Goal: Information Seeking & Learning: Check status

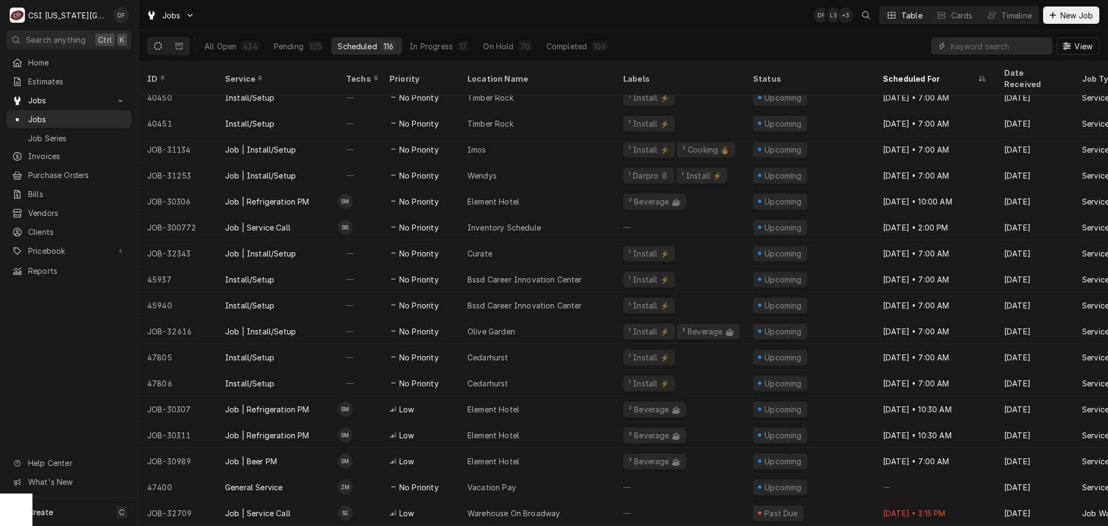
scroll to position [2579, 0]
click at [1006, 47] on input "Dynamic Content Wrapper" at bounding box center [998, 45] width 96 height 17
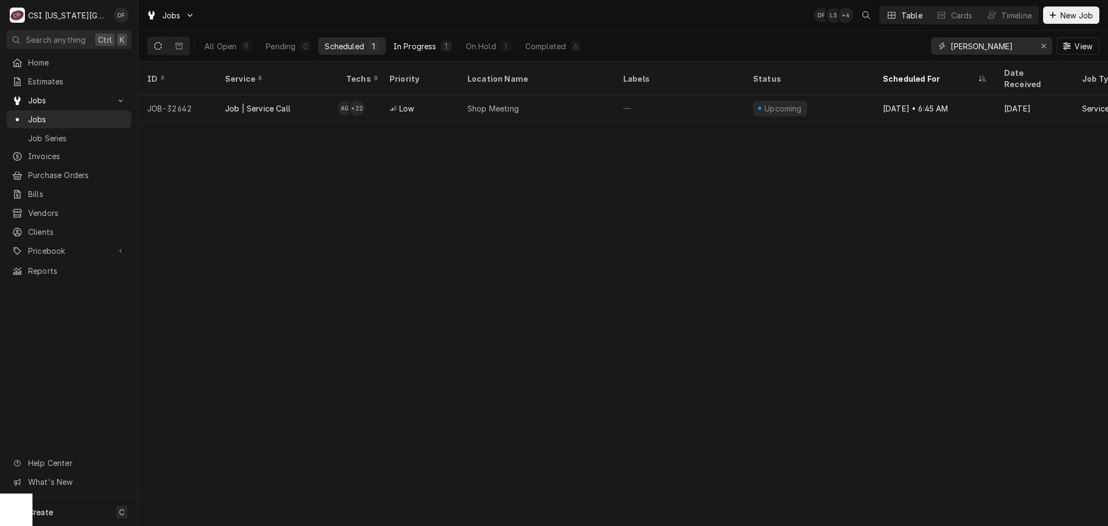
type input "[PERSON_NAME]"
click at [428, 44] on div "In Progress" at bounding box center [414, 46] width 43 height 11
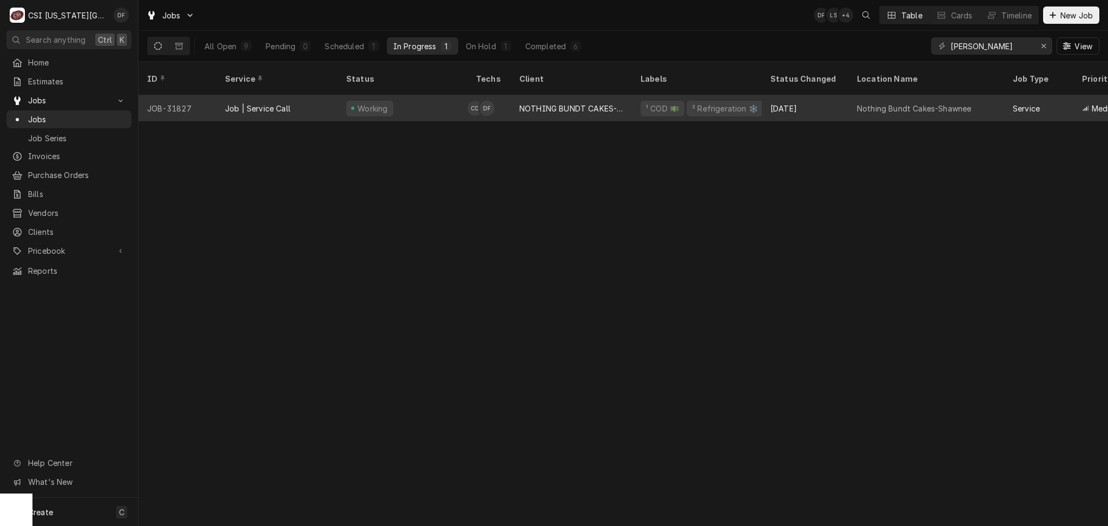
click at [547, 103] on div "NOTHING BUNDT CAKES-SHAWNEE" at bounding box center [571, 108] width 104 height 11
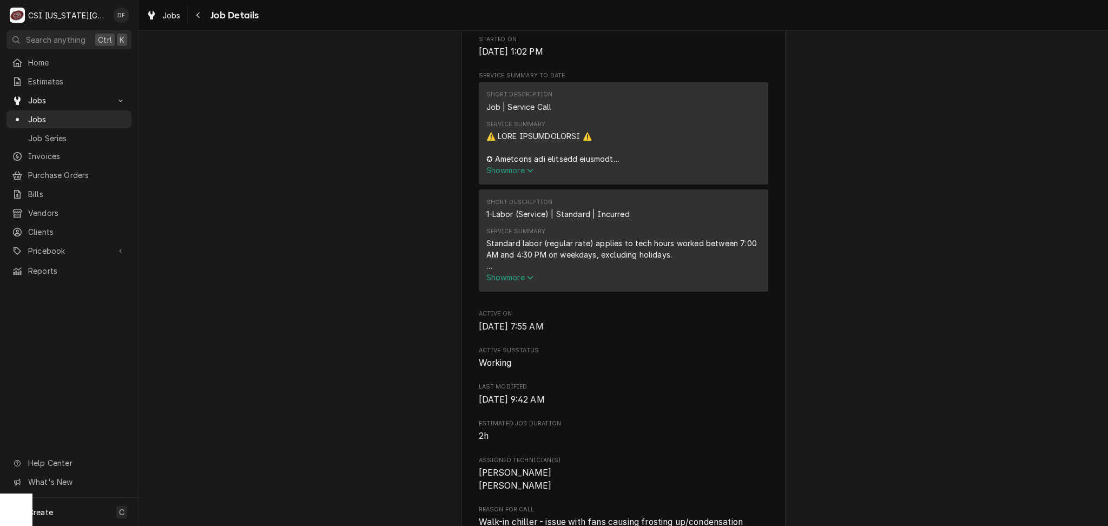
scroll to position [447, 0]
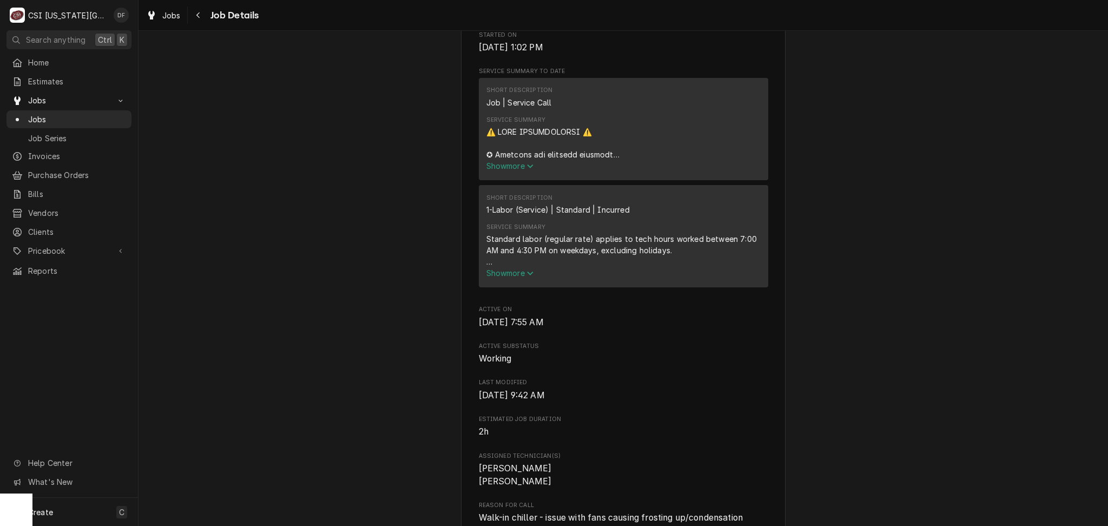
click at [520, 170] on span "Show more" at bounding box center [510, 165] width 48 height 9
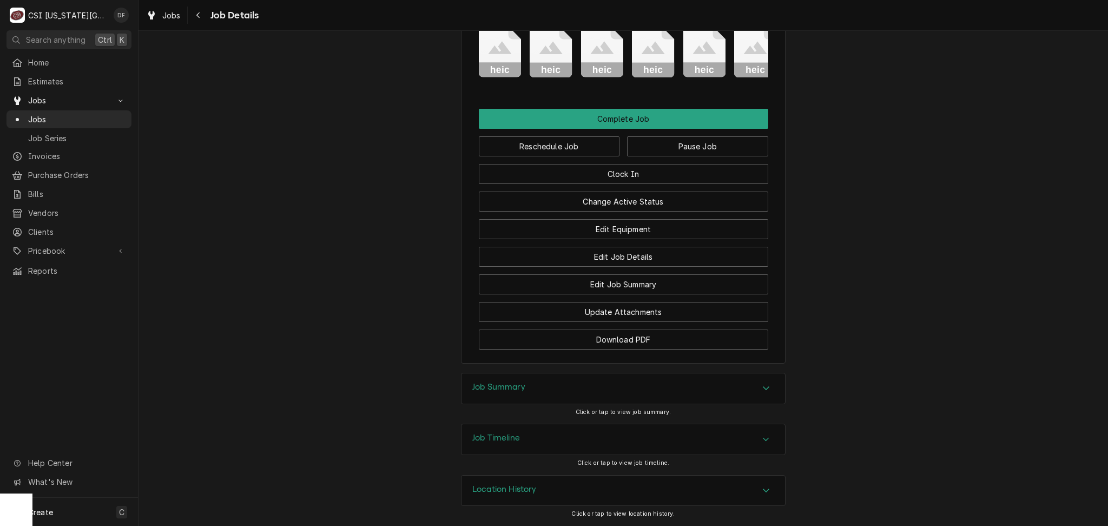
scroll to position [2453, 0]
click at [540, 442] on div "Job Timeline" at bounding box center [622, 439] width 323 height 30
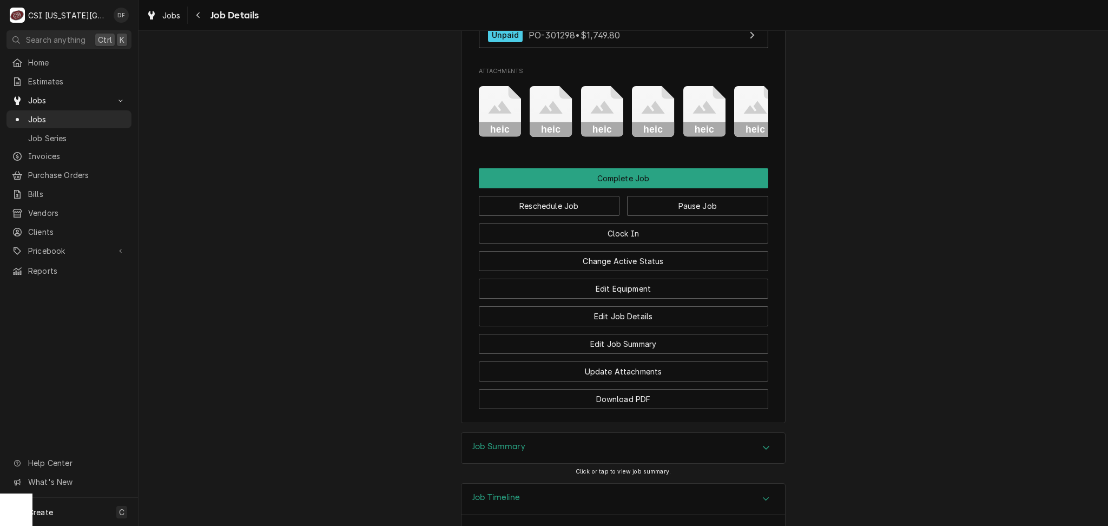
scroll to position [2164, 0]
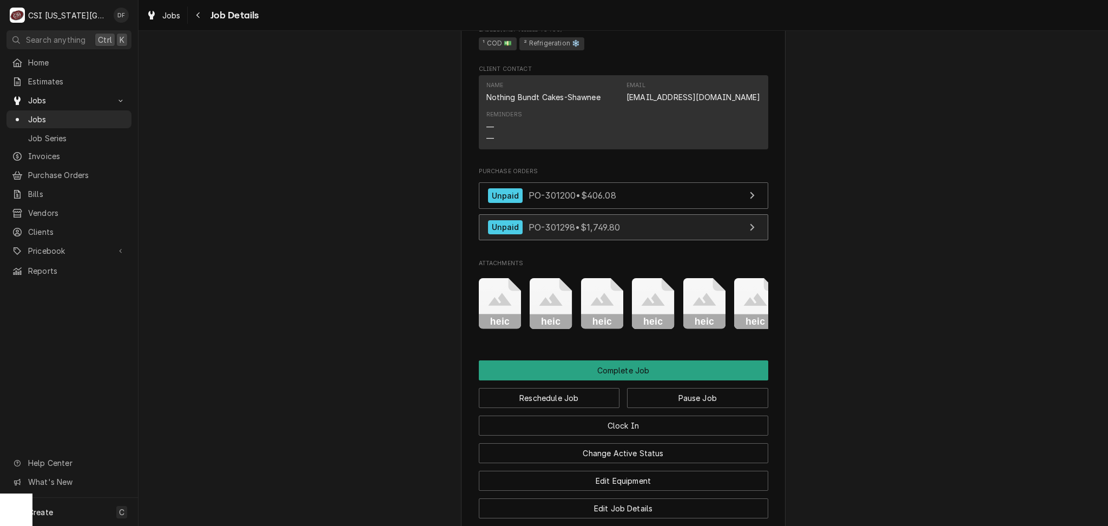
click at [595, 241] on link "Unpaid PO-301298 • $1,749.80" at bounding box center [623, 227] width 289 height 27
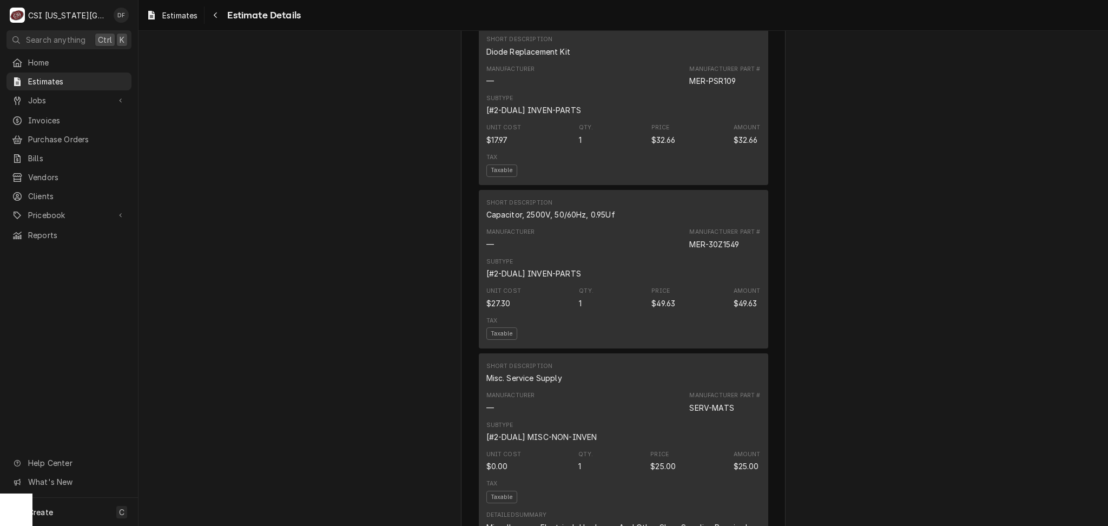
scroll to position [1515, 0]
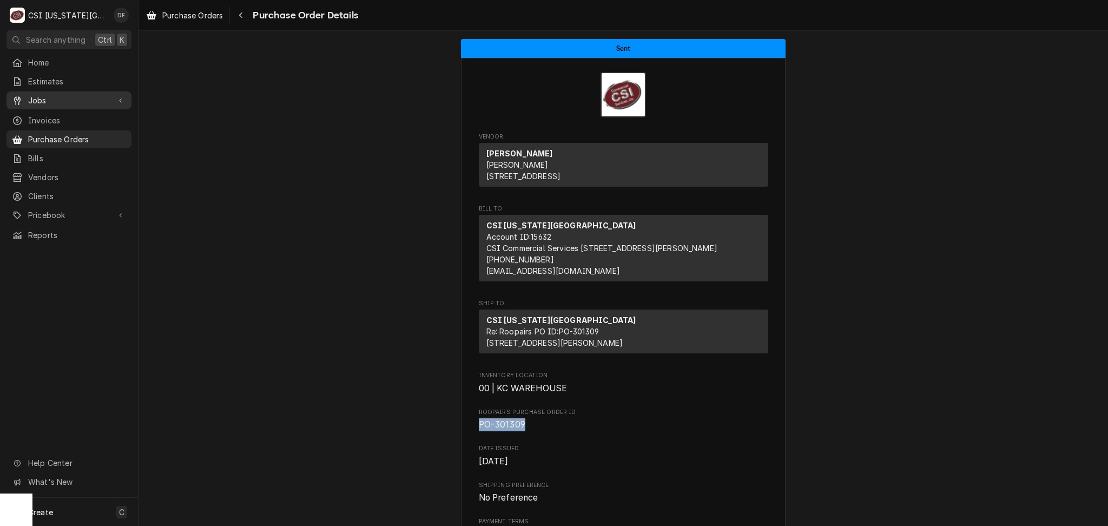
click at [47, 97] on span "Jobs" at bounding box center [69, 100] width 82 height 11
click at [82, 114] on span "Jobs" at bounding box center [77, 119] width 98 height 11
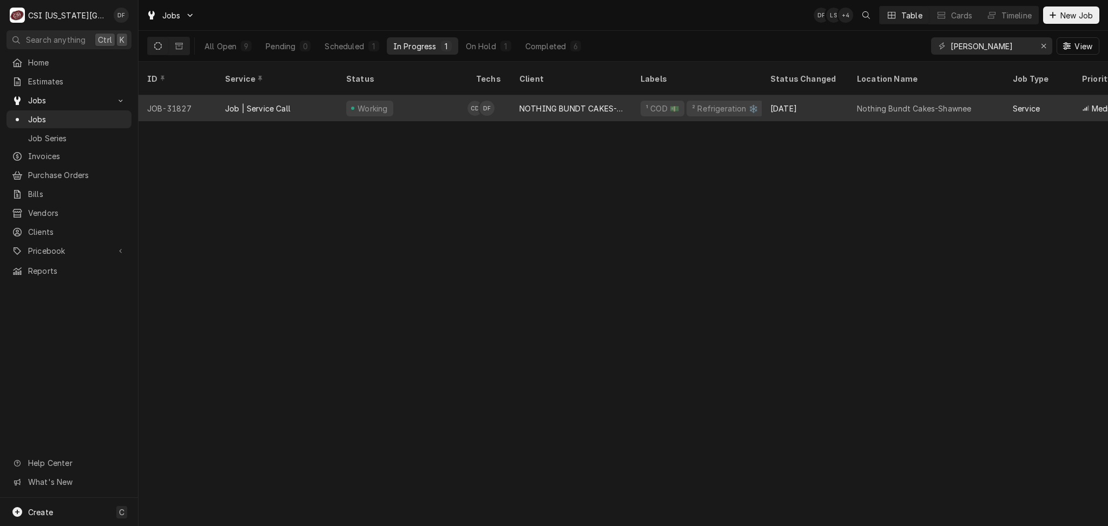
click at [646, 103] on div "¹ COD 💵" at bounding box center [662, 108] width 35 height 11
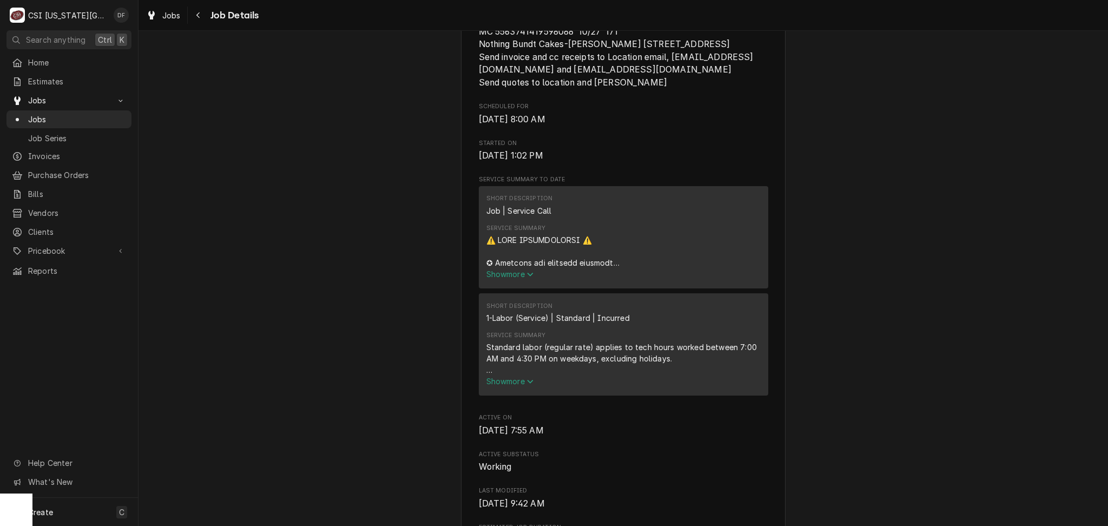
scroll to position [360, 0]
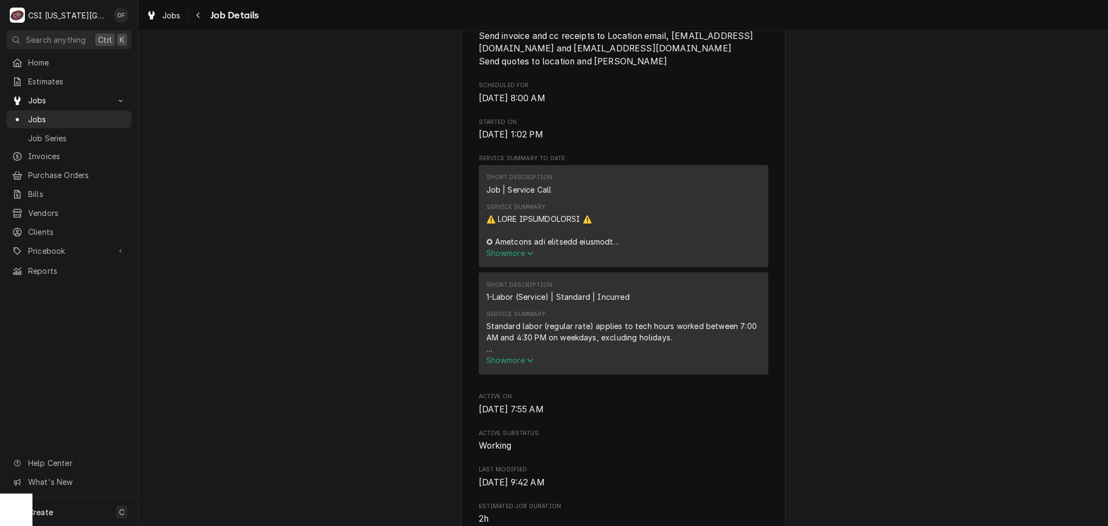
click at [516, 258] on span "Show more" at bounding box center [510, 252] width 48 height 9
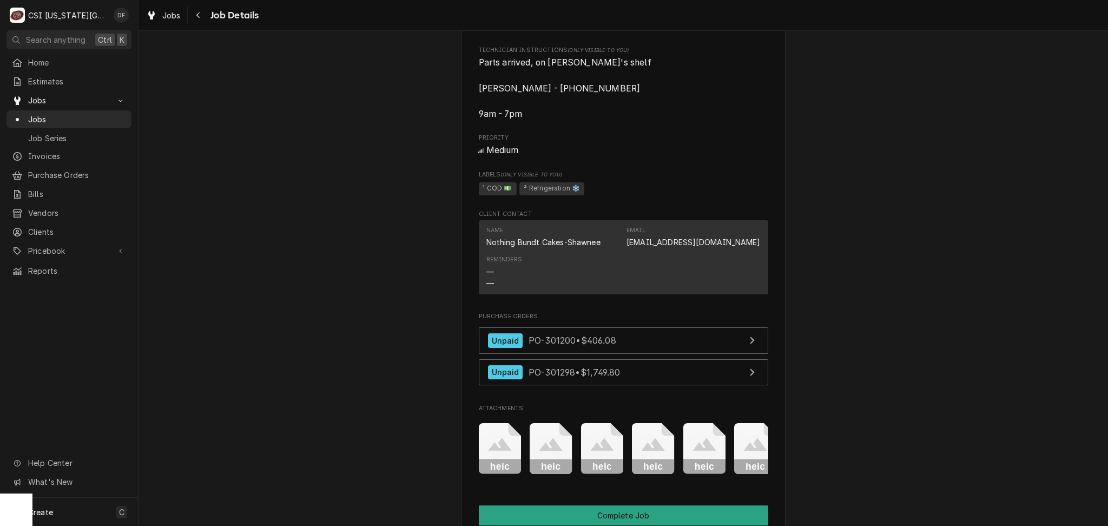
scroll to position [2091, 0]
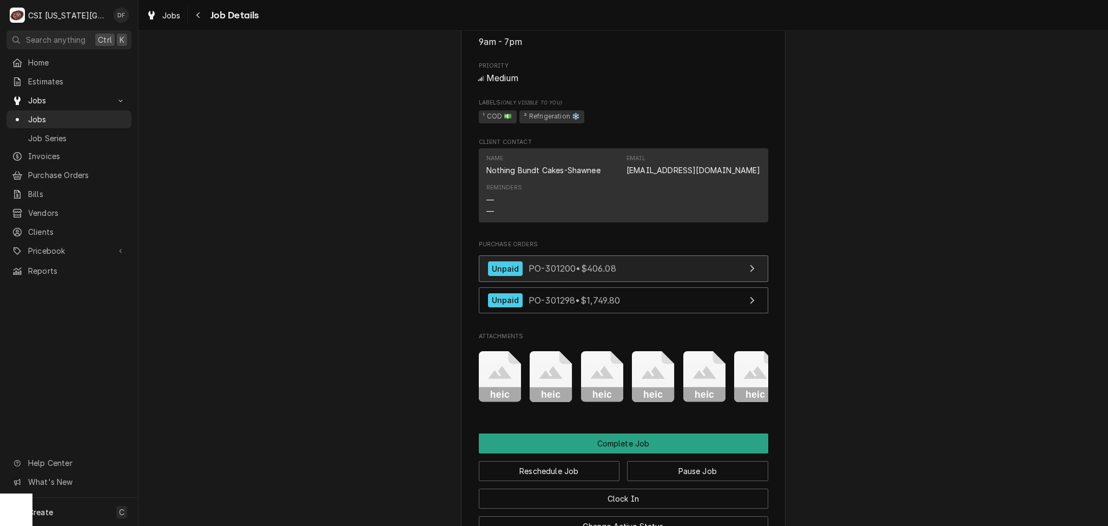
click at [598, 274] on span "PO-301200 • $406.08" at bounding box center [573, 268] width 88 height 11
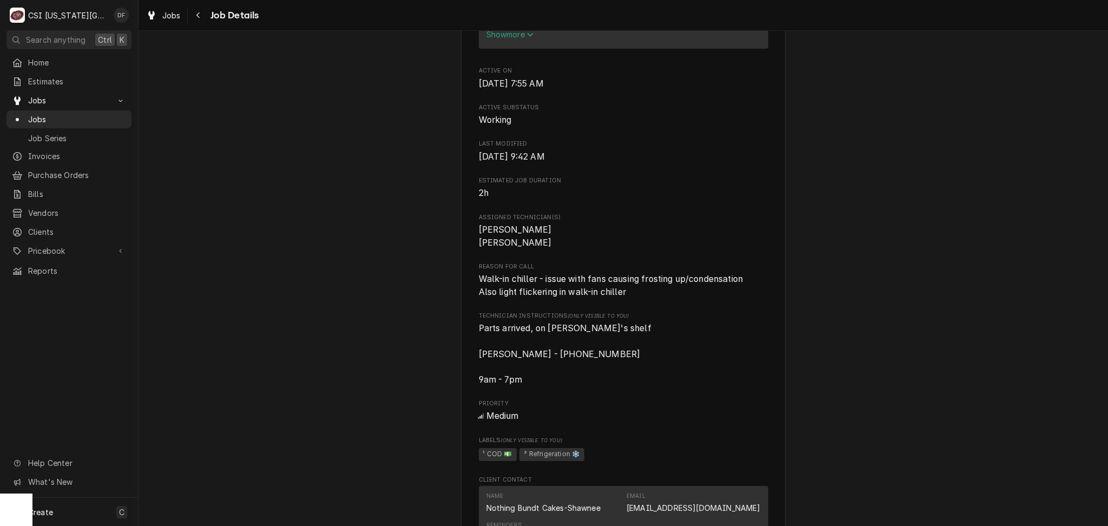
scroll to position [1587, 0]
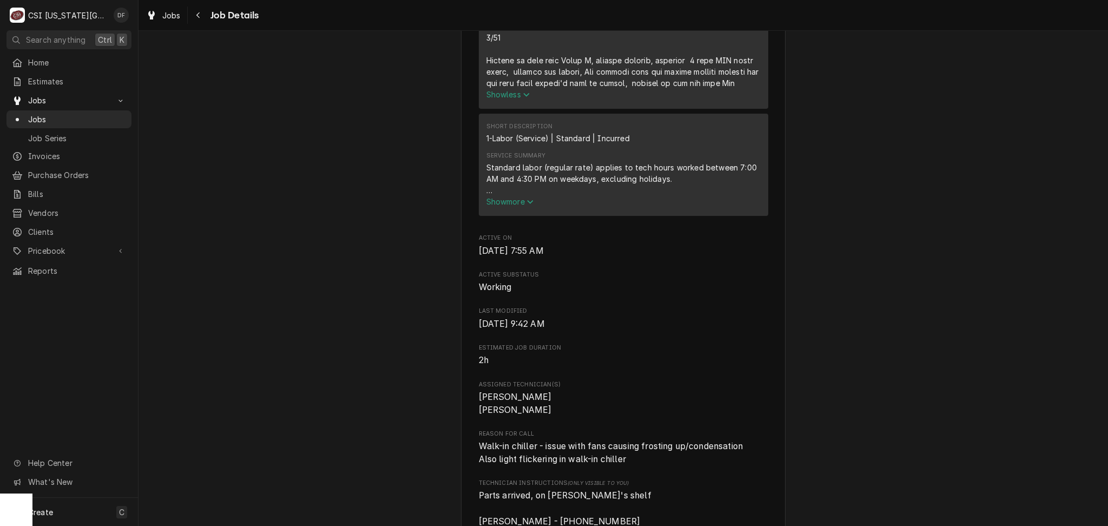
click at [513, 99] on span "Show less" at bounding box center [508, 94] width 44 height 9
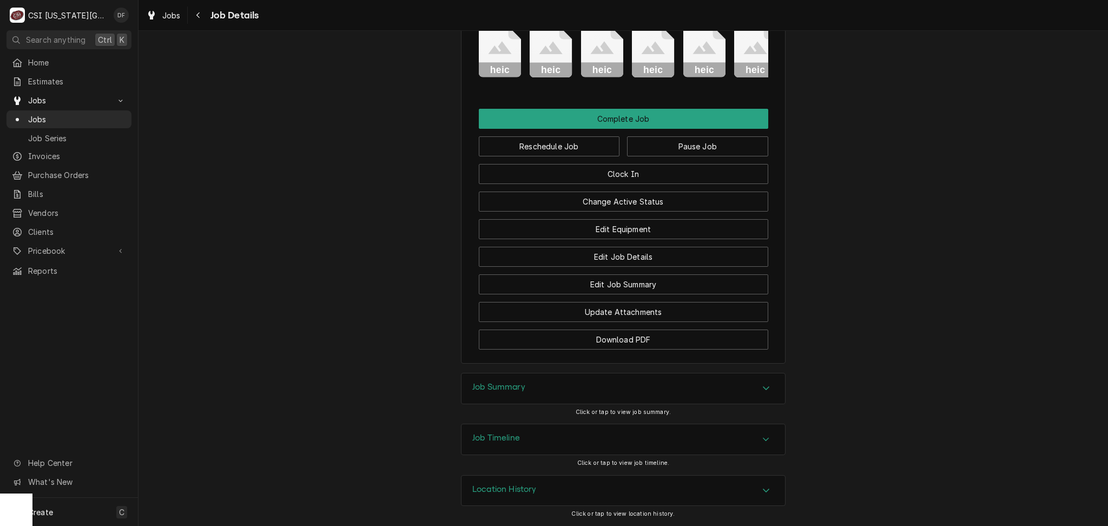
click at [587, 385] on div "Job Summary" at bounding box center [622, 388] width 323 height 30
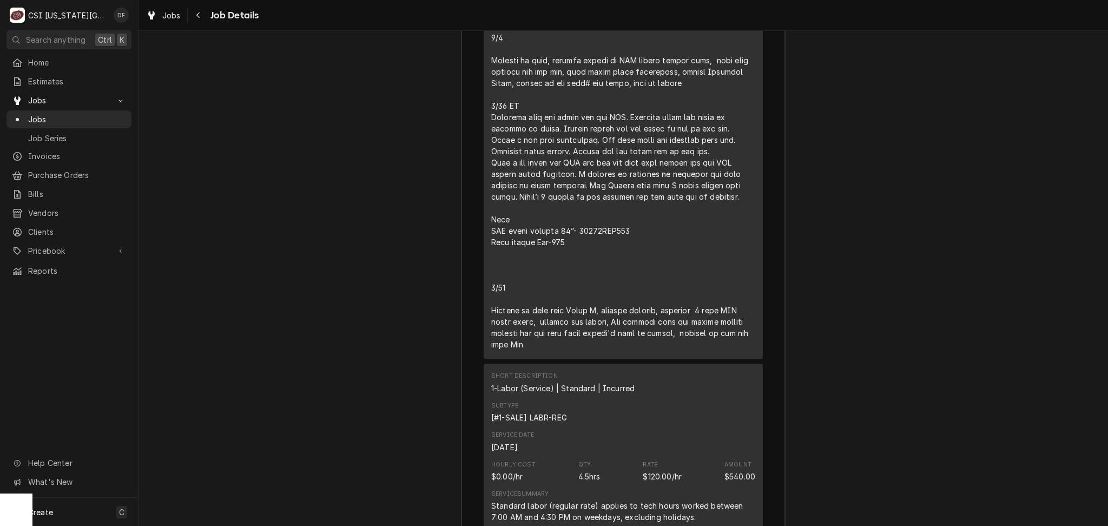
scroll to position [2827, 0]
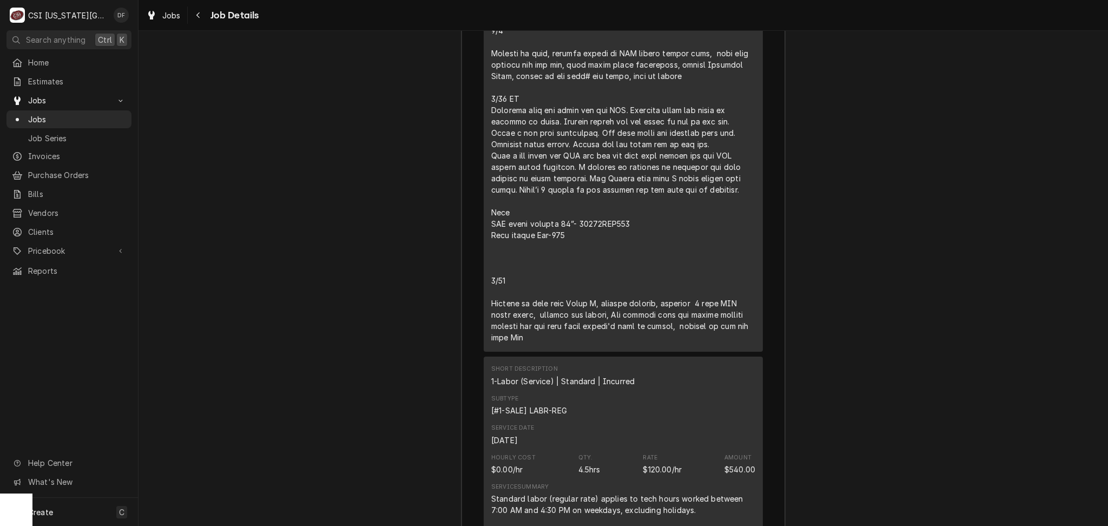
drag, startPoint x: 565, startPoint y: 260, endPoint x: 618, endPoint y: 260, distance: 52.5
copy div "⚠️ 𝗙𝗢𝗥𝗠 𝗜𝗡𝗦𝗧𝗥𝗨𝗖𝗧𝗜𝗢𝗡𝗦 ⚠️ ✪ 𝗖𝗼𝗺𝗽𝗹𝗲𝘁𝗲 𝗮𝗹𝗹 𝗿𝗲𝗹𝗲𝘃𝗮𝗻𝘁 𝘀𝗲𝗰𝘁𝗶𝗼𝗻𝘀 ✪ 𝗣𝗿𝗼𝘃𝗶𝗱𝗲 𝗱𝗲𝘁𝗮𝗶𝗹𝗲𝗱 𝗮𝗻𝘀…"
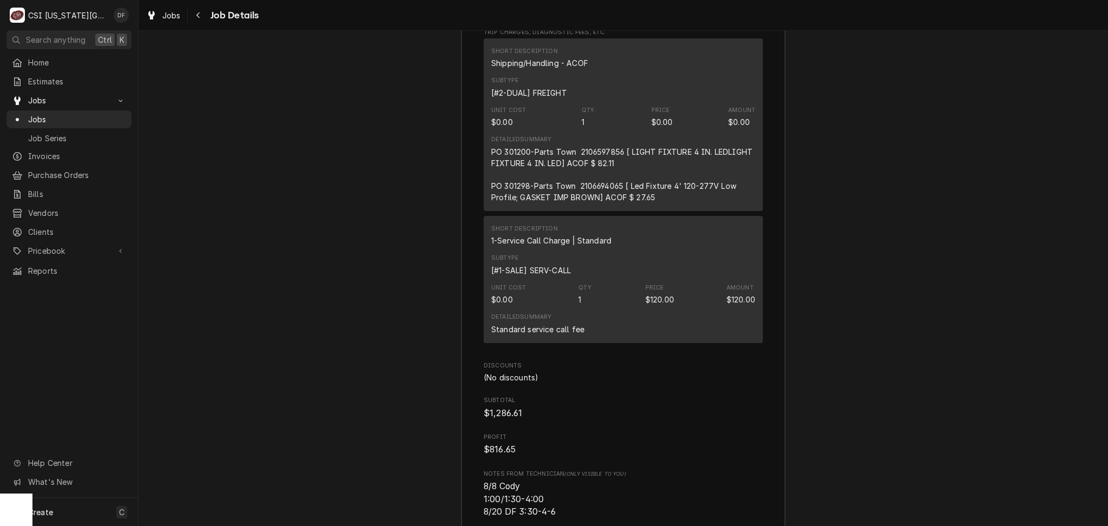
scroll to position [3754, 0]
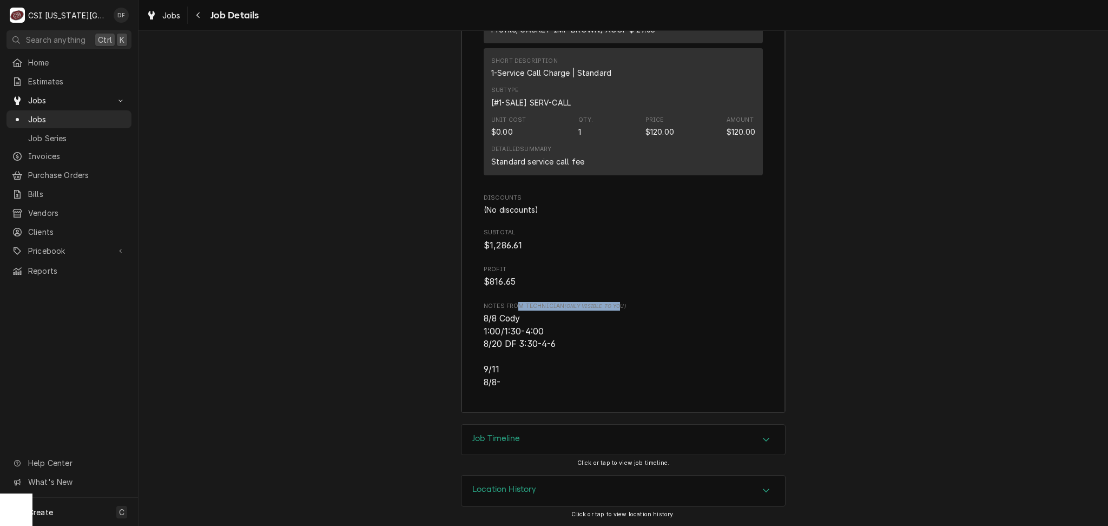
drag, startPoint x: 615, startPoint y: 306, endPoint x: 512, endPoint y: 299, distance: 103.0
drag, startPoint x: 479, startPoint y: 306, endPoint x: 686, endPoint y: 311, distance: 207.3
click at [686, 311] on div "Notes from Technician (Only Visible to You) 8/8 Cody 1:00/1:30-4:00 8/20 DF 3:3…" at bounding box center [623, 345] width 279 height 87
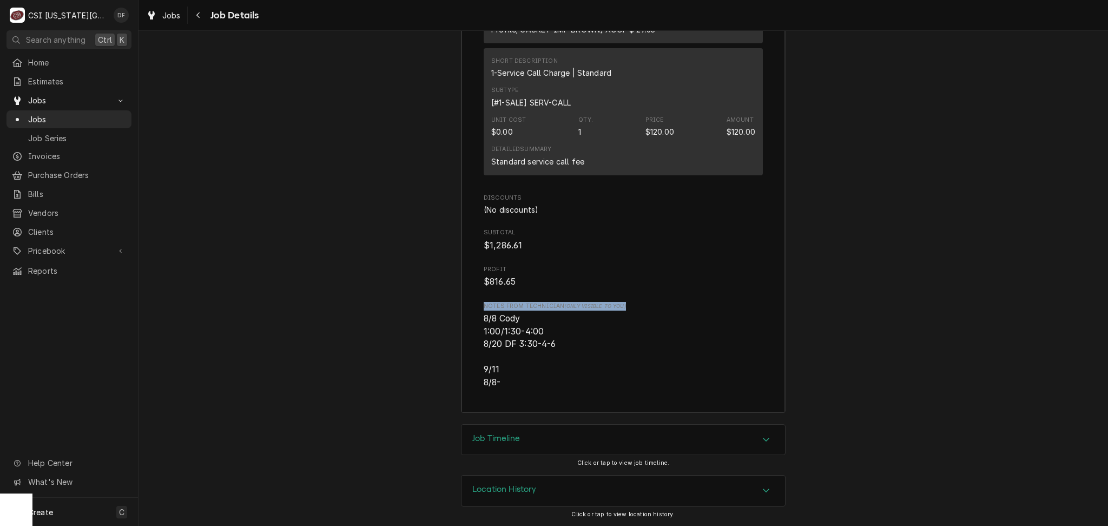
drag, startPoint x: 479, startPoint y: 306, endPoint x: 661, endPoint y: 312, distance: 181.9
click at [659, 310] on span "Notes from Technician (Only Visible to You)" at bounding box center [623, 306] width 279 height 9
click at [665, 323] on span "8/8 Cody 1:00/1:30-4:00 8/20 DF 3:30-4-6 9/11 8/8-" at bounding box center [623, 350] width 279 height 77
click at [200, 10] on div "Navigate back" at bounding box center [198, 15] width 11 height 11
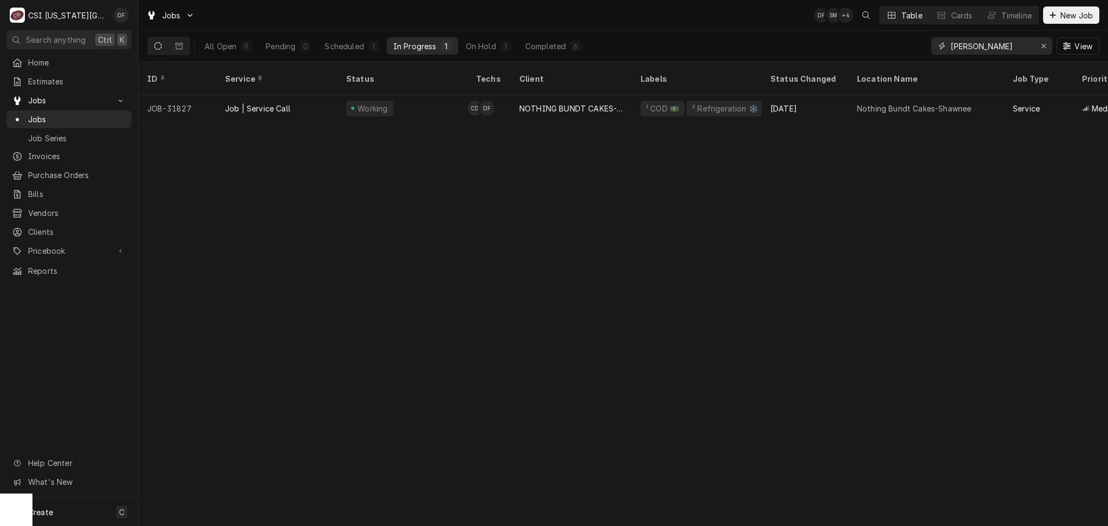
drag, startPoint x: 975, startPoint y: 50, endPoint x: 938, endPoint y: 52, distance: 37.4
click at [938, 52] on div "[PERSON_NAME]" at bounding box center [991, 45] width 121 height 17
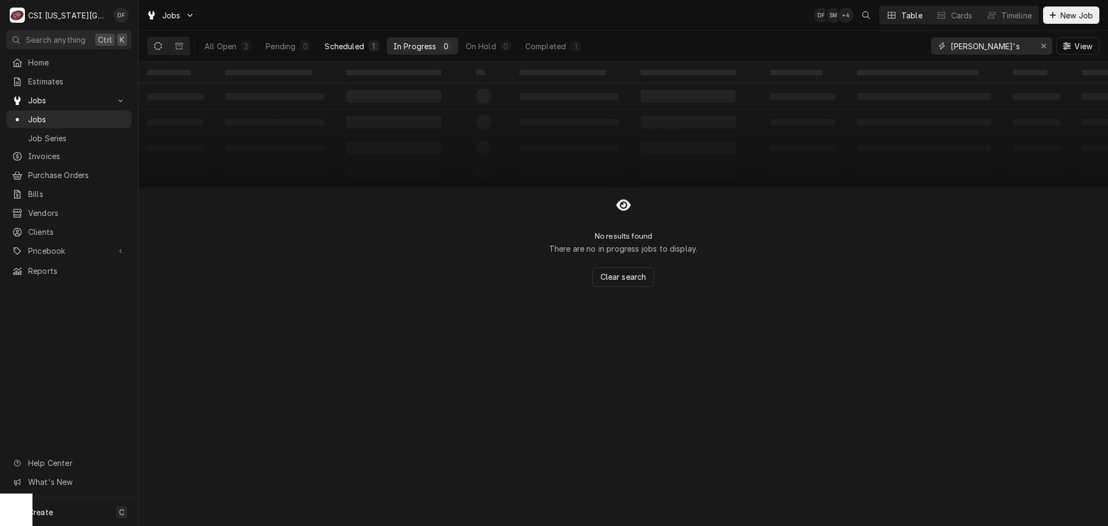
type input "[PERSON_NAME]'s"
click at [374, 42] on div "1" at bounding box center [374, 46] width 6 height 11
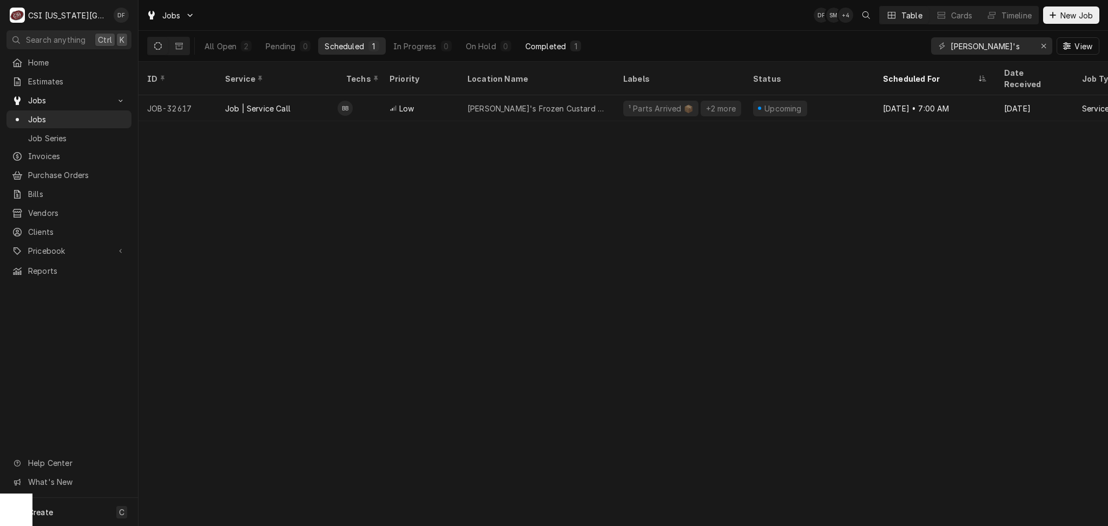
click at [552, 45] on div "Completed" at bounding box center [545, 46] width 41 height 11
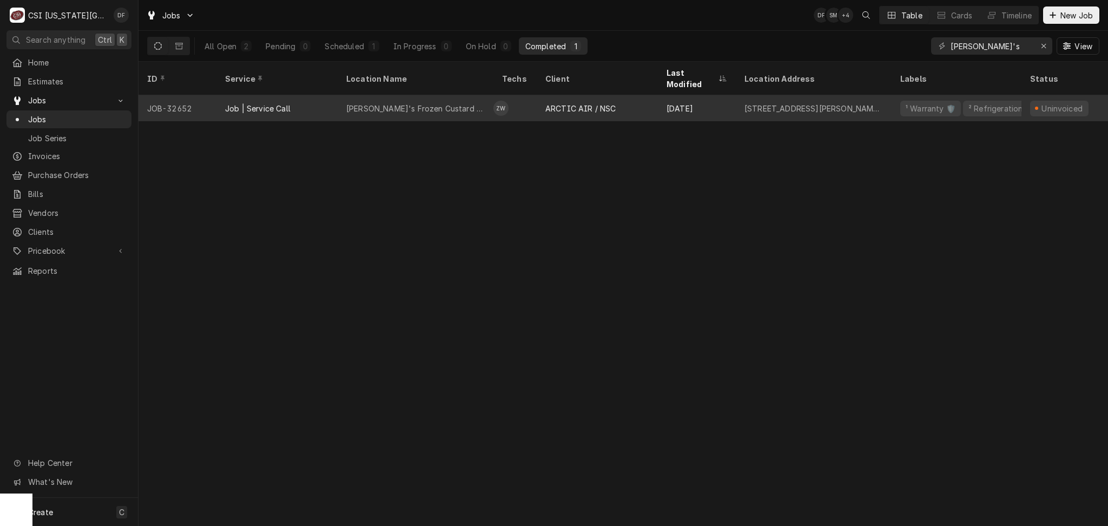
click at [512, 101] on td "ZW" at bounding box center [514, 108] width 43 height 26
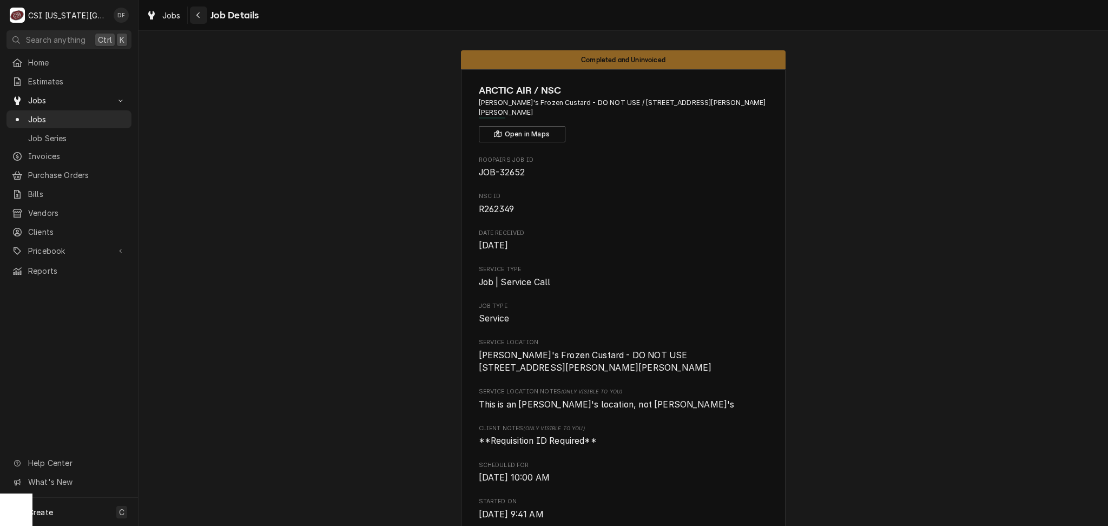
click at [201, 10] on div "Navigate back" at bounding box center [198, 15] width 11 height 11
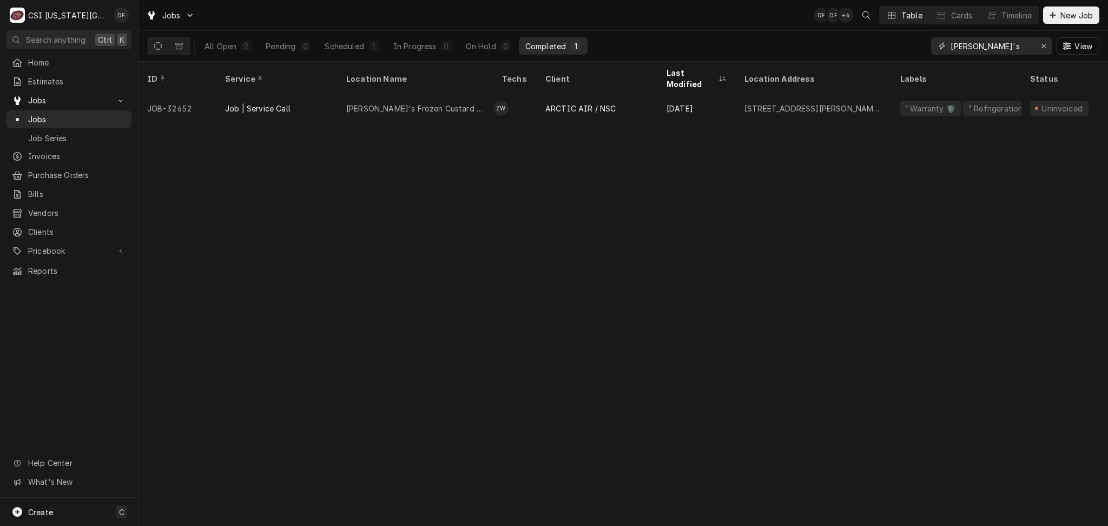
drag, startPoint x: 979, startPoint y: 48, endPoint x: 974, endPoint y: 48, distance: 5.4
click at [974, 48] on input "freddy's" at bounding box center [990, 45] width 81 height 17
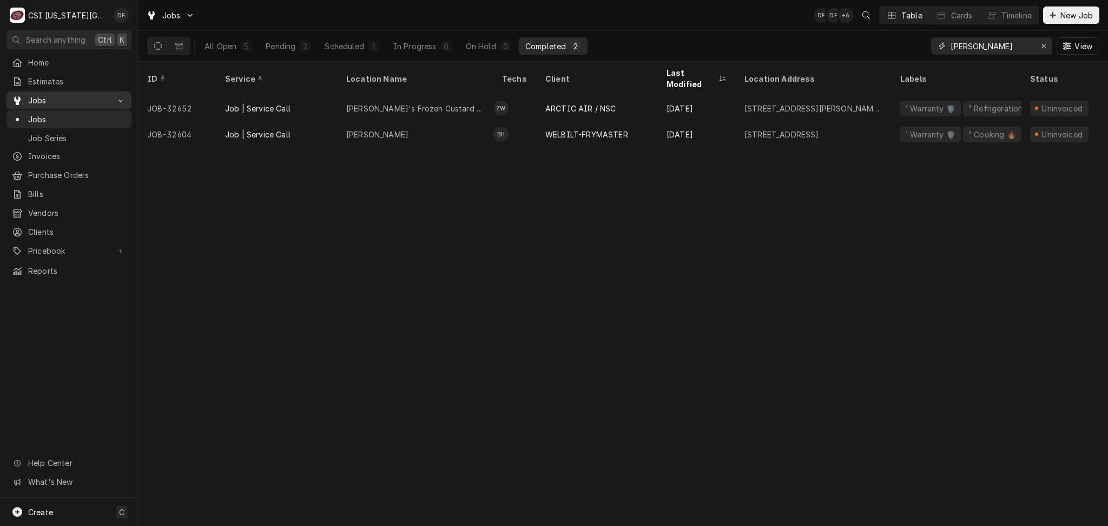
type input "freddy"
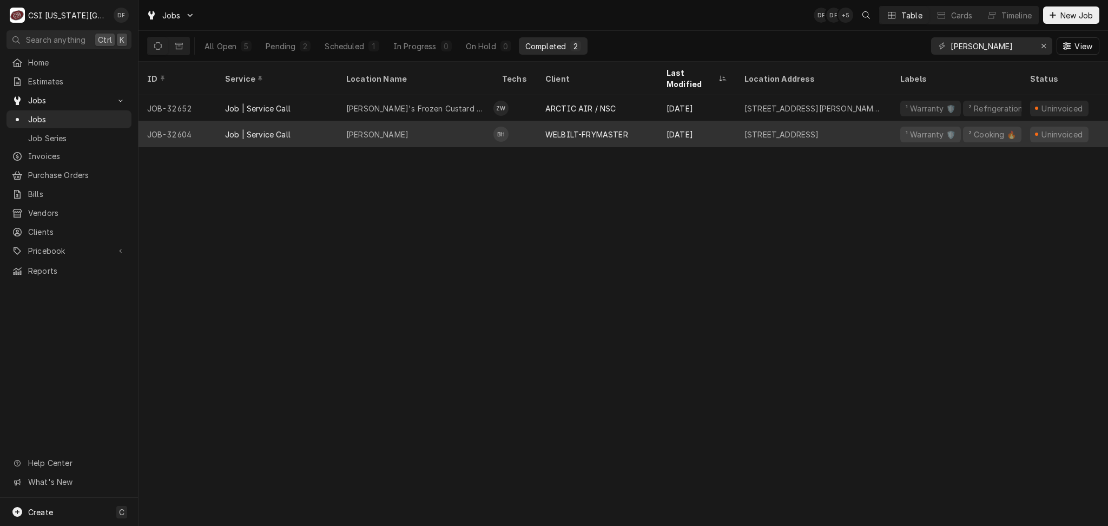
click at [511, 128] on td "BH" at bounding box center [514, 134] width 43 height 26
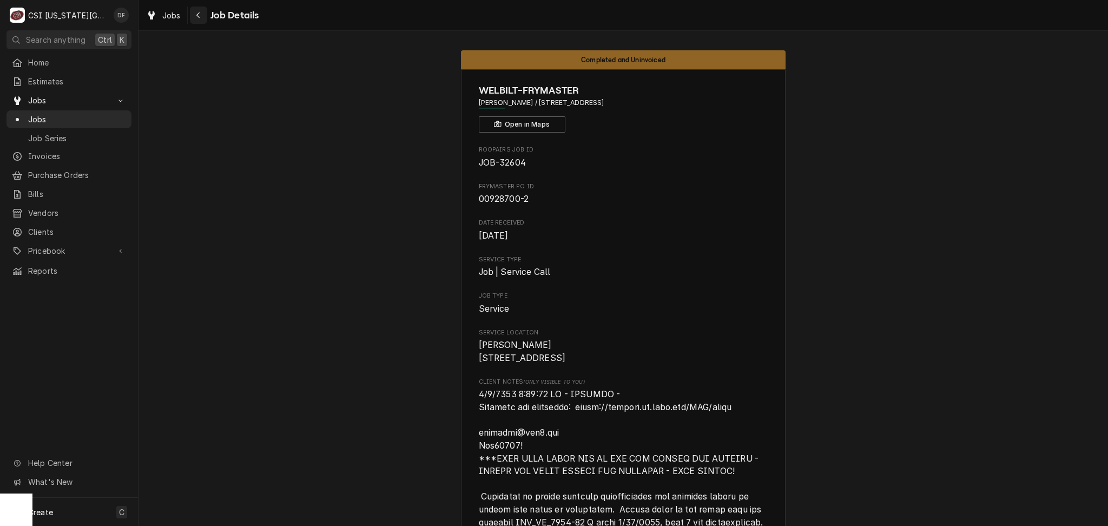
click at [197, 16] on icon "Navigate back" at bounding box center [198, 15] width 5 height 8
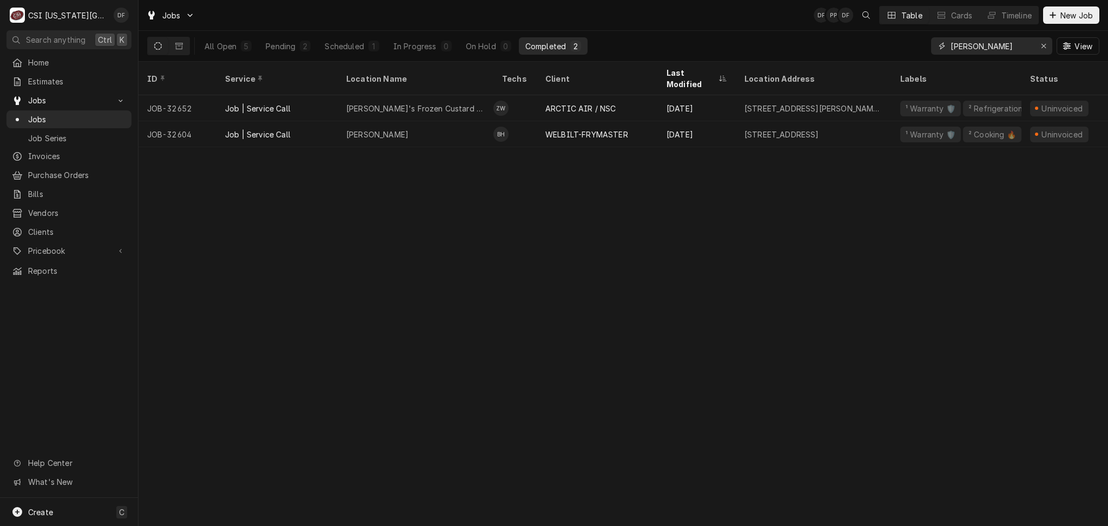
click at [988, 48] on input "freddy" at bounding box center [990, 45] width 81 height 17
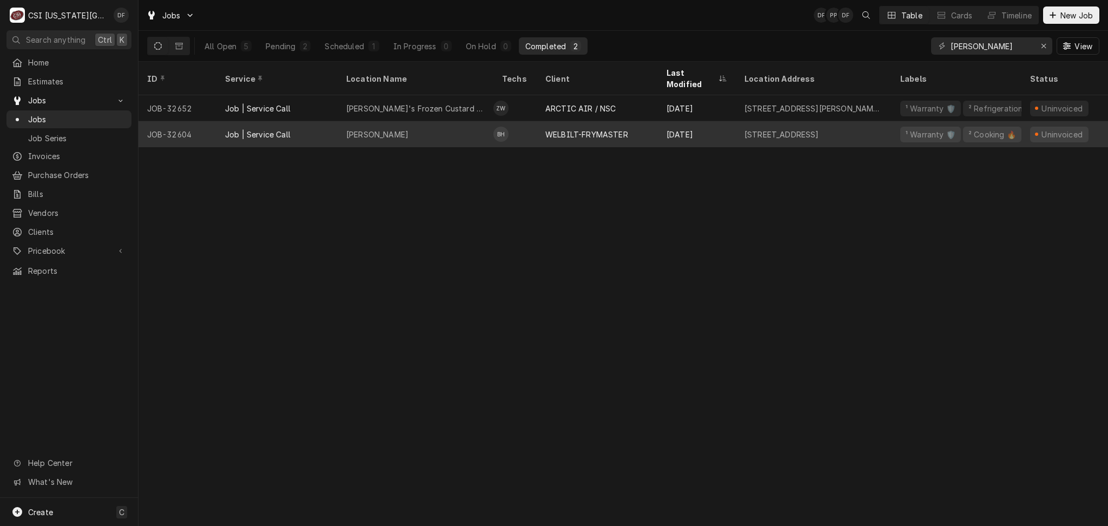
click at [402, 130] on div "Freddys Belton" at bounding box center [416, 134] width 156 height 26
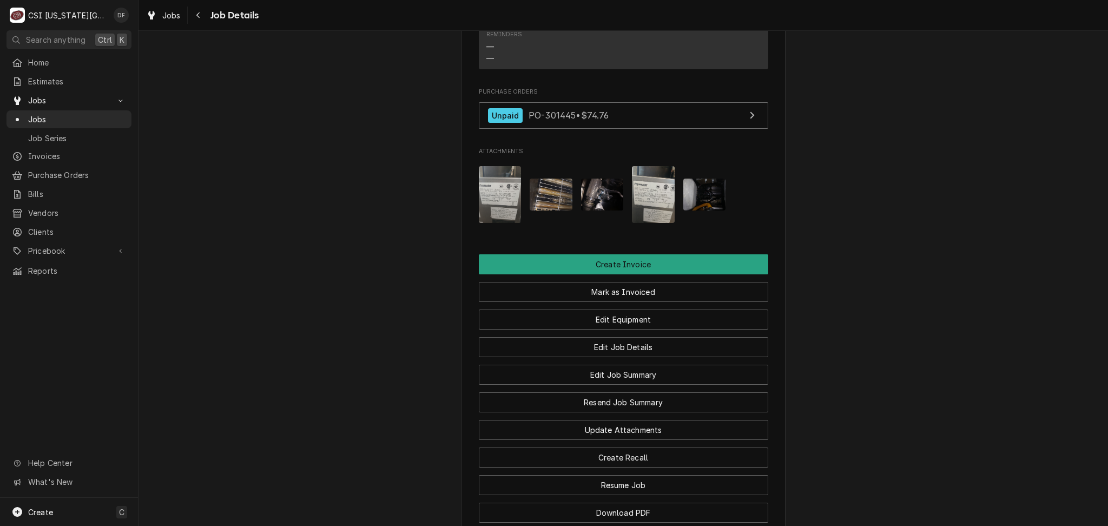
scroll to position [2308, 0]
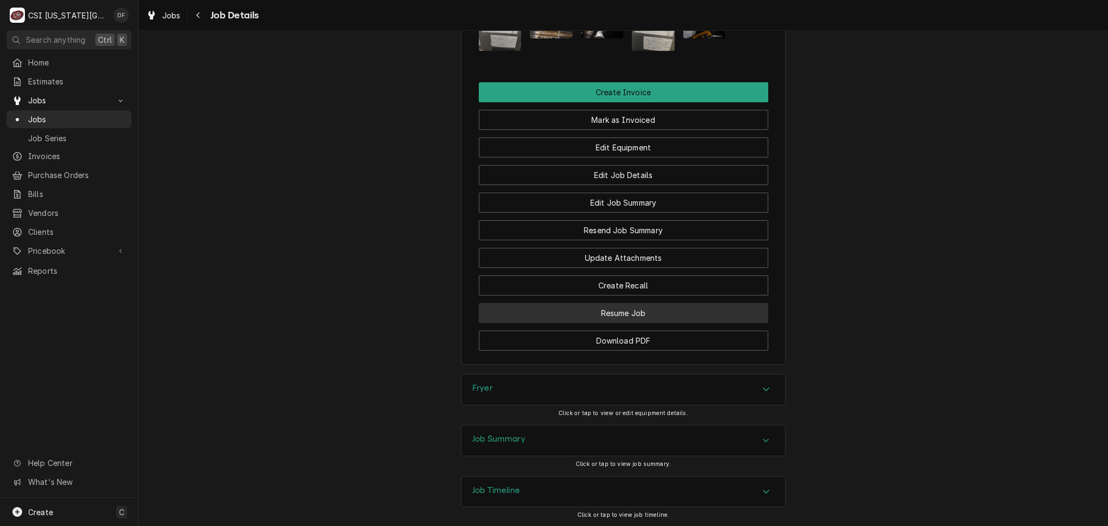
click at [625, 316] on button "Resume Job" at bounding box center [623, 313] width 289 height 20
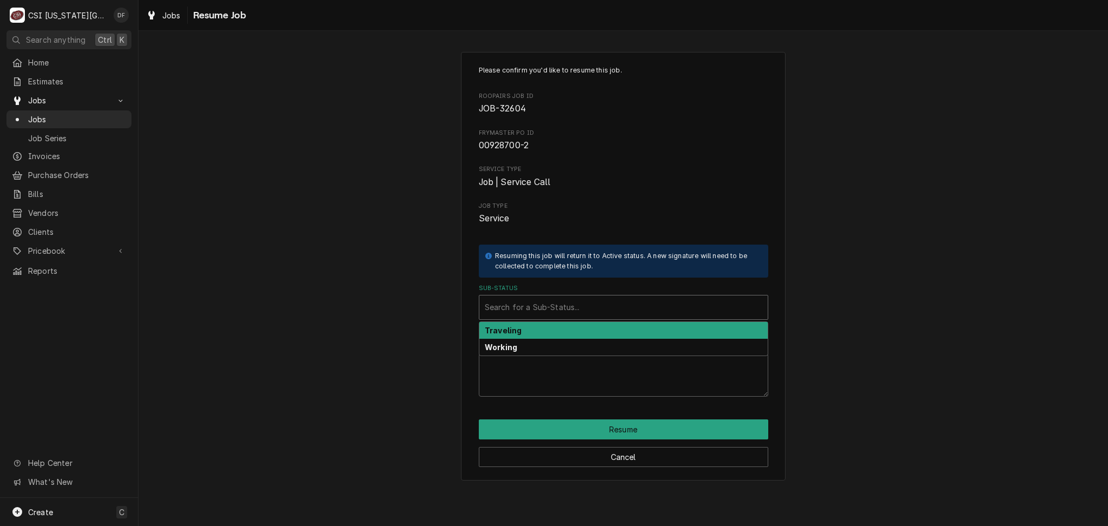
click at [562, 306] on div "Sub-Status" at bounding box center [624, 307] width 278 height 19
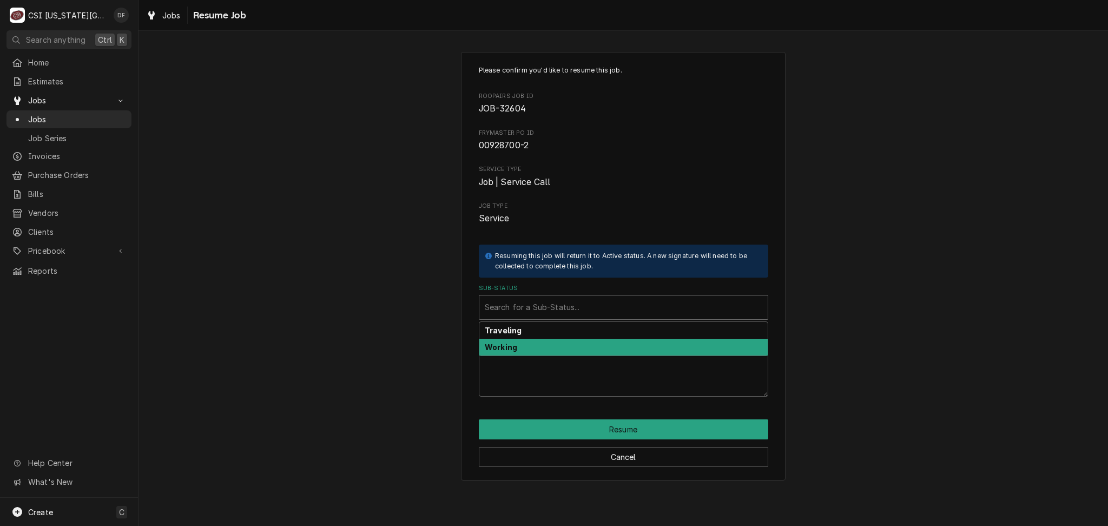
click at [550, 353] on div "Working" at bounding box center [623, 347] width 288 height 17
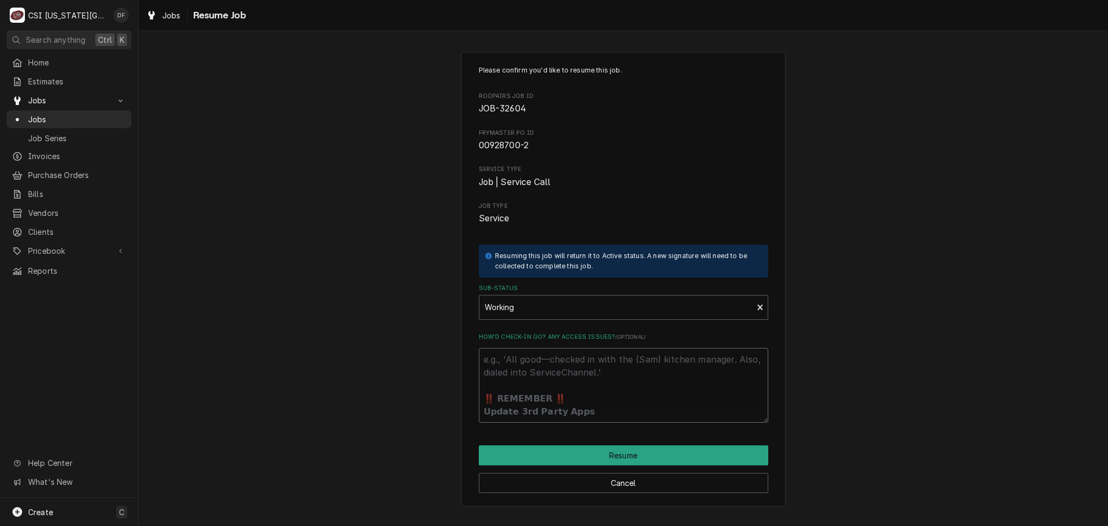
click at [541, 366] on textarea "How’d check-in go? Any access issues? ( optional )" at bounding box center [623, 385] width 289 height 75
type textarea "x"
type textarea "R"
type textarea "x"
type textarea "Ra"
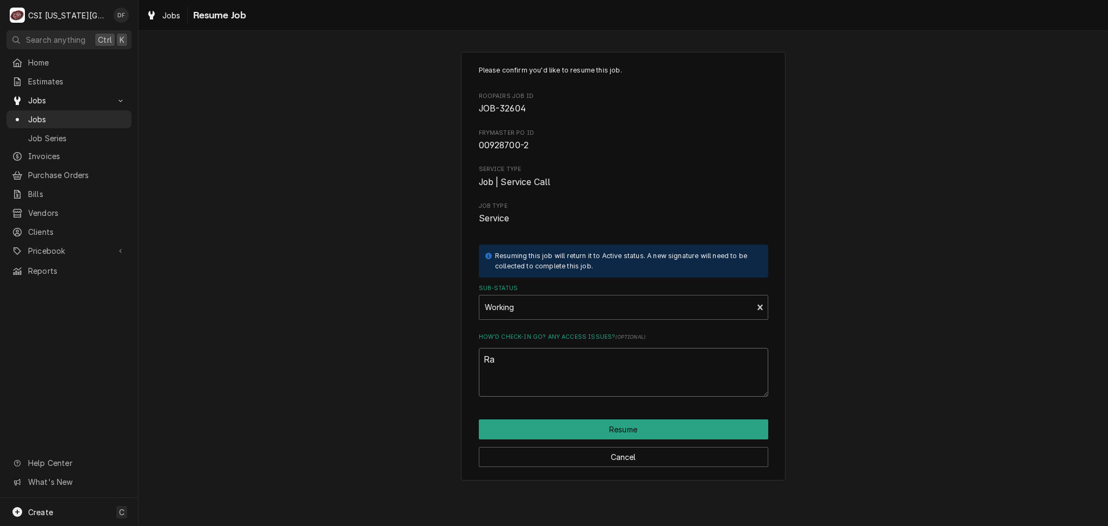
type textarea "x"
type textarea "Ran"
type textarea "x"
type textarea "Rand"
type textarea "x"
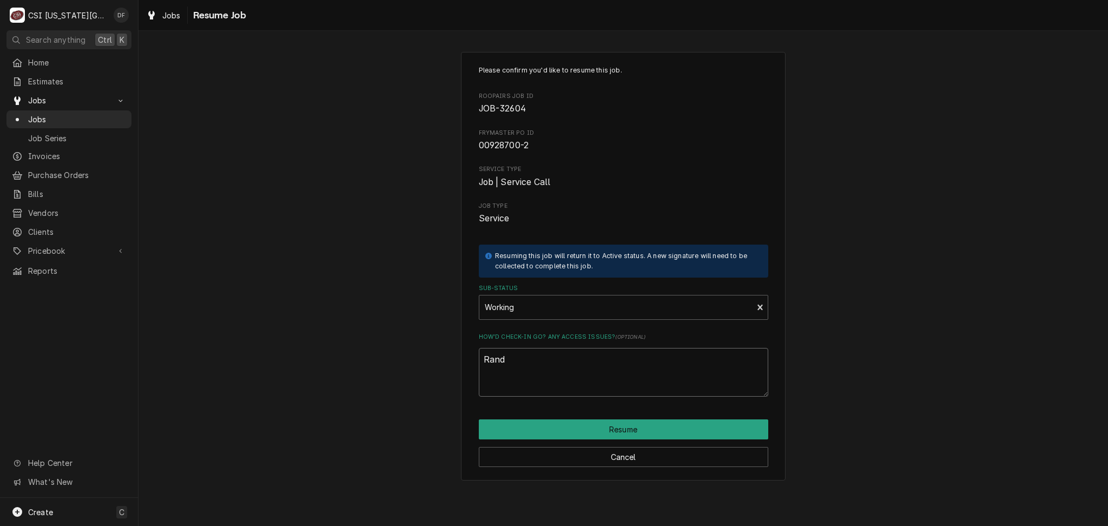
type textarea "Randy"
type textarea "x"
type textarea "Randy"
type textarea "x"
type textarea "Randy c"
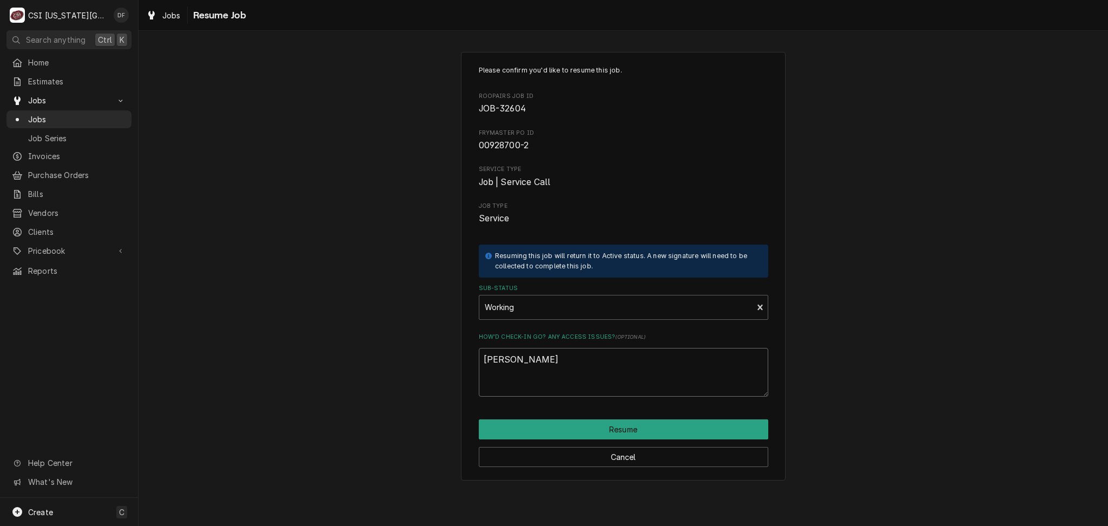
type textarea "x"
type textarea "Randy ca"
type textarea "x"
type textarea "Randy cal"
type textarea "x"
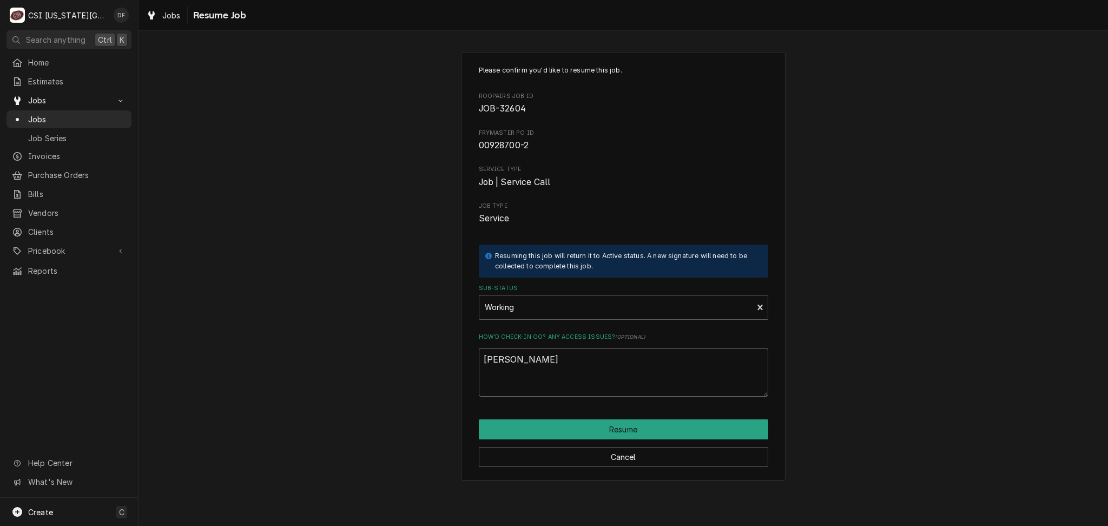
type textarea "Randy call"
type textarea "x"
type textarea "Randy calle"
type textarea "x"
type textarea "Randy called"
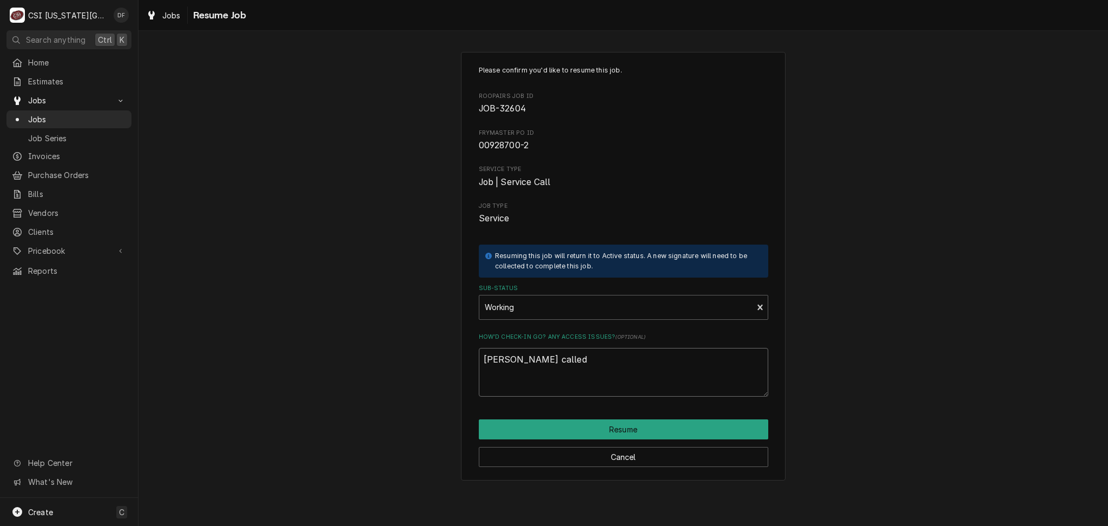
type textarea "x"
type textarea "Randy called"
type textarea "x"
type textarea "Randy called a"
type textarea "x"
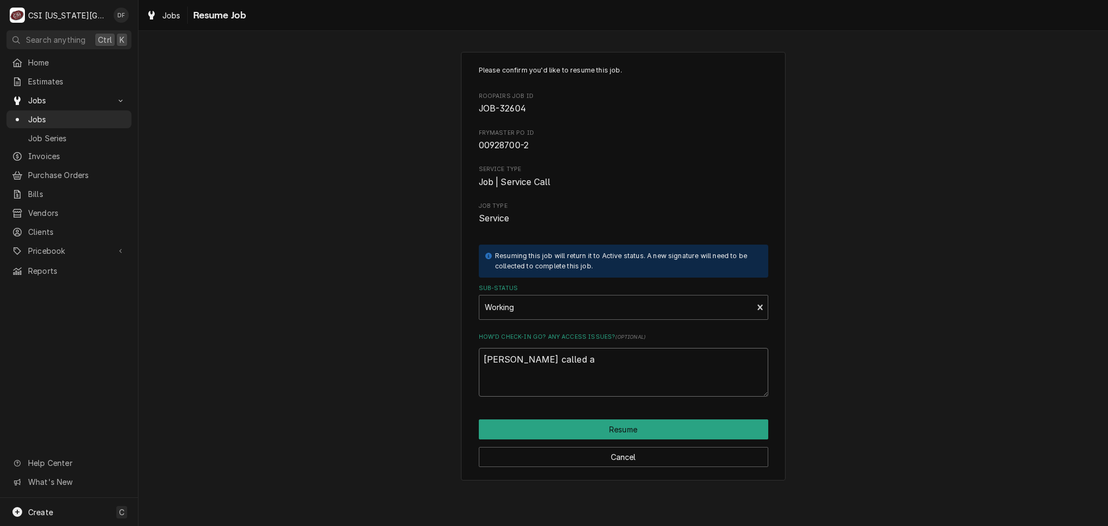
type textarea "Randy called an"
type textarea "x"
type textarea "Randy called and"
type textarea "x"
type textarea "Randy called and"
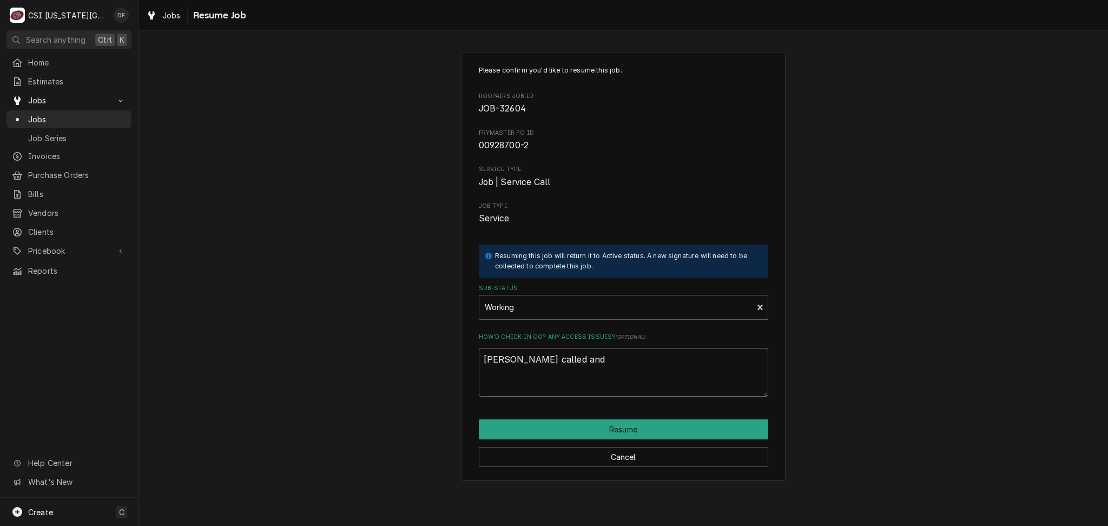
type textarea "x"
type textarea "Randy called and s"
type textarea "x"
type textarea "Randy called and sa"
type textarea "x"
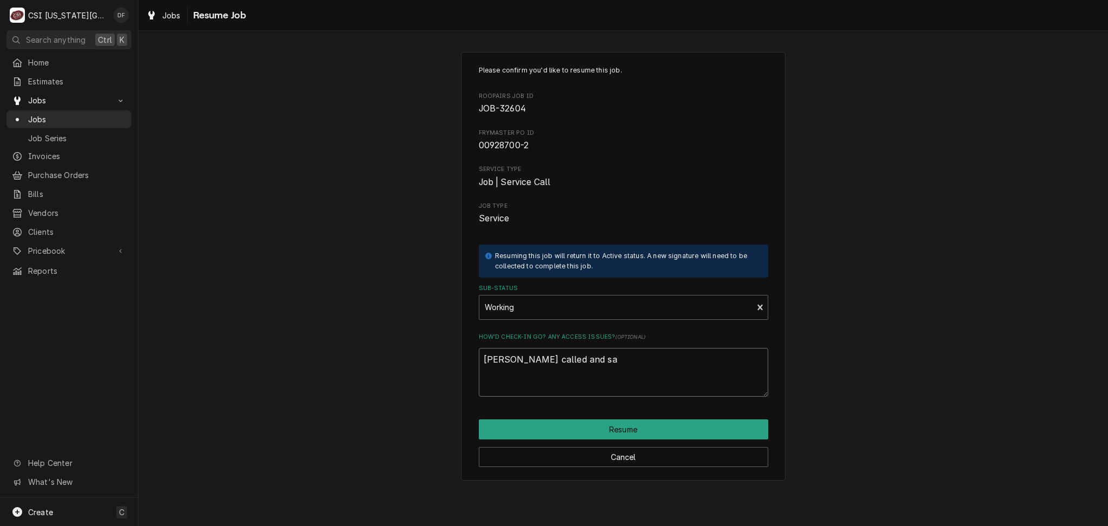
type textarea "Randy called and sai"
type textarea "x"
type textarea "Randy called and said"
type textarea "x"
type textarea "Randy called and said"
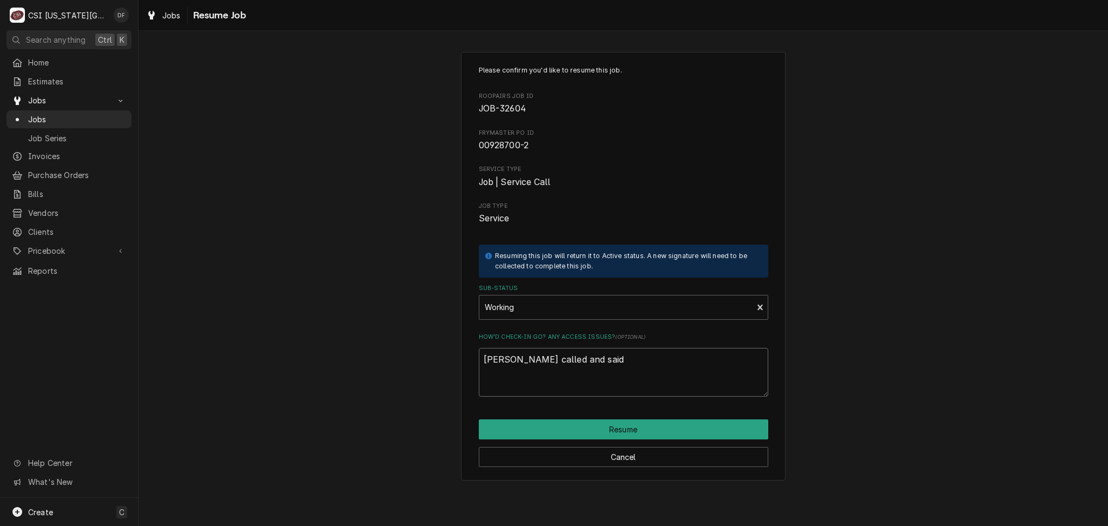
type textarea "x"
type textarea "Randy called and said i"
type textarea "x"
type textarea "Randy called and said it"
type textarea "x"
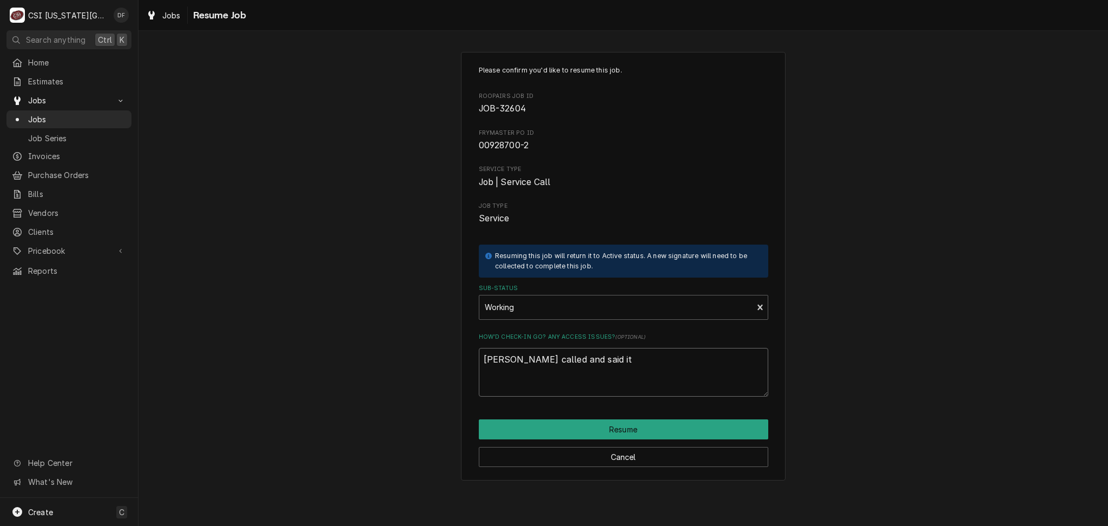
type textarea "Randy called and said it"
type textarea "x"
type textarea "Randy called and said it w"
type textarea "x"
type textarea "Randy called and said it wo"
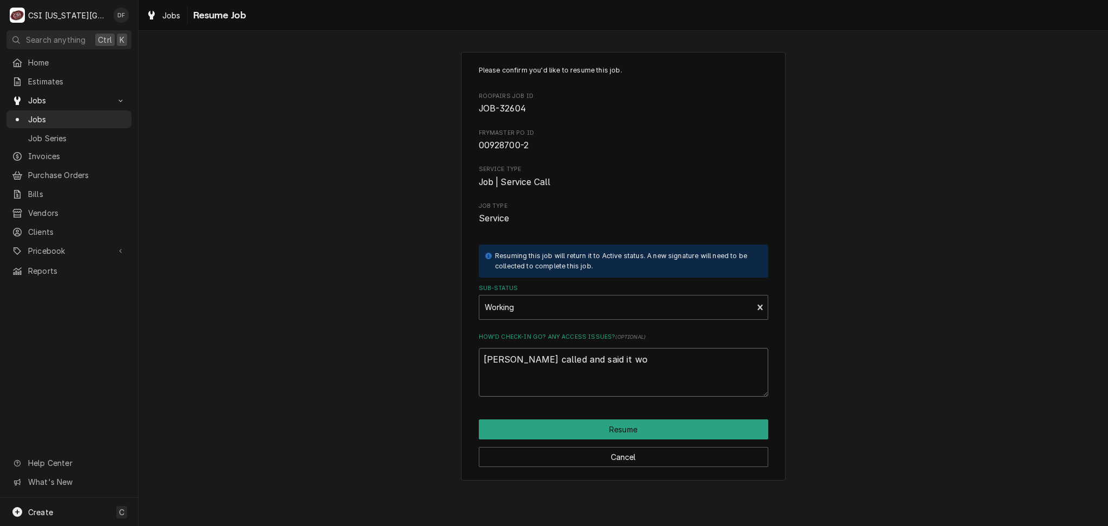
type textarea "x"
type textarea "Randy called and said it won"
type textarea "x"
type textarea "Randy called and said it won'"
type textarea "x"
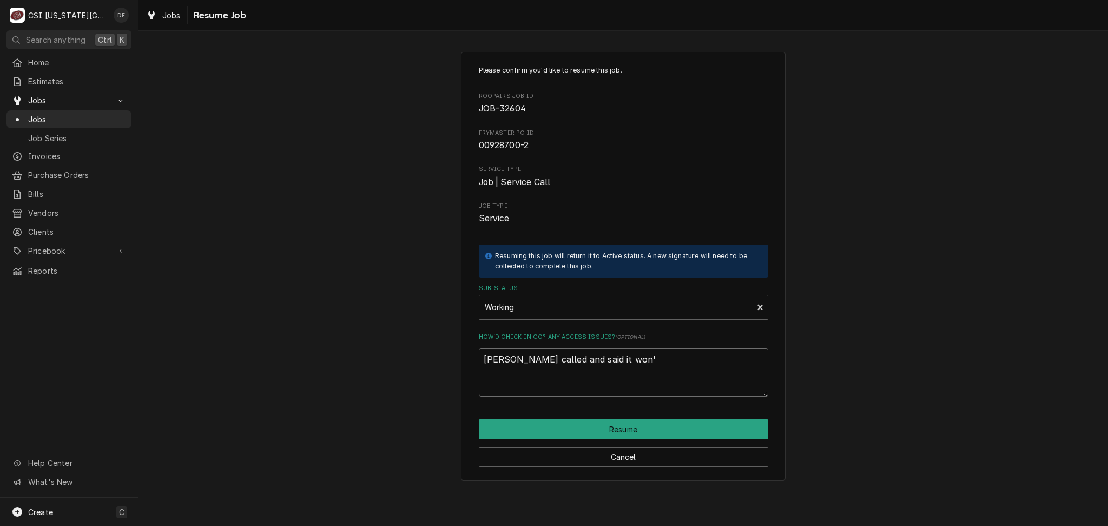
type textarea "Randy called and said it won't"
type textarea "x"
type textarea "Randy called and said it won't"
type textarea "x"
type textarea "Randy called and said it won't f"
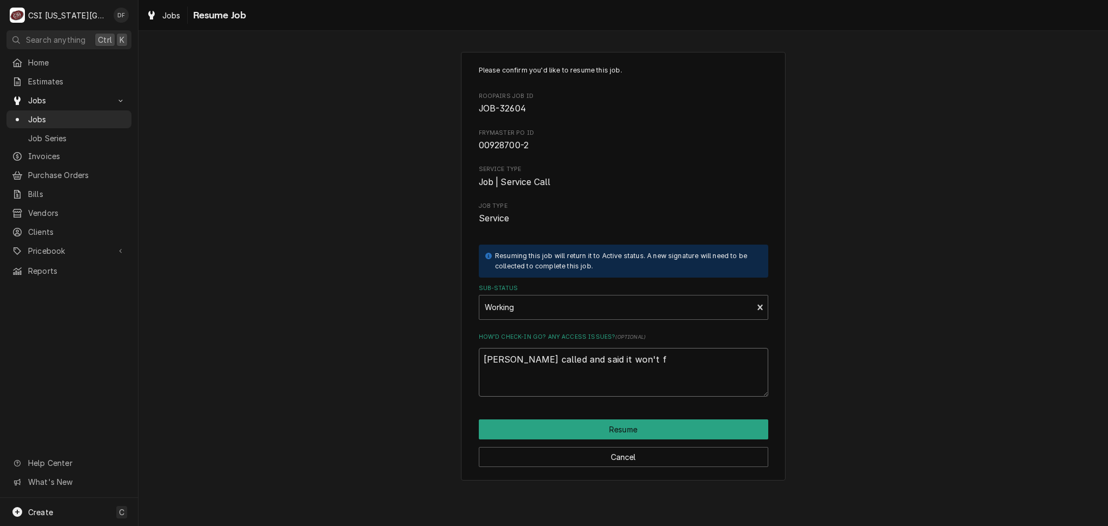
type textarea "x"
type textarea "Randy called and said it won't fi"
type textarea "x"
type textarea "Randy called and said it won't fil"
type textarea "x"
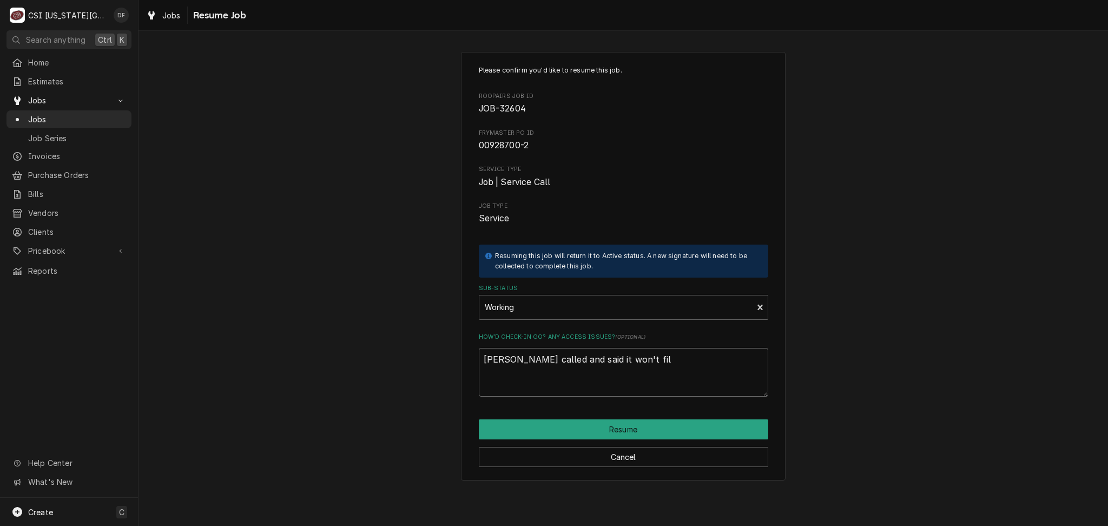
type textarea "Randy called and said it won't filt"
type textarea "x"
type textarea "Randy called and said it won't filte"
type textarea "x"
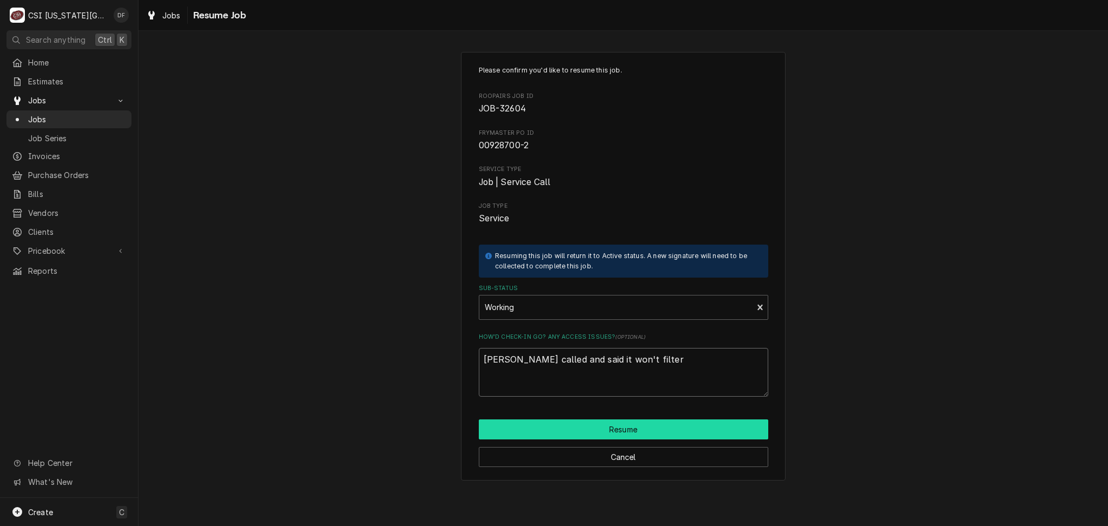
type textarea "Randy called and said it won't filter"
click at [587, 430] on button "Resume" at bounding box center [623, 429] width 289 height 20
type textarea "x"
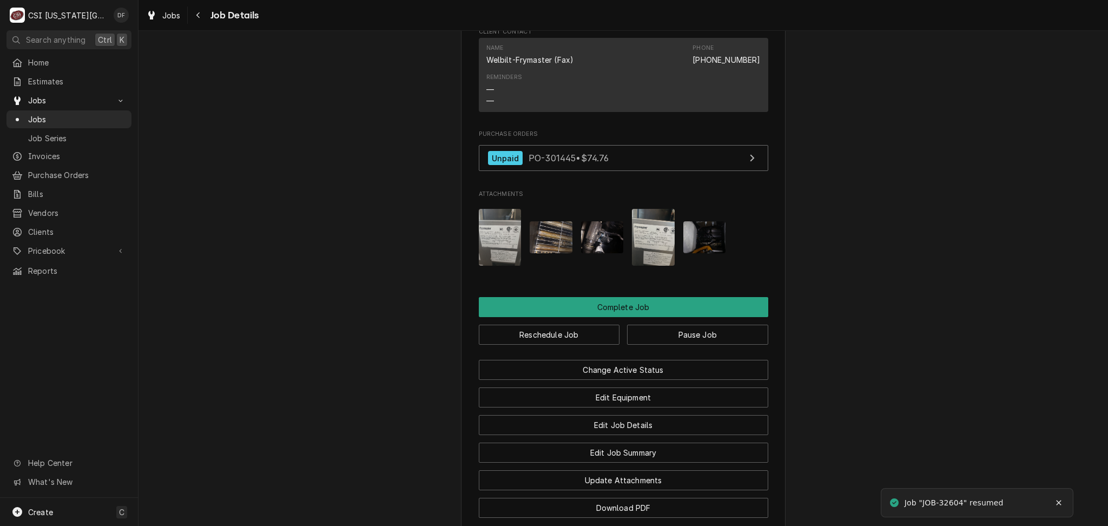
scroll to position [2597, 0]
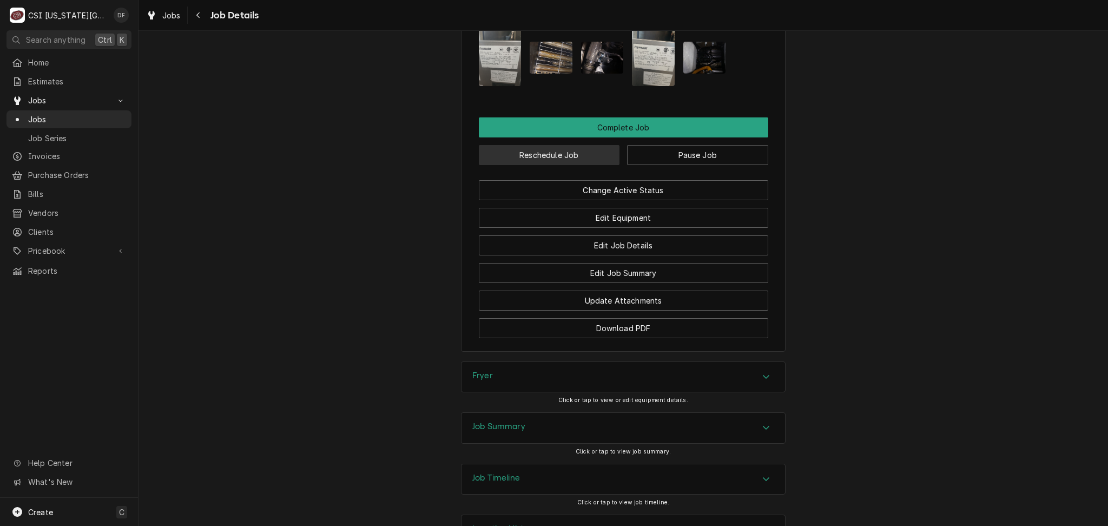
click at [550, 152] on button "Reschedule Job" at bounding box center [549, 155] width 141 height 20
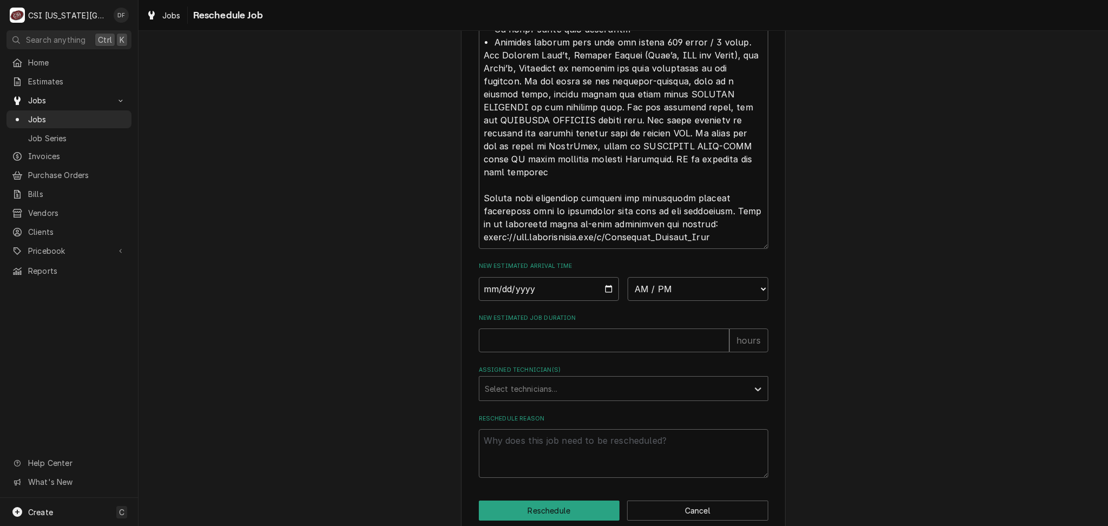
scroll to position [929, 0]
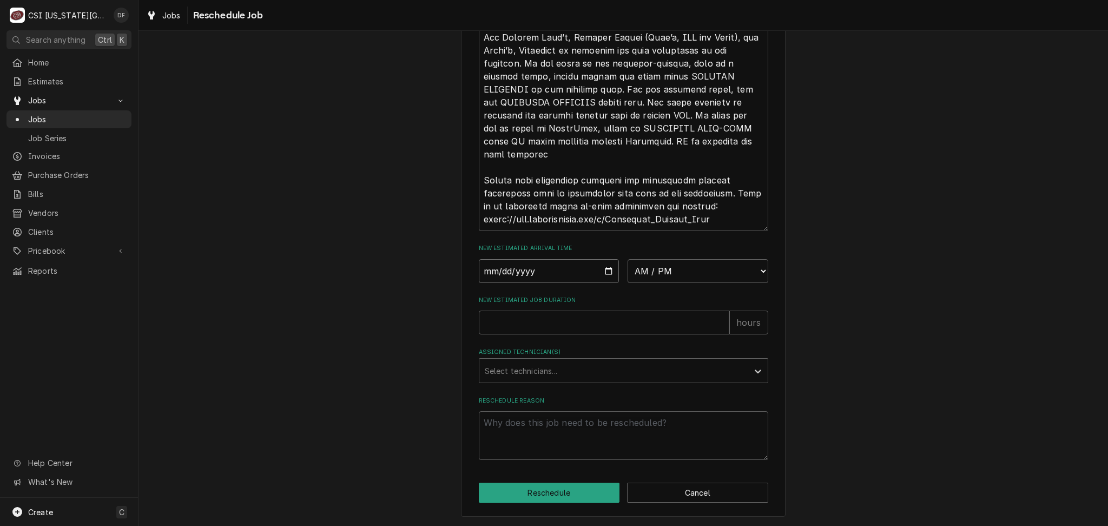
click at [598, 272] on input "Date" at bounding box center [549, 271] width 141 height 24
click at [605, 272] on input "Date" at bounding box center [549, 271] width 141 height 24
type input "2025-09-11"
type textarea "x"
click at [756, 274] on select "AM / PM 6:00 AM 6:15 AM 6:30 AM 6:45 AM 7:00 AM 7:15 AM 7:30 AM 7:45 AM 8:00 AM…" at bounding box center [698, 271] width 141 height 24
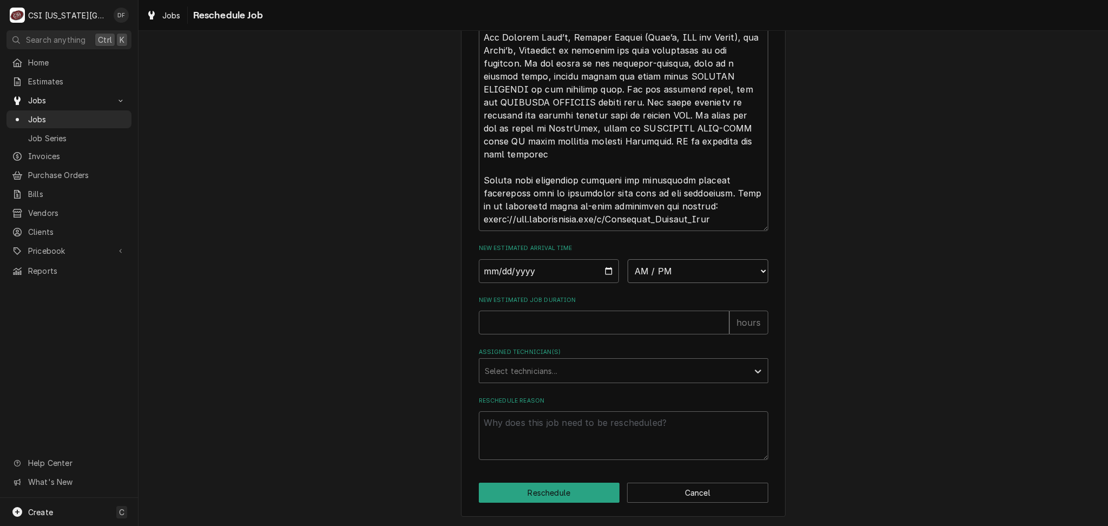
select select "11:00:00"
click at [628, 259] on select "AM / PM 6:00 AM 6:15 AM 6:30 AM 6:45 AM 7:00 AM 7:15 AM 7:30 AM 7:45 AM 8:00 AM…" at bounding box center [698, 271] width 141 height 24
click at [530, 326] on input "New Estimated Job Duration" at bounding box center [604, 323] width 250 height 24
type textarea "x"
type input "2"
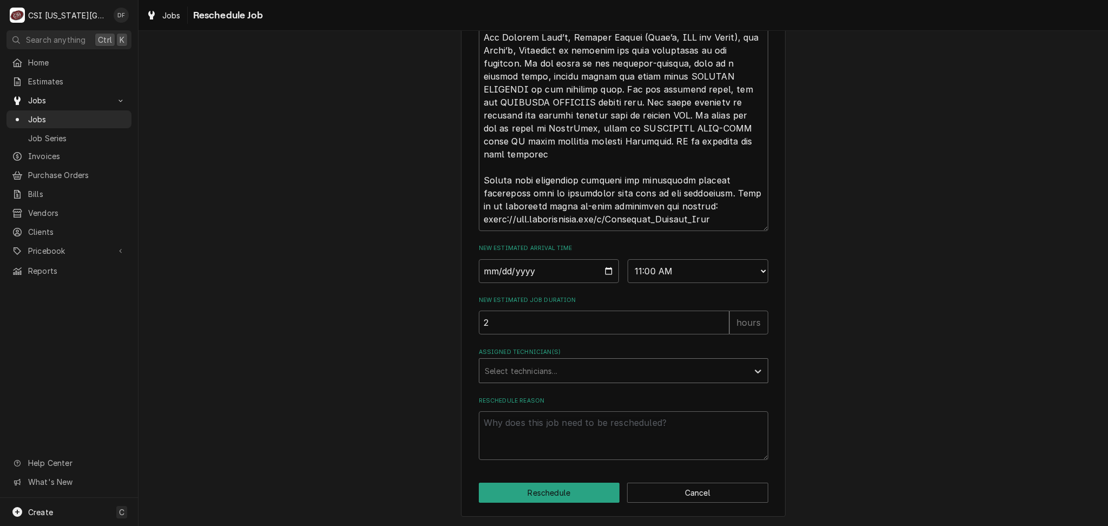
click at [551, 365] on div "Assigned Technician(s)" at bounding box center [614, 370] width 258 height 19
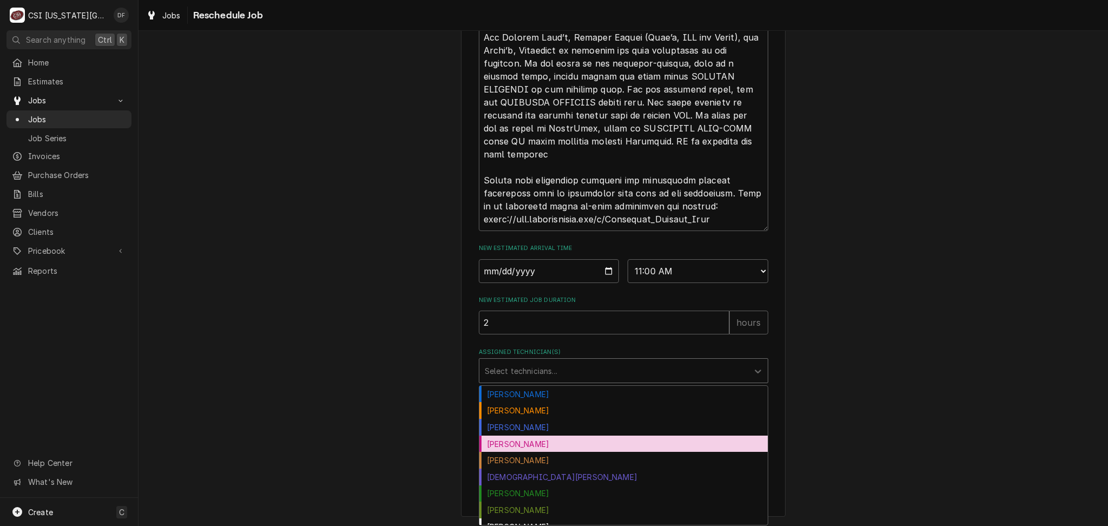
click at [537, 447] on div "Brian Hawkins" at bounding box center [623, 443] width 288 height 17
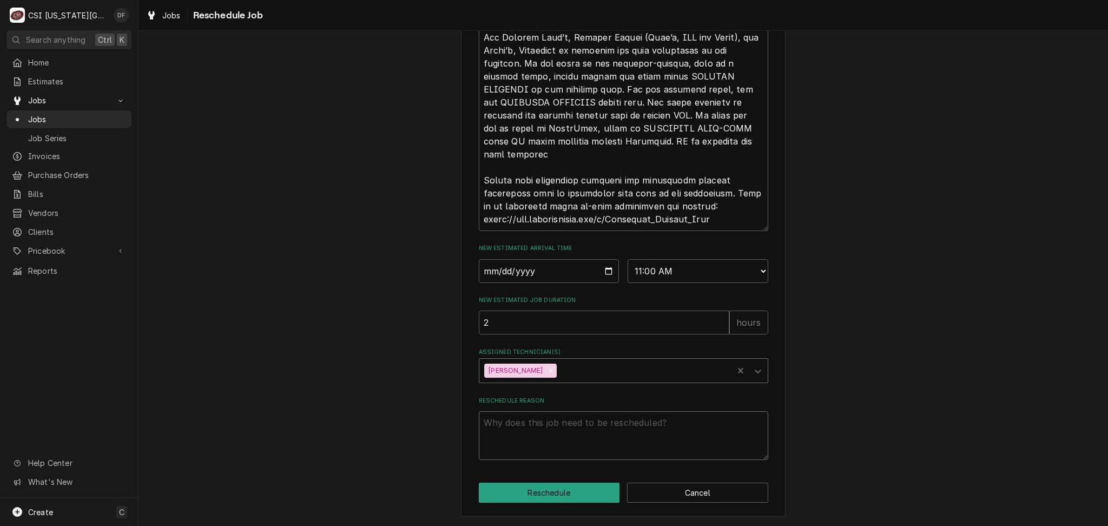
click at [523, 428] on textarea "Reschedule Reason" at bounding box center [623, 435] width 289 height 49
paste textarea "11810LCT400"
type textarea "x"
type textarea "11810LCT400"
type textarea "x"
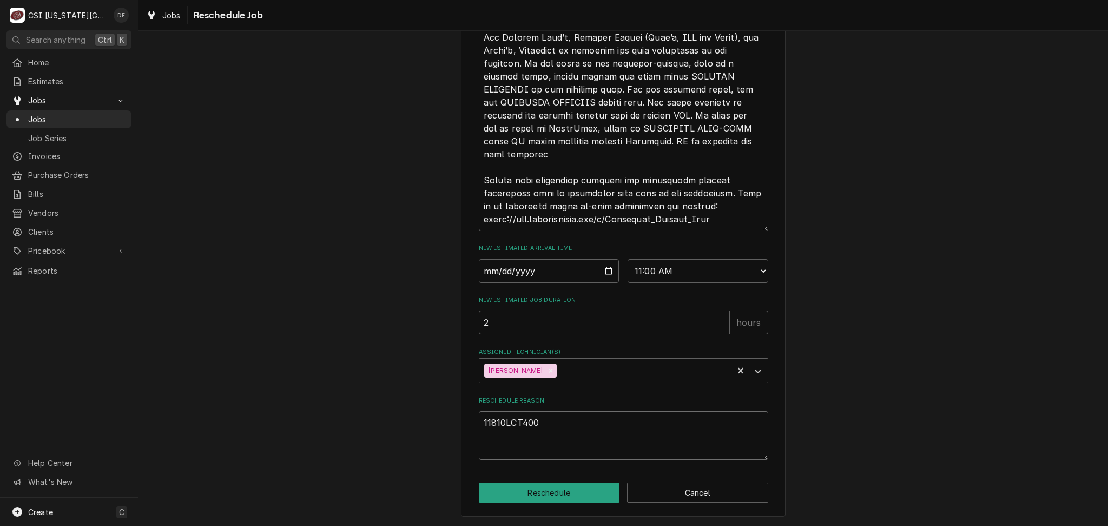
type textarea "11810LCT40"
type textarea "x"
type textarea "11810LCT4"
type textarea "x"
type textarea "11810LCT"
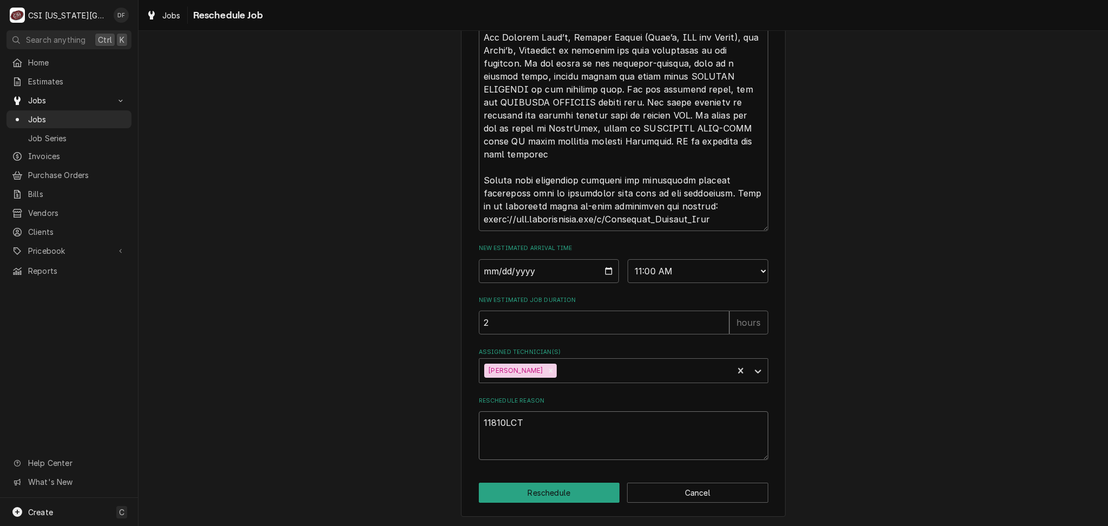
type textarea "x"
type textarea "11810LC"
type textarea "x"
type textarea "11810L"
type textarea "x"
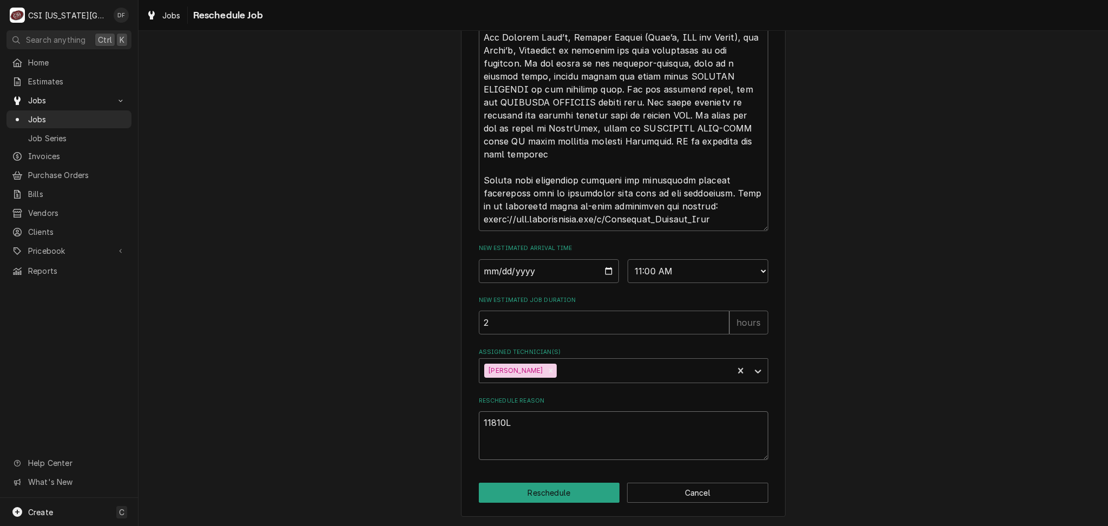
type textarea "11810"
type textarea "x"
type textarea "1181"
type textarea "x"
type textarea "118"
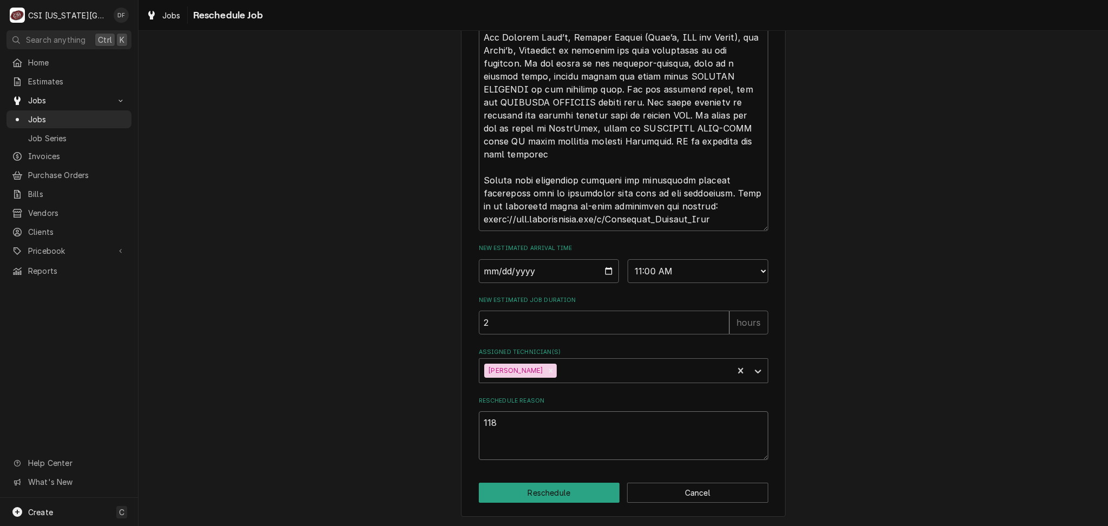
type textarea "x"
type textarea "11"
type textarea "x"
type textarea "1"
type textarea "x"
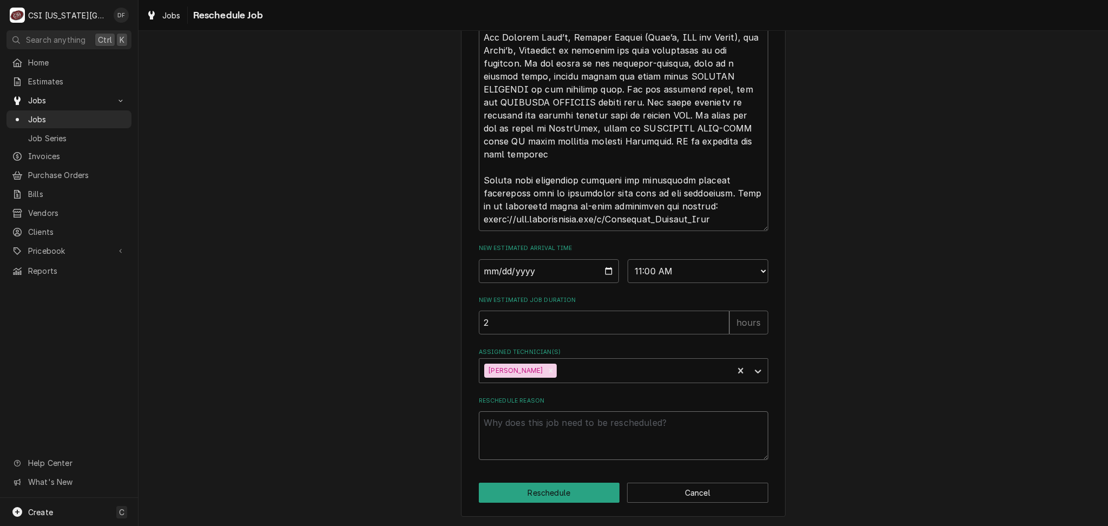
type textarea "x"
type textarea "R"
type textarea "x"
type textarea "Ra"
type textarea "x"
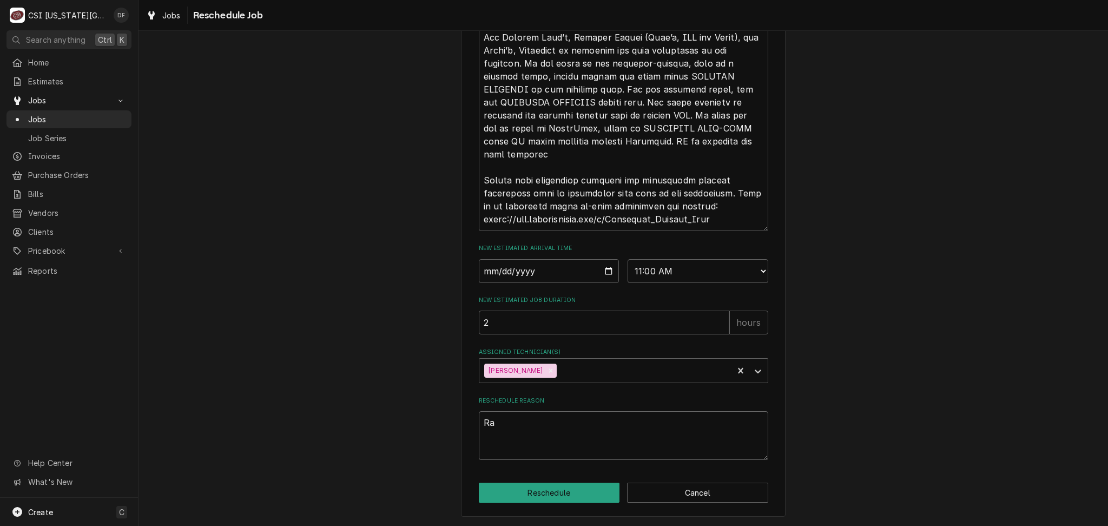
type textarea "Ran"
type textarea "x"
type textarea "Rand"
type textarea "x"
type textarea "Randy"
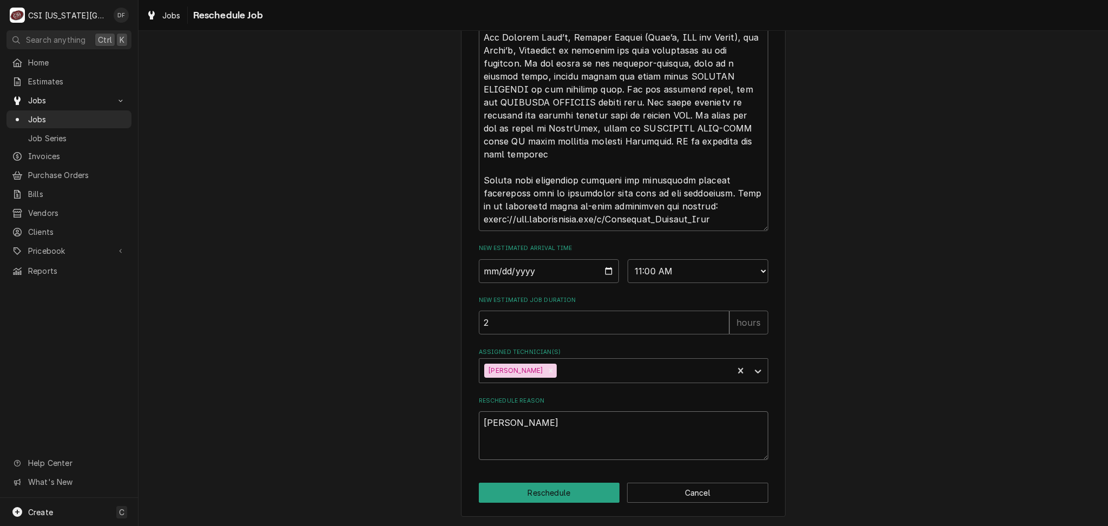
type textarea "x"
type textarea "Randy"
type textarea "x"
type textarea "Randy c"
type textarea "x"
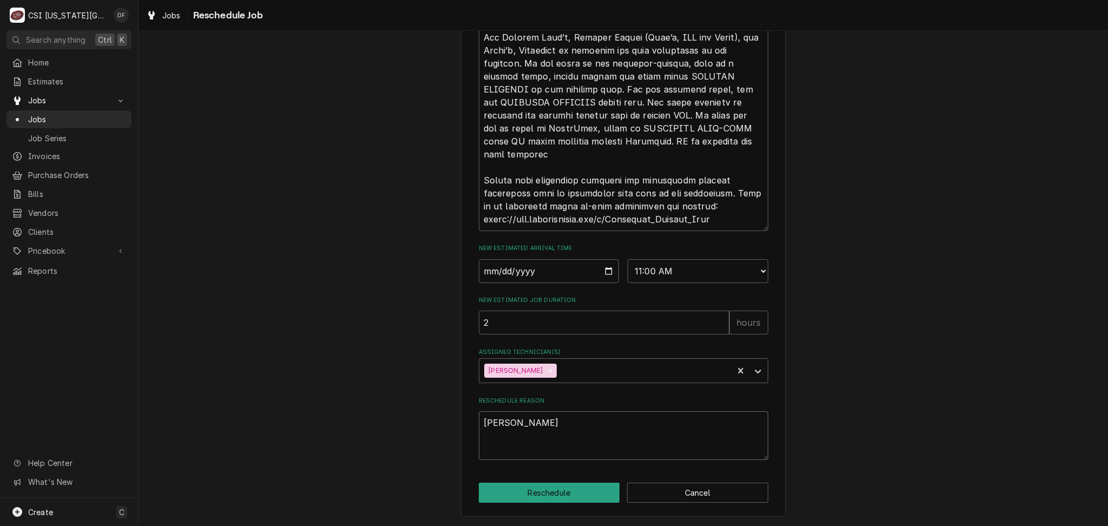
type textarea "Randy ca"
type textarea "x"
type textarea "Randy cal"
type textarea "x"
type textarea "Randy call"
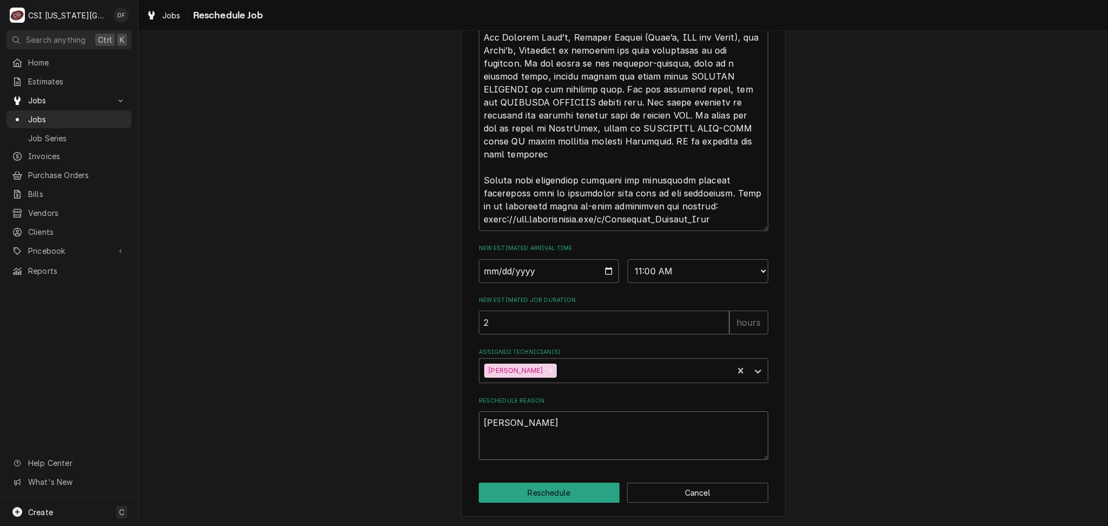
type textarea "x"
type textarea "Randy calle"
type textarea "x"
type textarea "Randy called"
type textarea "x"
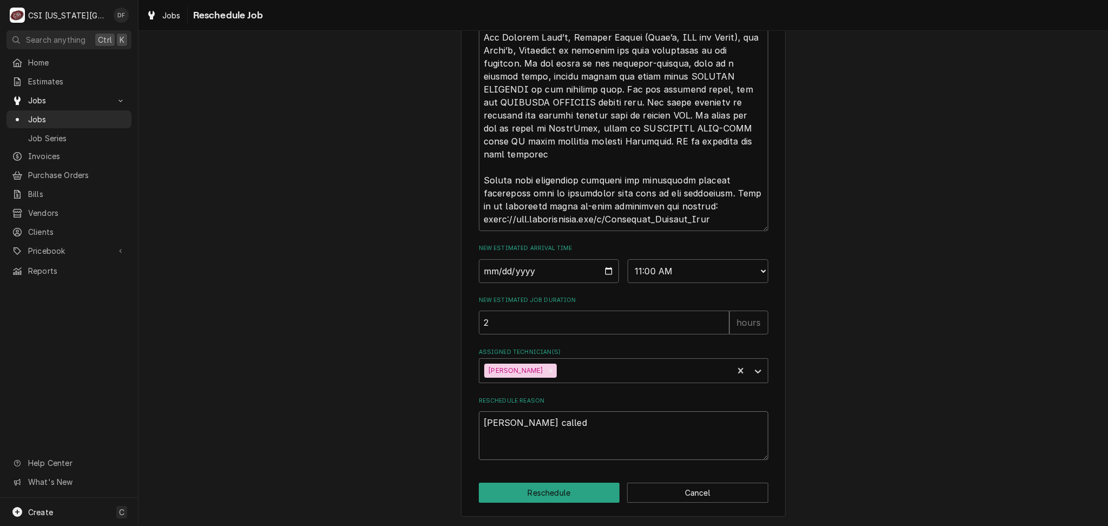
type textarea "Randy called"
type textarea "x"
type textarea "Randy called a"
type textarea "x"
type textarea "Randy called an"
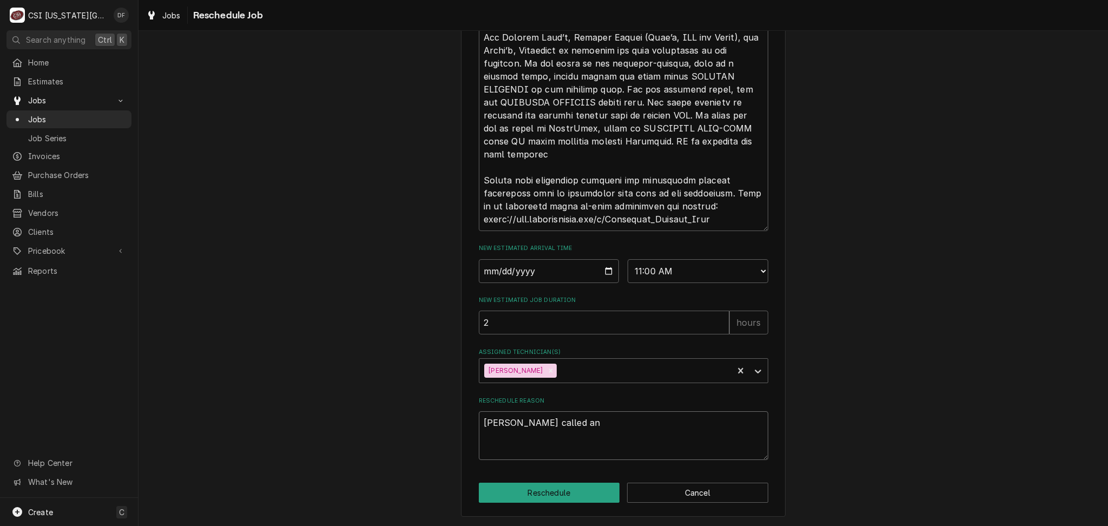
type textarea "x"
type textarea "Randy called and"
type textarea "x"
type textarea "Randy called and"
type textarea "x"
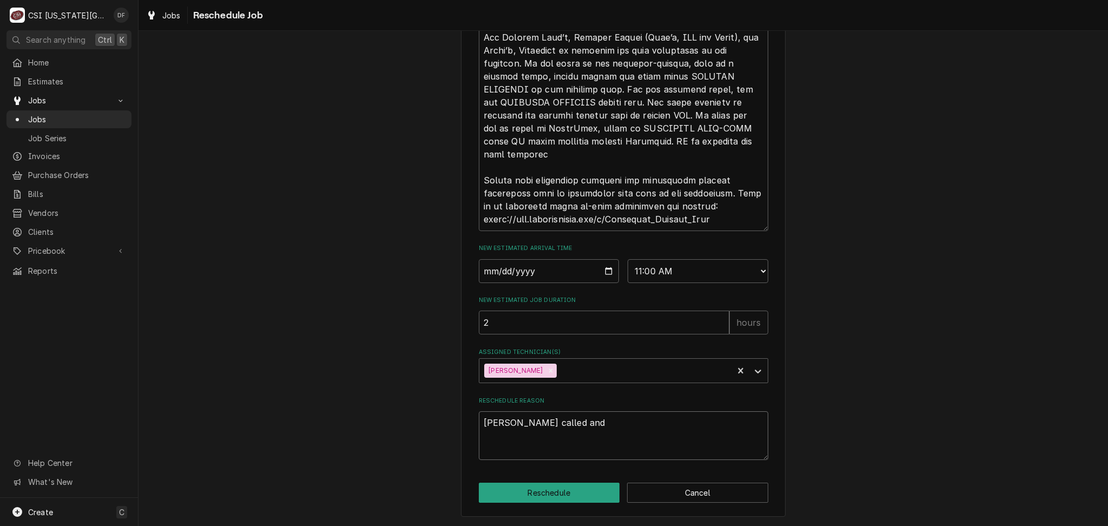
type textarea "Randy called and s"
type textarea "x"
type textarea "Randy called and st"
type textarea "x"
type textarea "Randy called and sta"
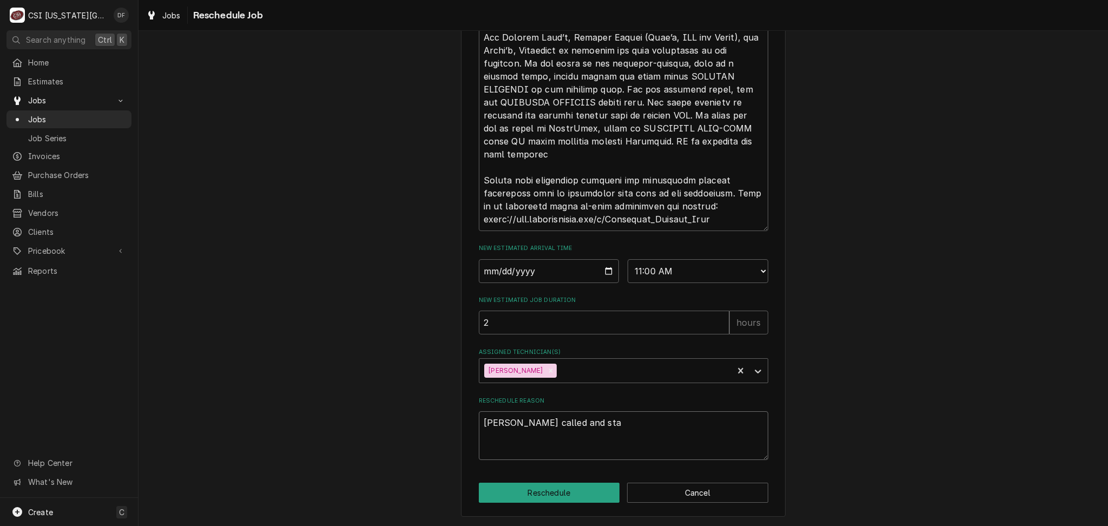
type textarea "x"
type textarea "Randy called and stat"
type textarea "x"
type textarea "Randy called and state"
type textarea "x"
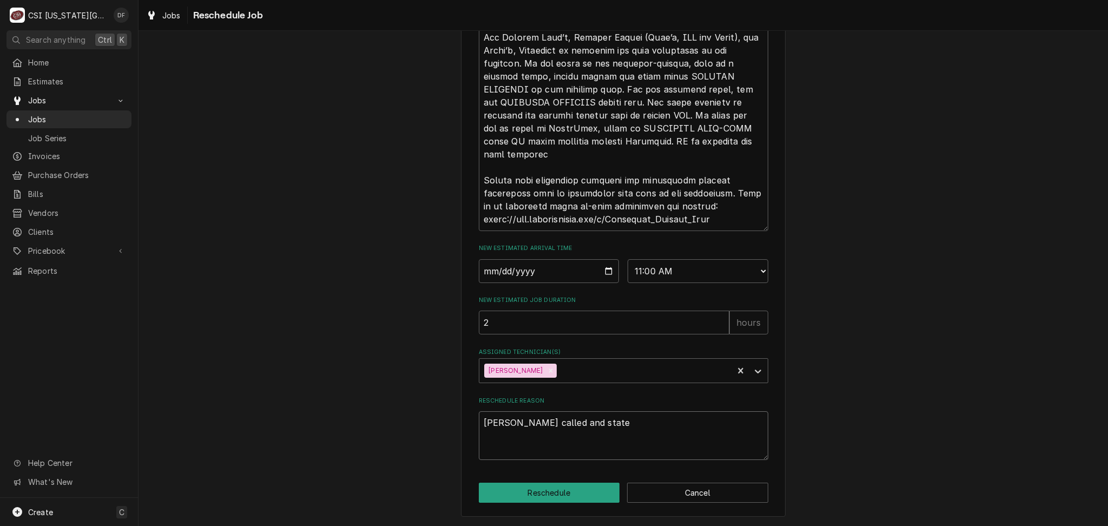
type textarea "Randy called and stated"
type textarea "x"
type textarea "Randy called and stated"
type textarea "x"
type textarea "Randy called and stated f"
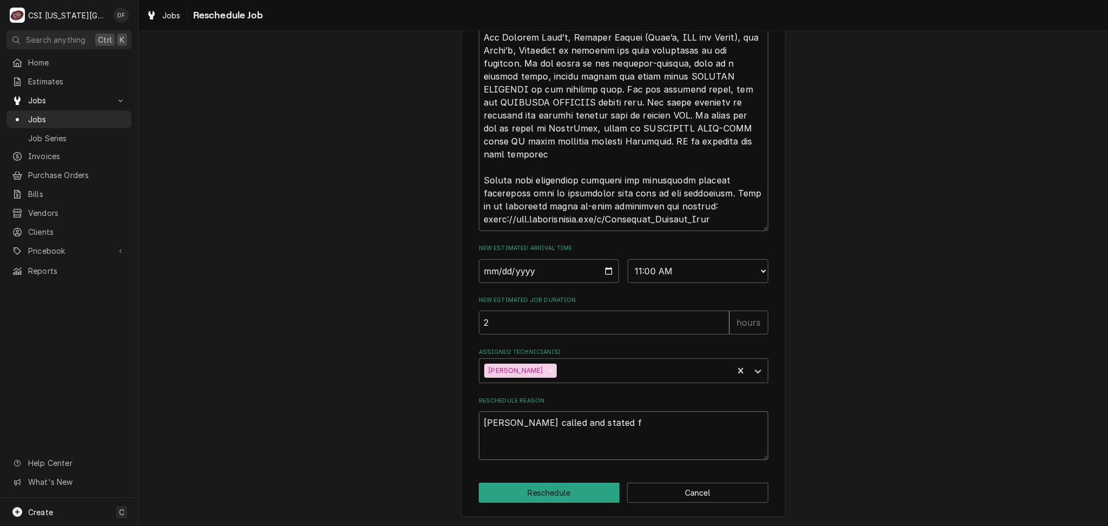
type textarea "x"
type textarea "Randy called and stated fr"
type textarea "x"
type textarea "Randy called and stated fry"
type textarea "x"
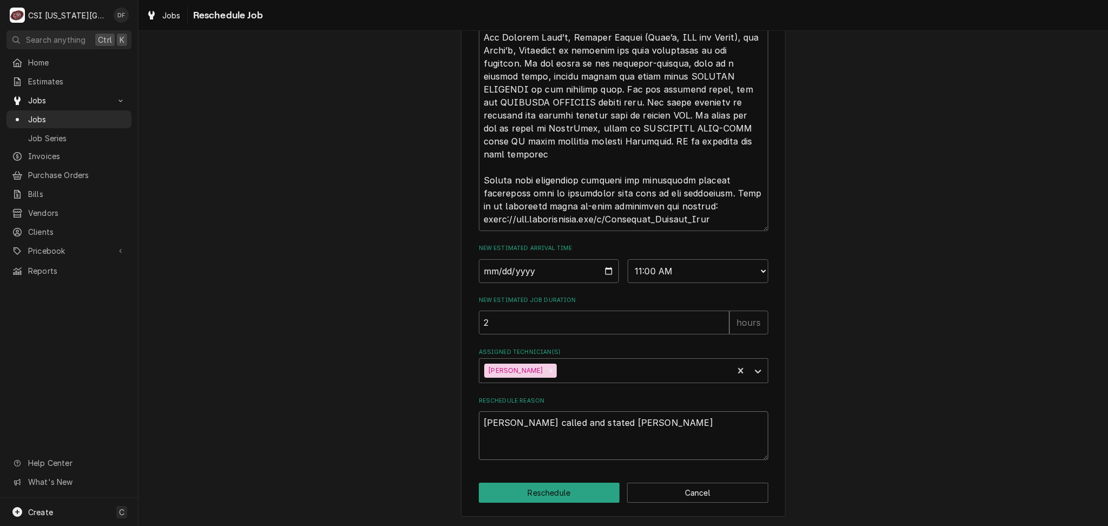
type textarea "Randy called and stated frye"
type textarea "x"
type textarea "Randy called and stated fryer"
type textarea "x"
type textarea "Randy called and stated fryer"
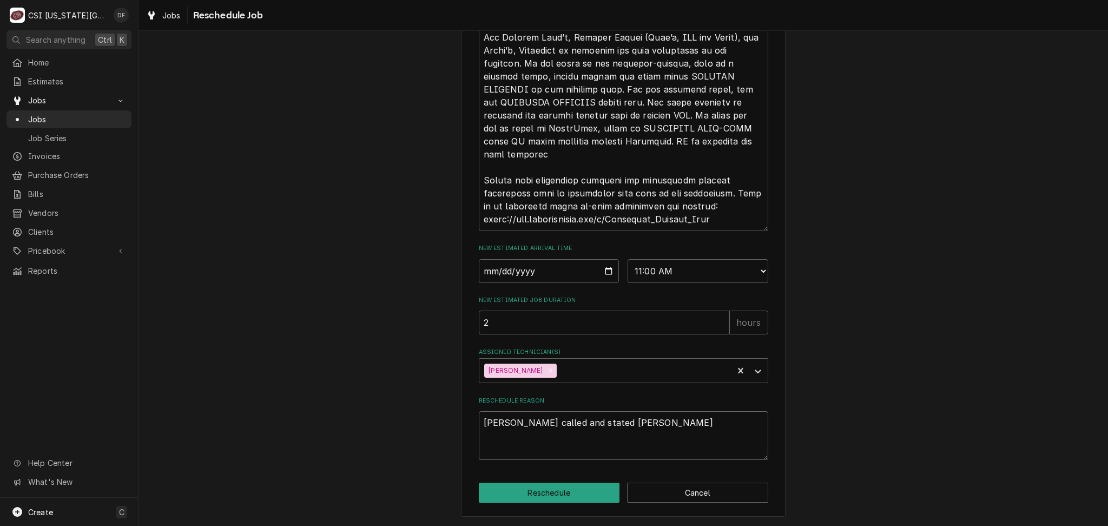
type textarea "x"
type textarea "Randy called and stated fryer w"
type textarea "x"
type textarea "Randy called and stated fryer wo"
type textarea "x"
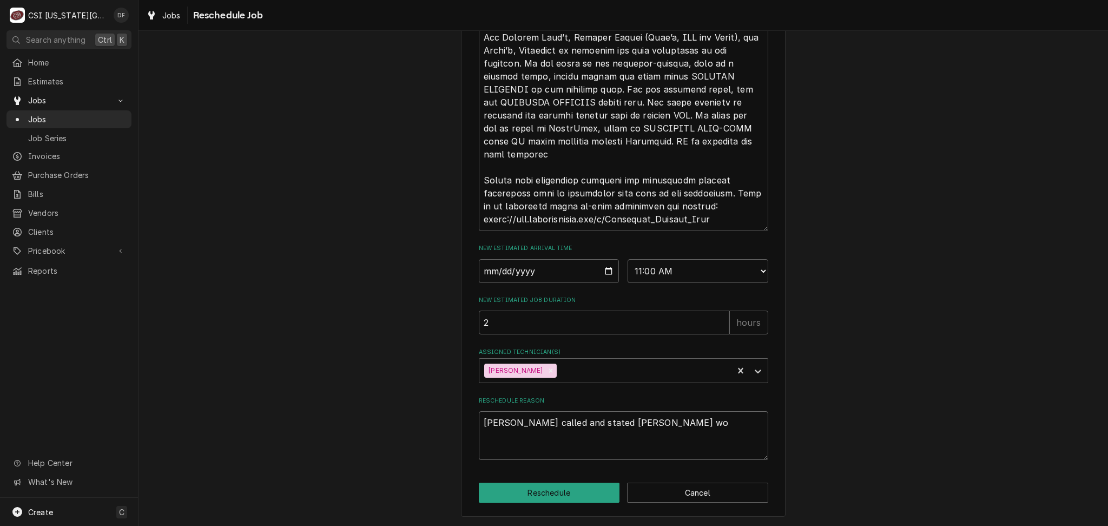
type textarea "Randy called and stated fryer won"
type textarea "x"
type textarea "Randy called and stated fryer won'"
type textarea "x"
type textarea "Randy called and stated fryer won't"
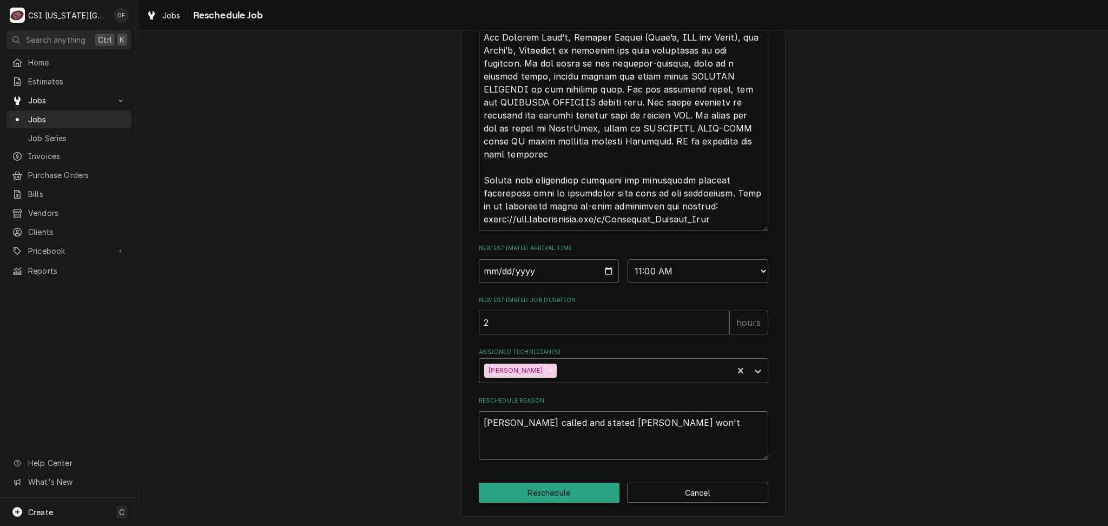
type textarea "x"
type textarea "Randy called and stated fryer won't"
type textarea "x"
type textarea "Randy called and stated fryer won't f"
type textarea "x"
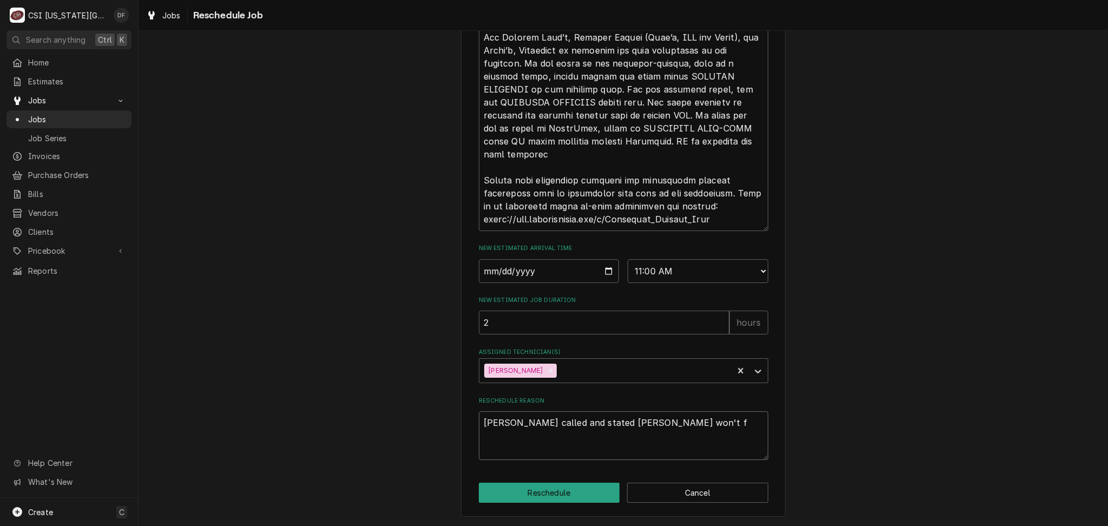
type textarea "Randy called and stated fryer won't fi"
type textarea "x"
type textarea "Randy called and stated fryer won't fil"
type textarea "x"
type textarea "Randy called and stated fryer won't filt"
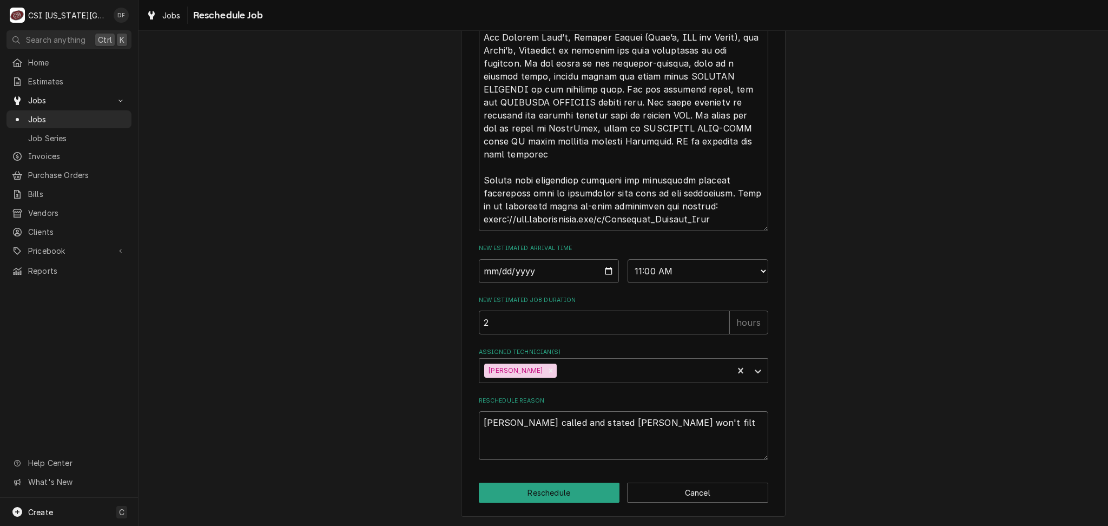
type textarea "x"
type textarea "Randy called and stated fryer won't filte"
type textarea "x"
type textarea "Randy called and stated fryer won't filter"
click at [594, 498] on button "Reschedule" at bounding box center [549, 493] width 141 height 20
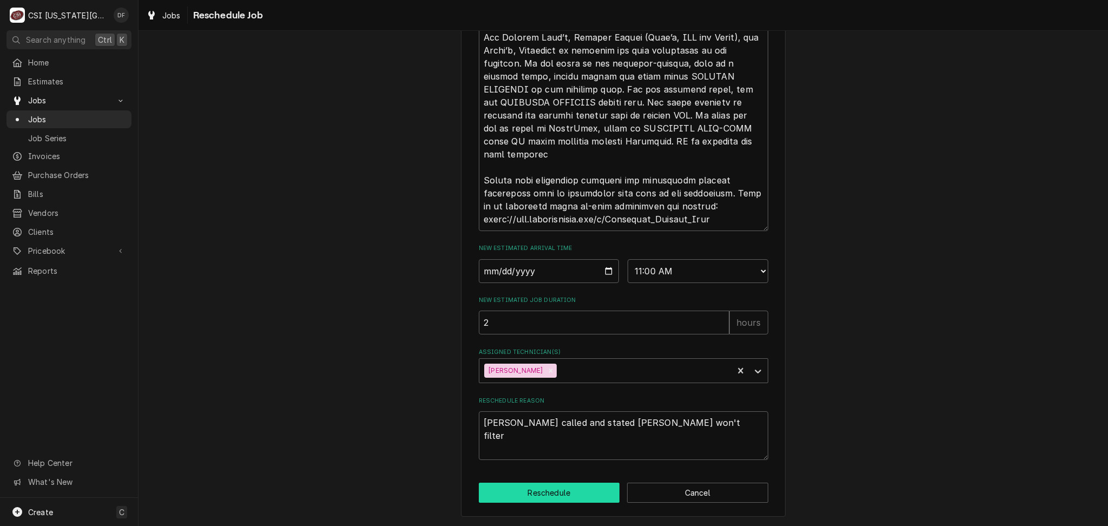
type textarea "x"
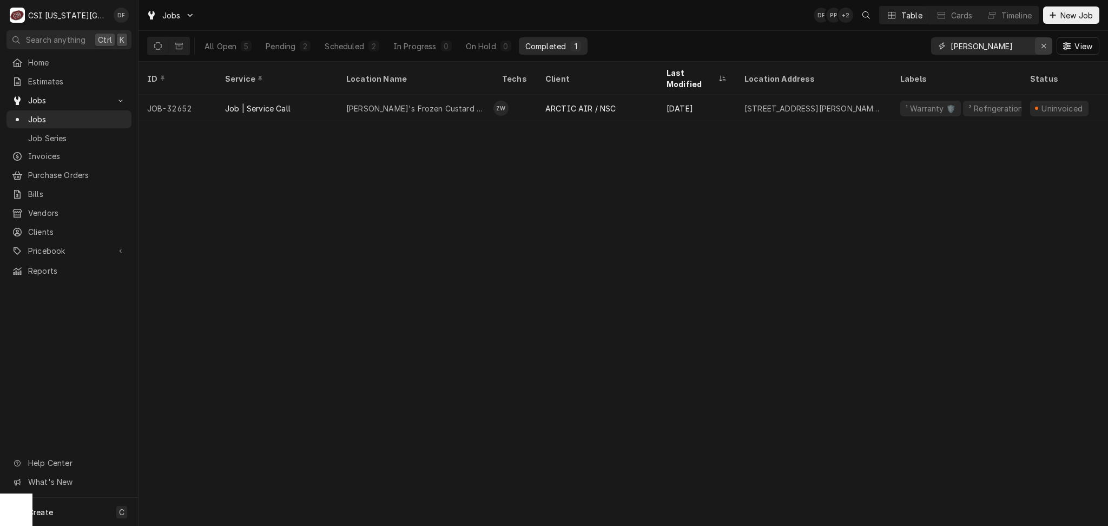
click at [1044, 48] on icon "Erase input" at bounding box center [1044, 46] width 6 height 8
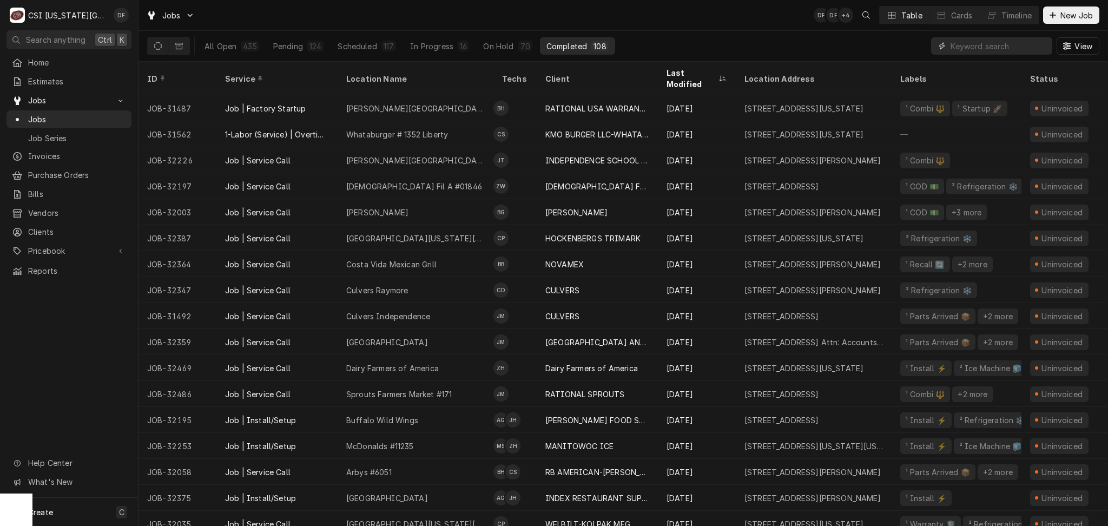
click at [1016, 45] on input "Dynamic Content Wrapper" at bounding box center [998, 45] width 96 height 17
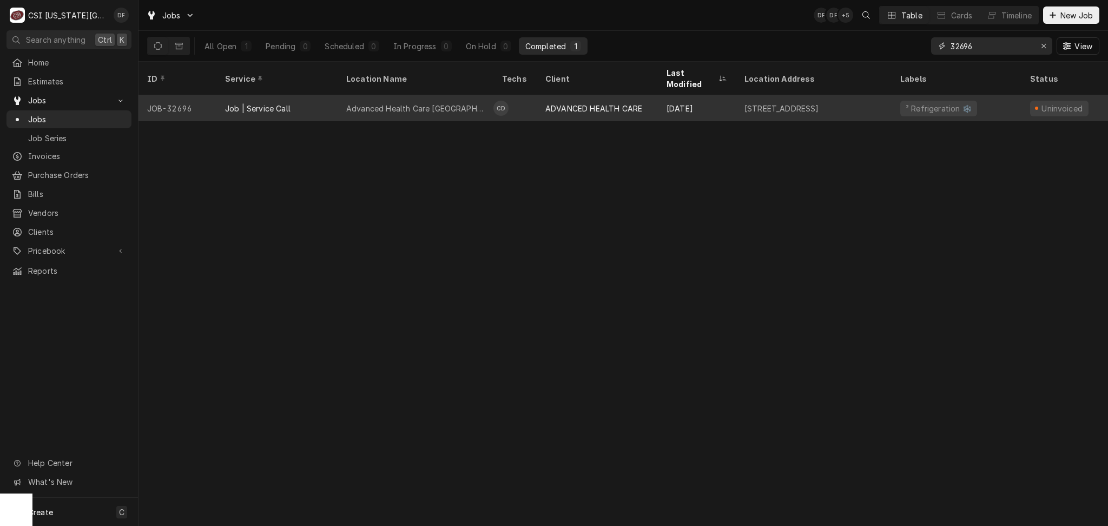
type input "32696"
click at [517, 95] on td "CD" at bounding box center [514, 108] width 43 height 26
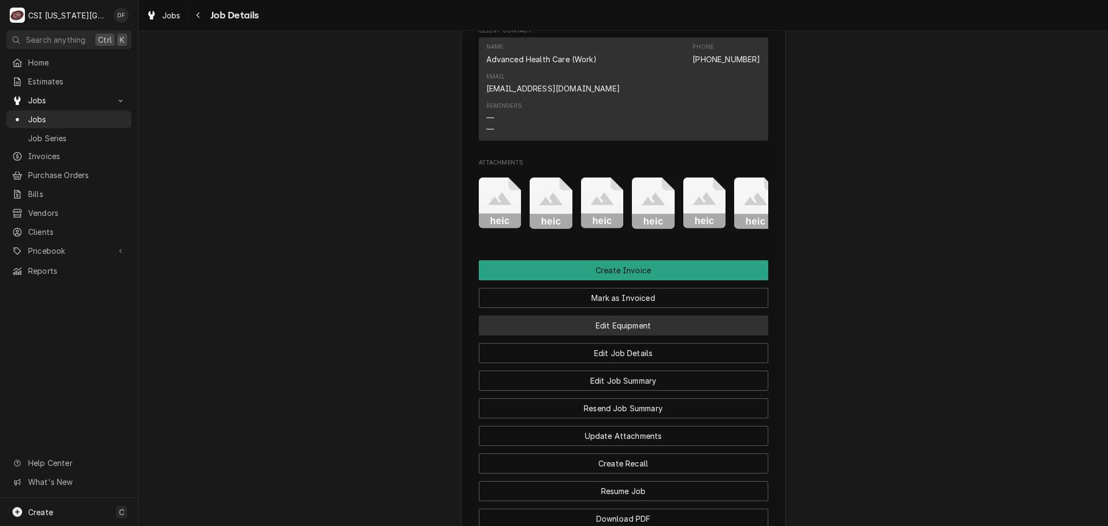
scroll to position [1154, 0]
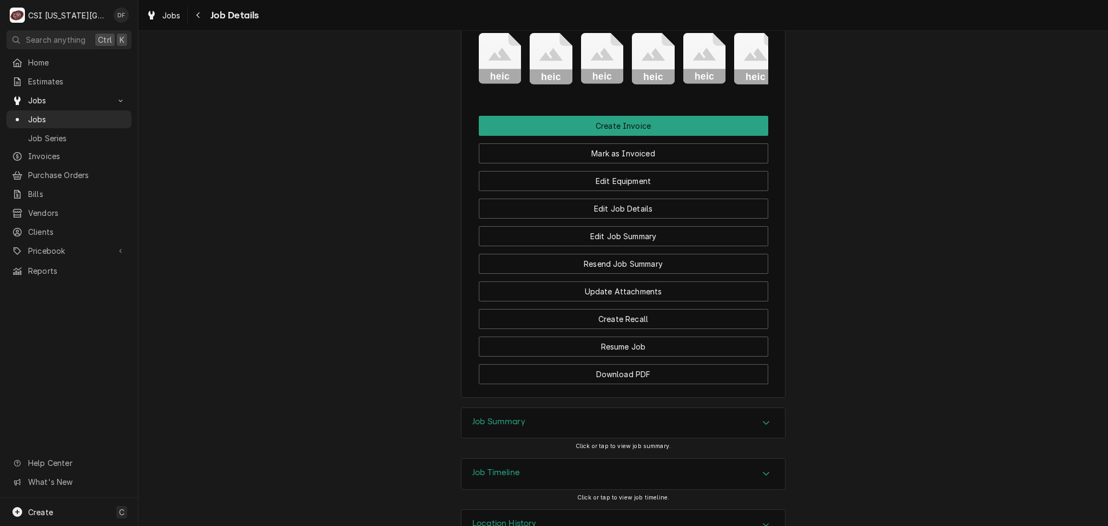
click at [542, 416] on div "Job Summary" at bounding box center [622, 423] width 323 height 30
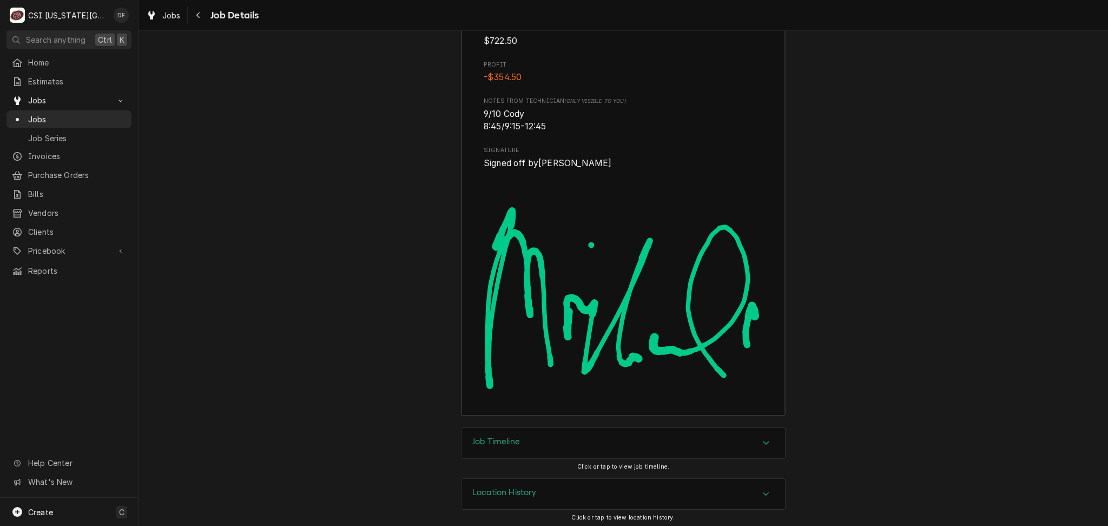
scroll to position [3433, 0]
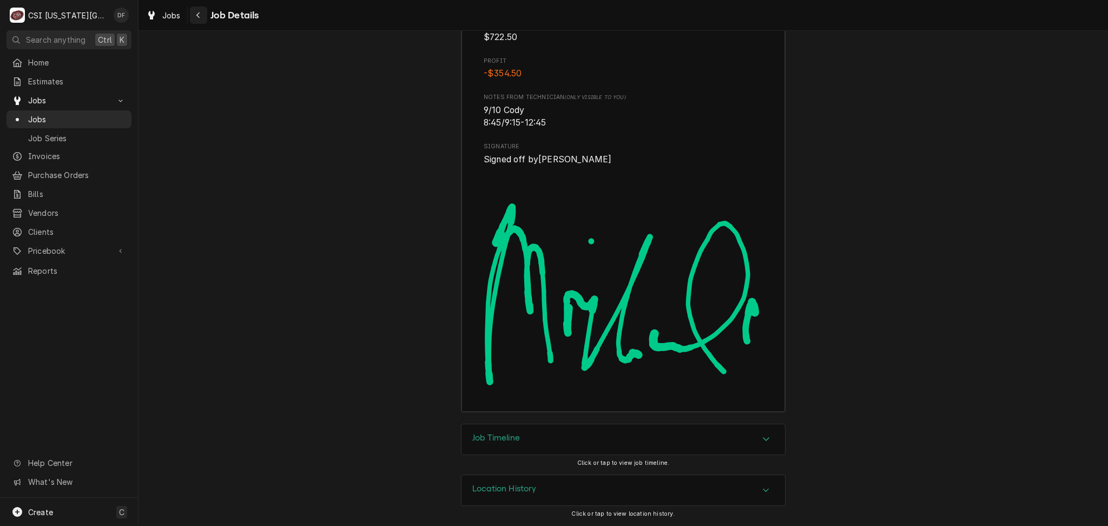
click at [198, 12] on icon "Navigate back" at bounding box center [198, 15] width 5 height 8
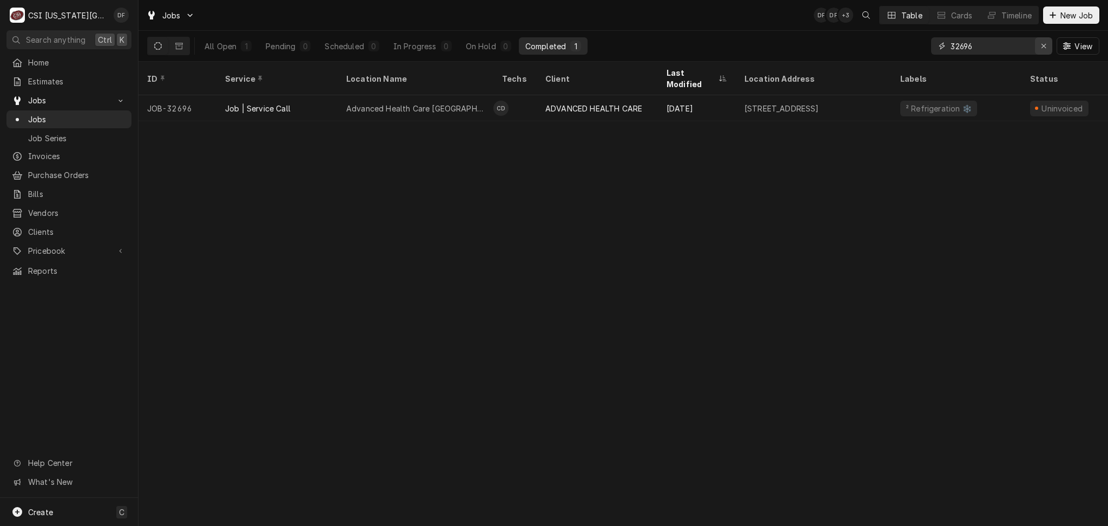
click at [1041, 45] on icon "Erase input" at bounding box center [1044, 46] width 6 height 8
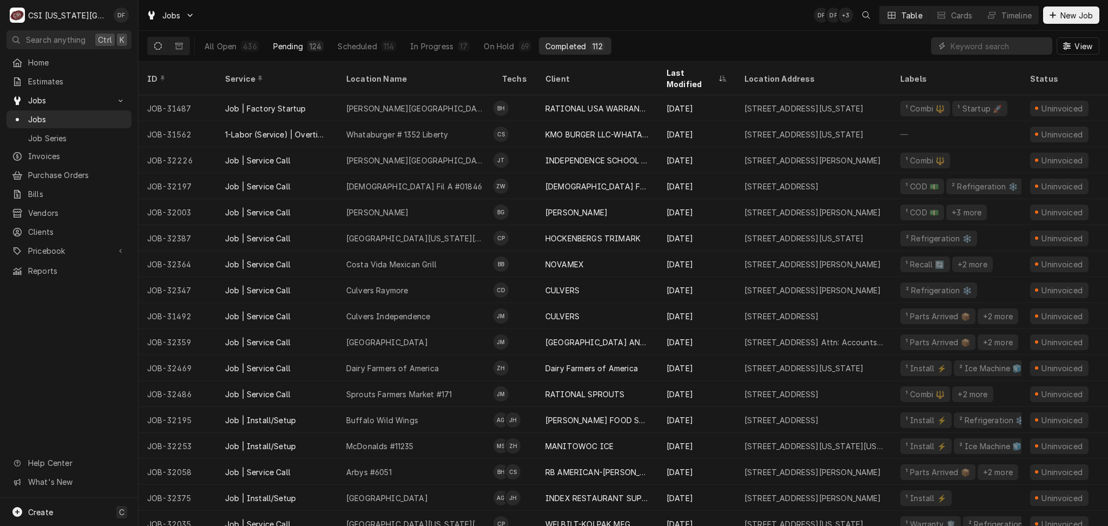
click at [289, 47] on div "Pending" at bounding box center [288, 46] width 30 height 11
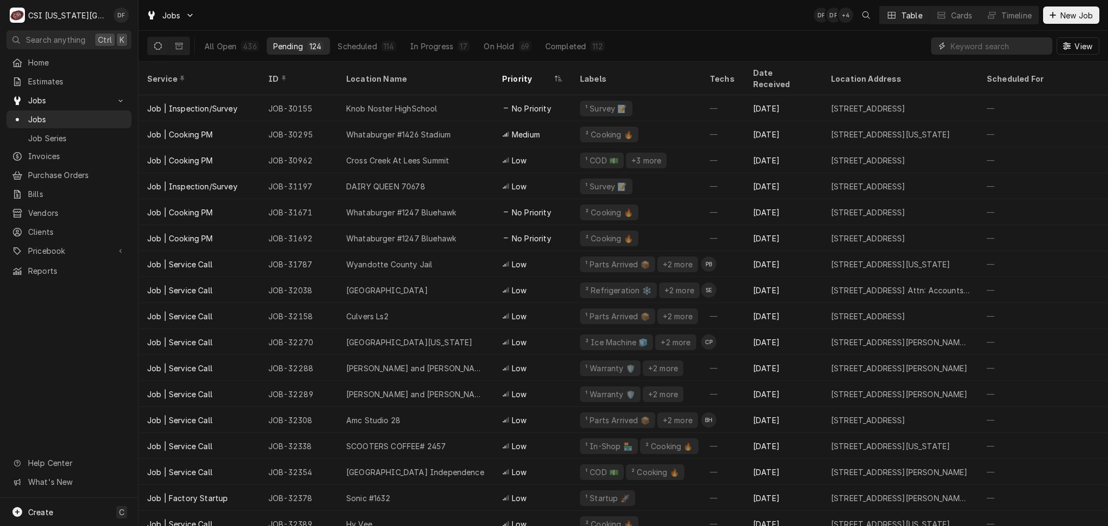
click at [962, 46] on input "Dynamic Content Wrapper" at bounding box center [998, 45] width 96 height 17
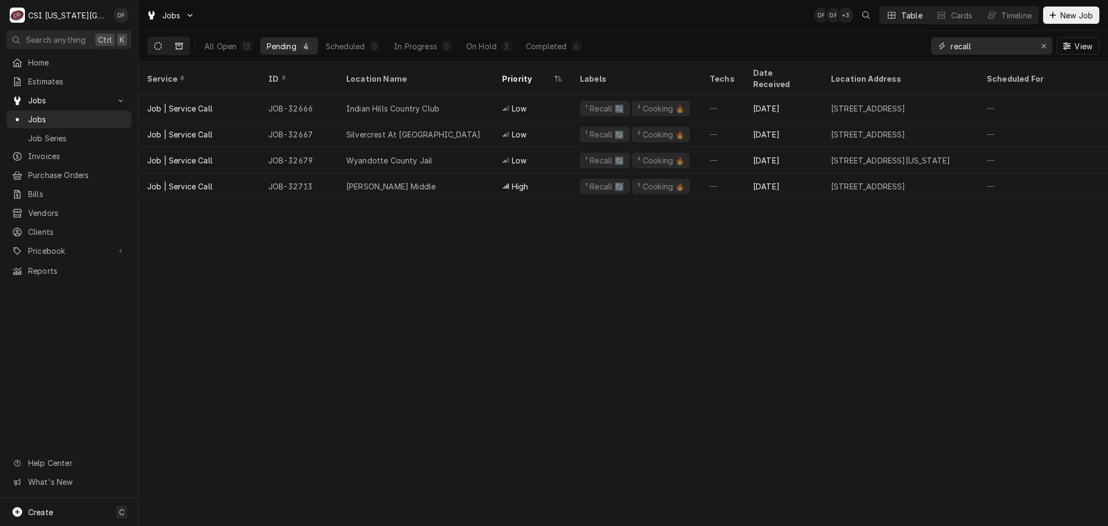
type input "recall"
click at [178, 46] on icon "Dynamic Content Wrapper" at bounding box center [179, 46] width 8 height 8
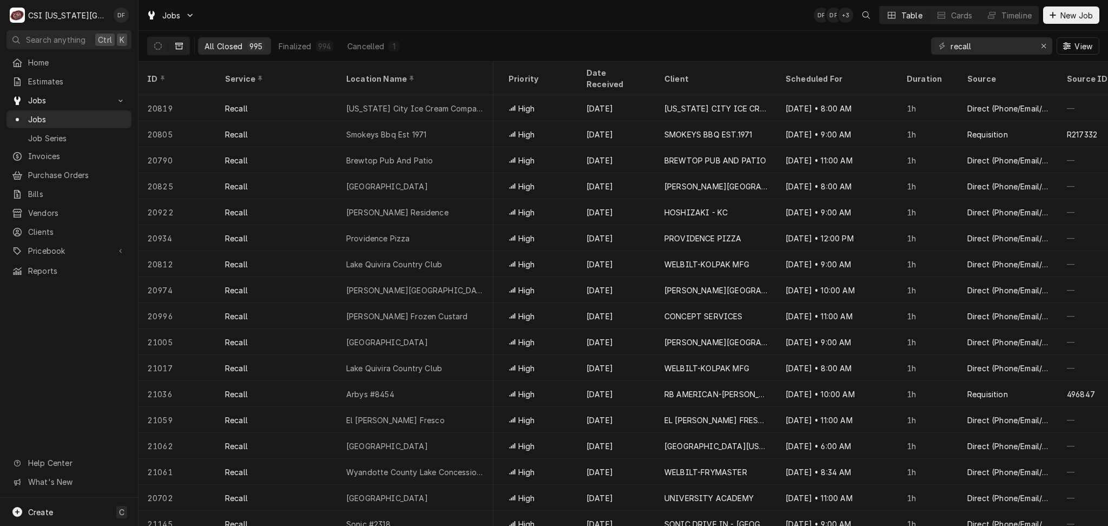
scroll to position [0, 626]
click at [626, 72] on div "Date Received" at bounding box center [614, 78] width 58 height 23
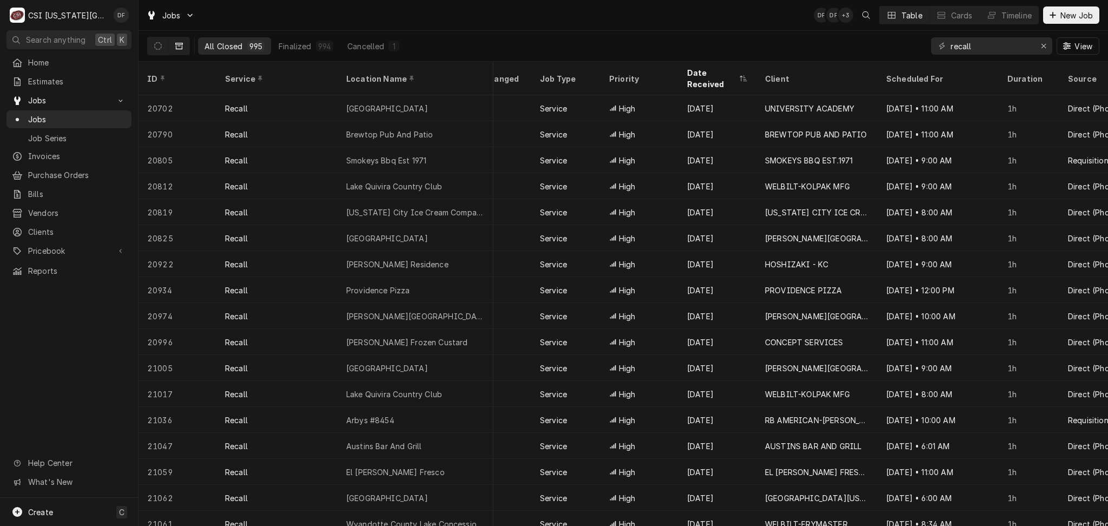
scroll to position [0, 547]
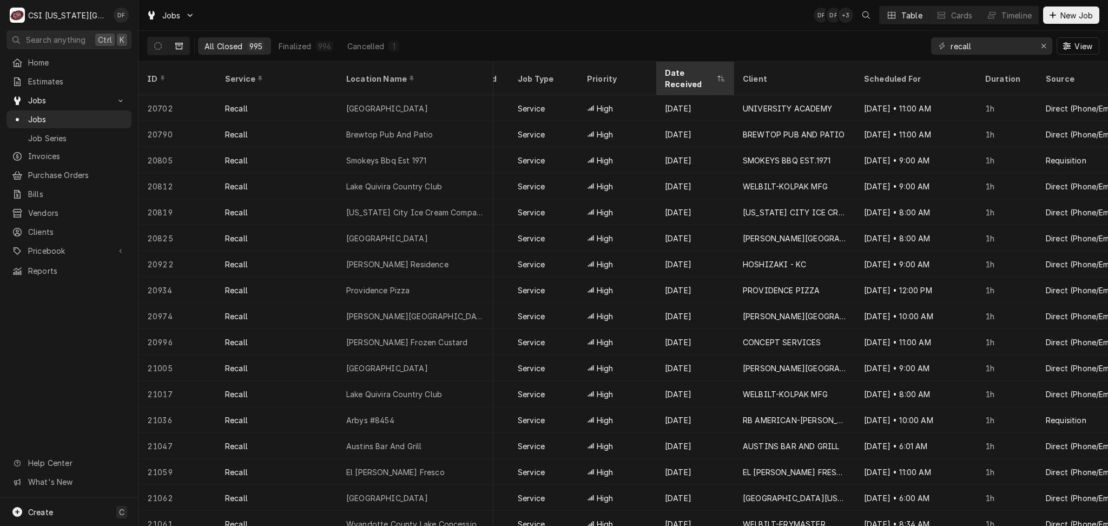
click at [701, 71] on div "Date Received" at bounding box center [690, 78] width 50 height 23
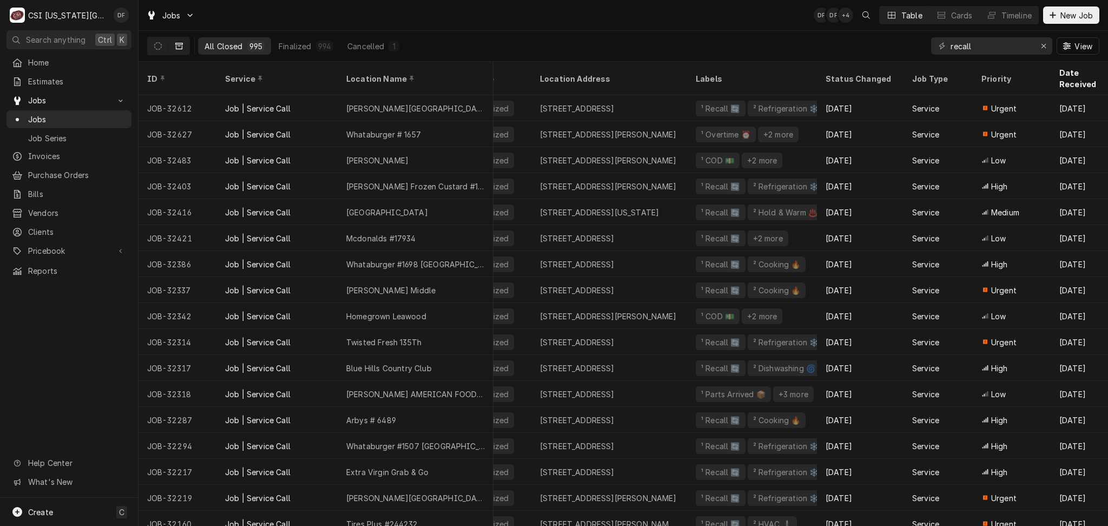
scroll to position [0, 0]
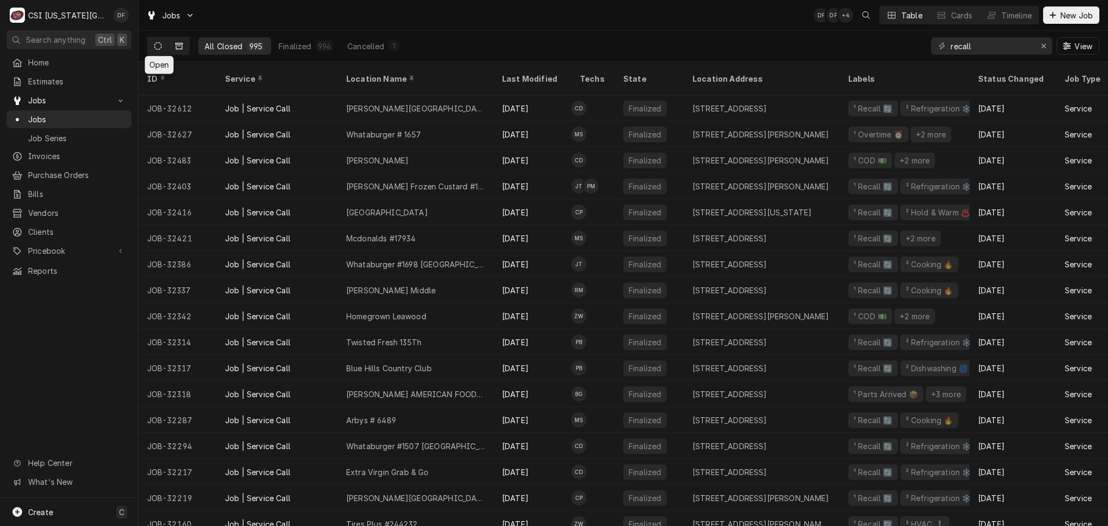
click at [157, 44] on icon "Dynamic Content Wrapper" at bounding box center [158, 46] width 8 height 8
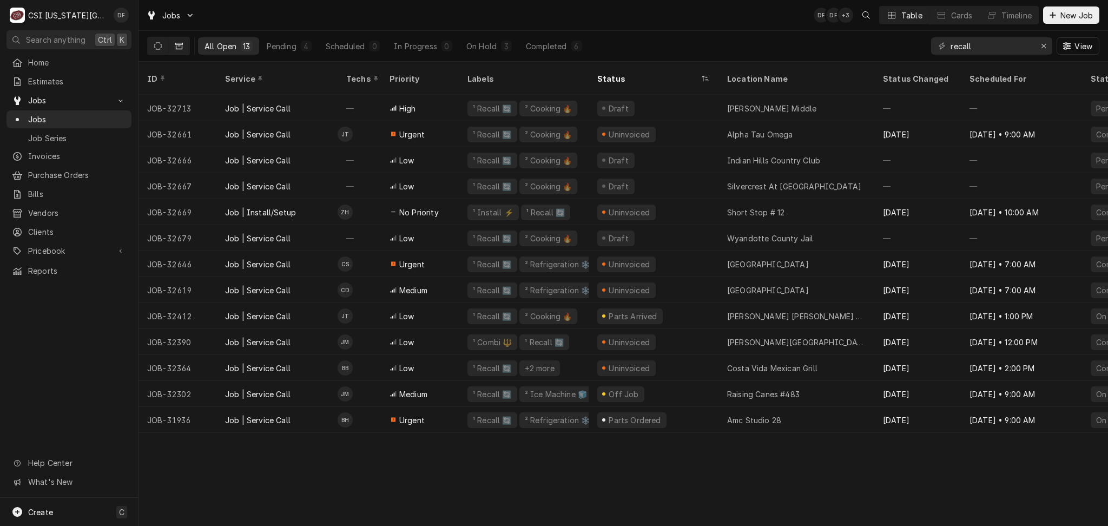
click at [177, 44] on icon "Dynamic Content Wrapper" at bounding box center [179, 46] width 8 height 6
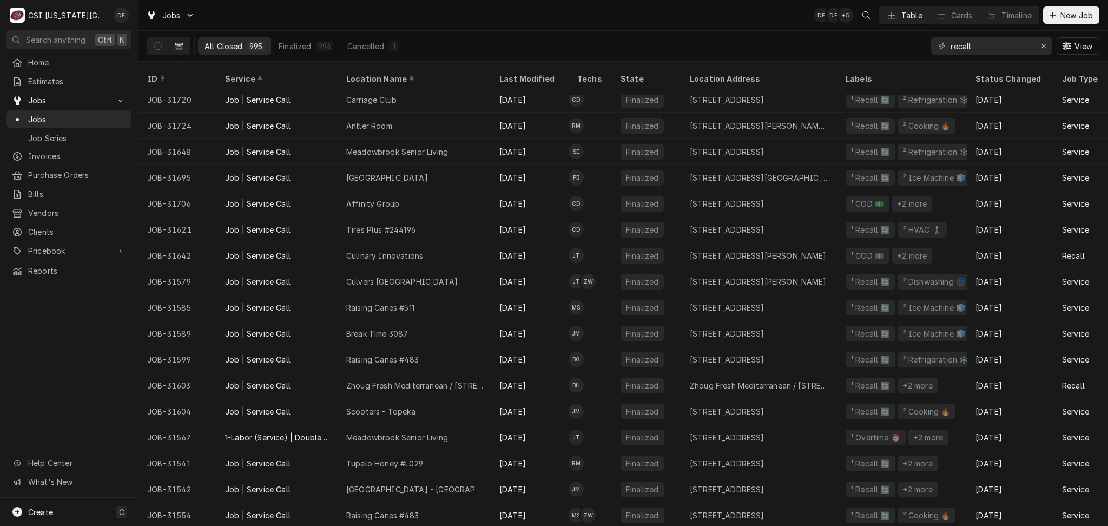
scroll to position [866, 0]
click at [306, 43] on div "Finalized" at bounding box center [295, 46] width 32 height 11
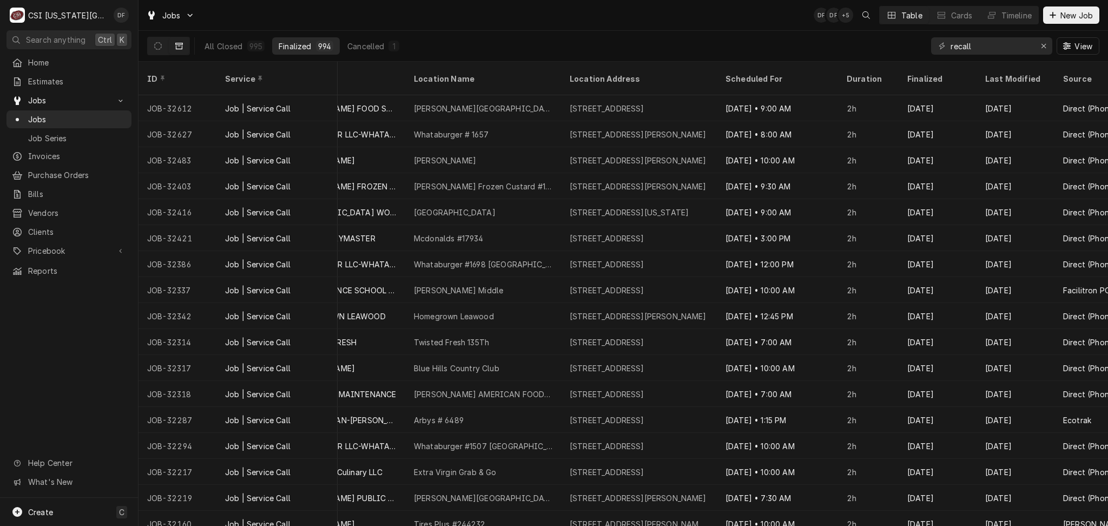
scroll to position [0, 586]
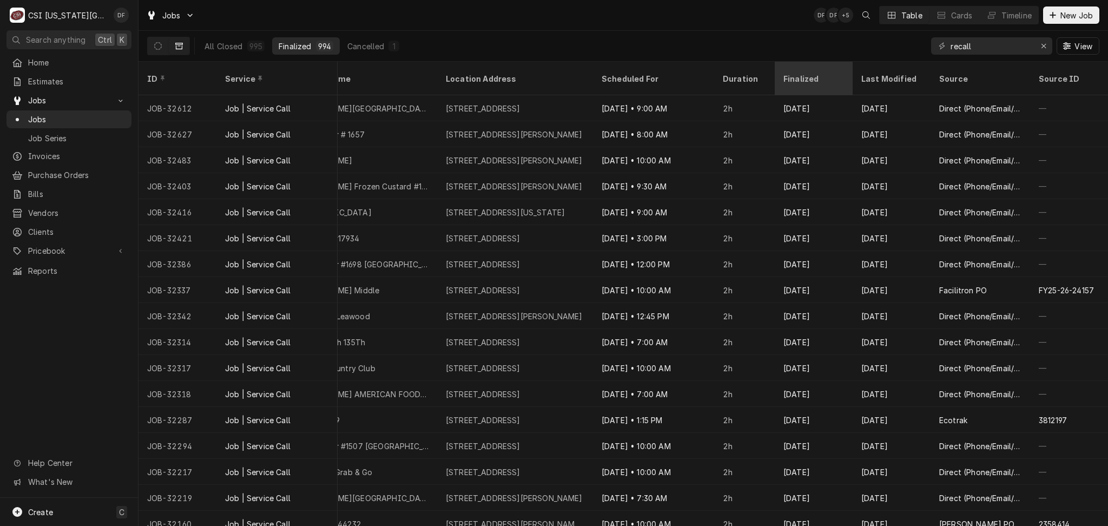
click at [783, 73] on div "Finalized" at bounding box center [812, 78] width 58 height 11
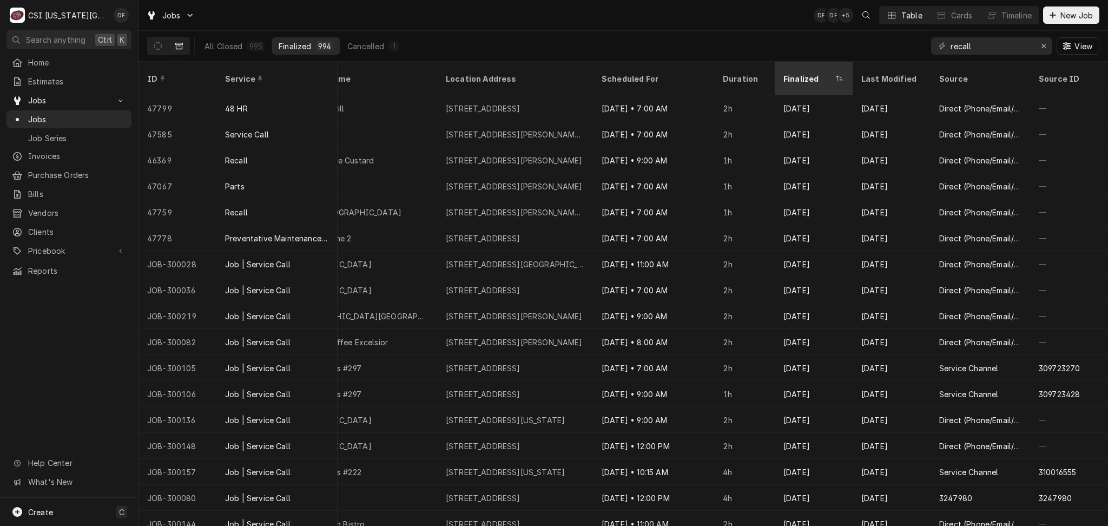
click at [798, 73] on div "Finalized" at bounding box center [808, 78] width 50 height 11
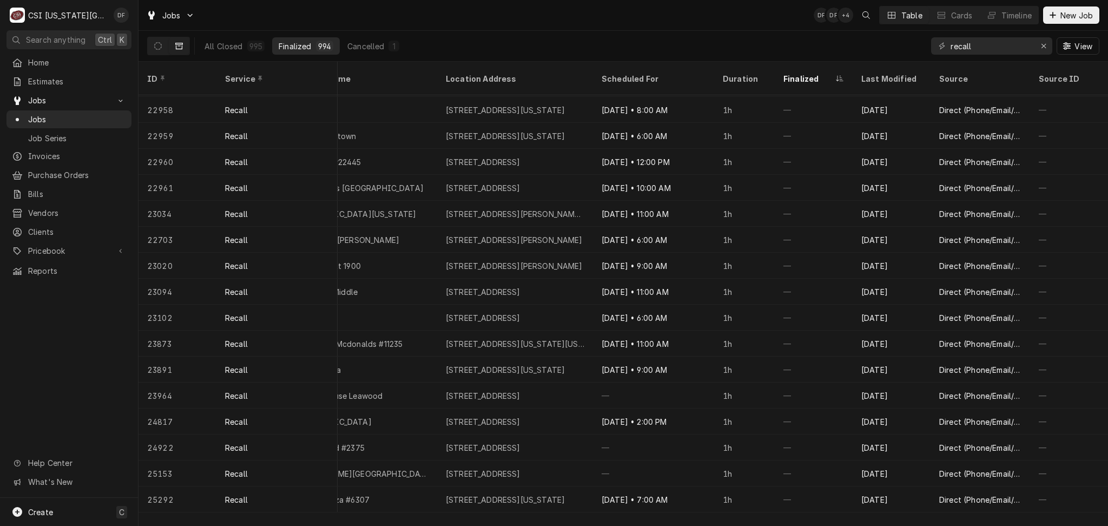
scroll to position [113, 586]
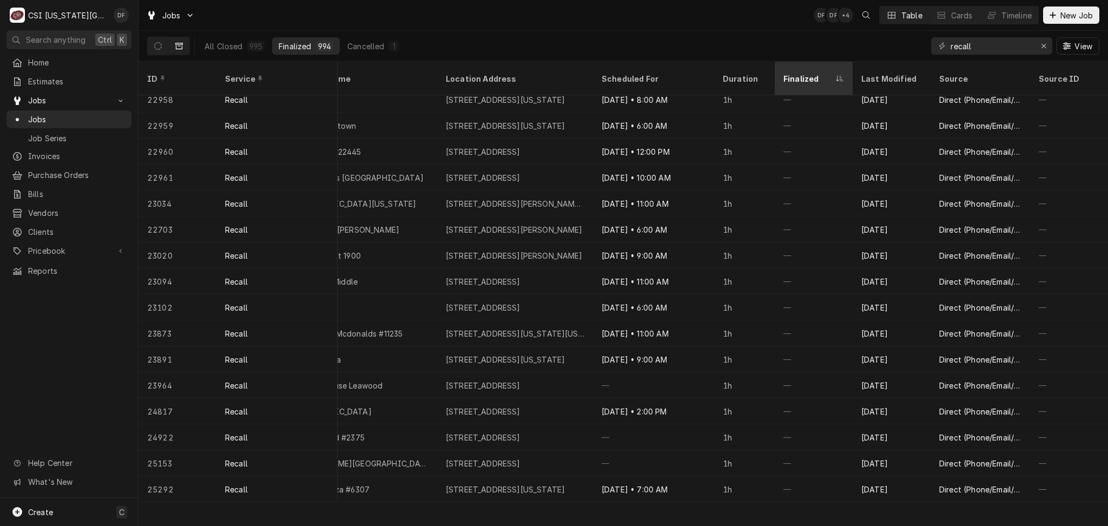
click at [787, 73] on div "Finalized" at bounding box center [808, 78] width 50 height 11
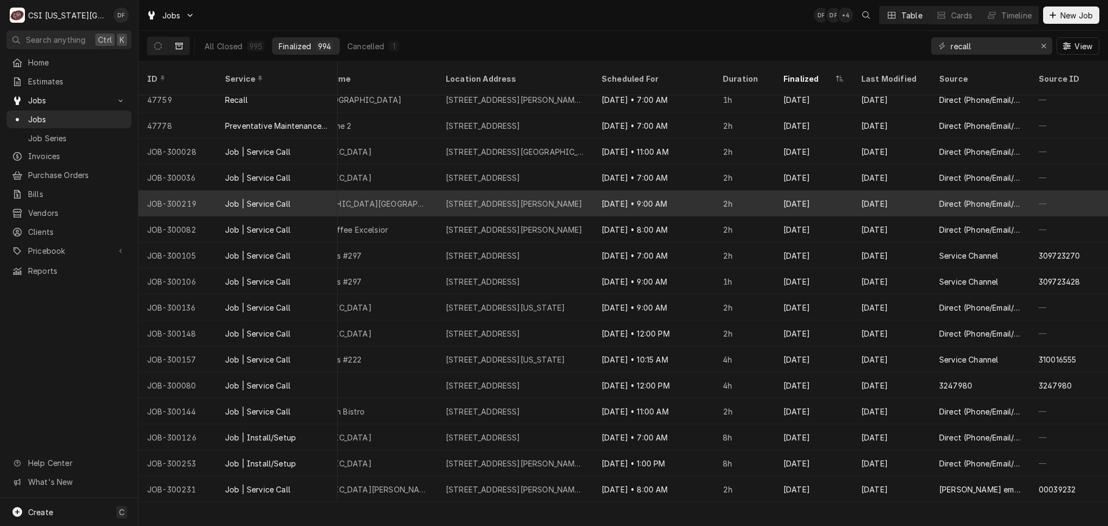
click at [1096, 190] on div "—" at bounding box center [1069, 203] width 78 height 26
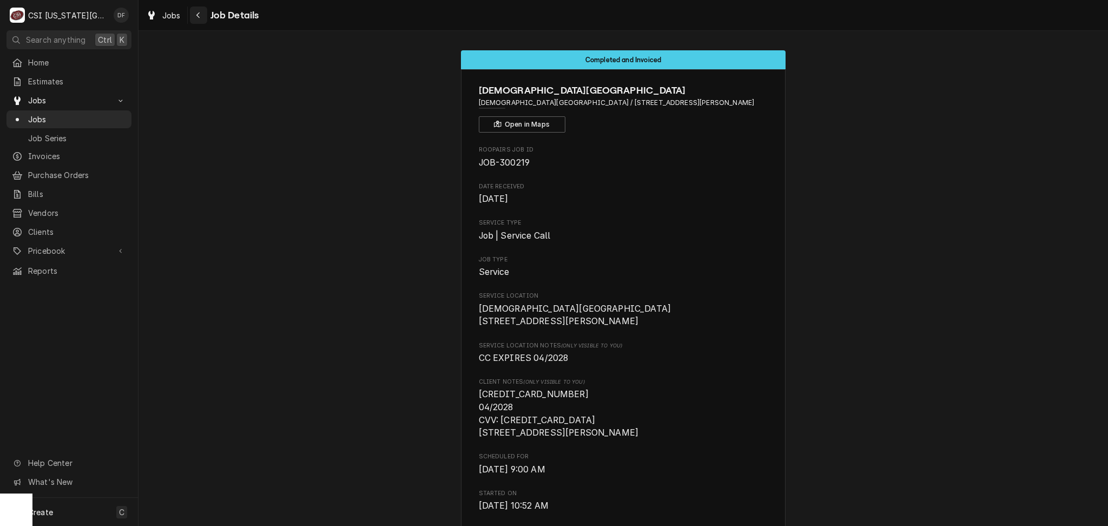
click at [200, 16] on icon "Navigate back" at bounding box center [198, 15] width 5 height 8
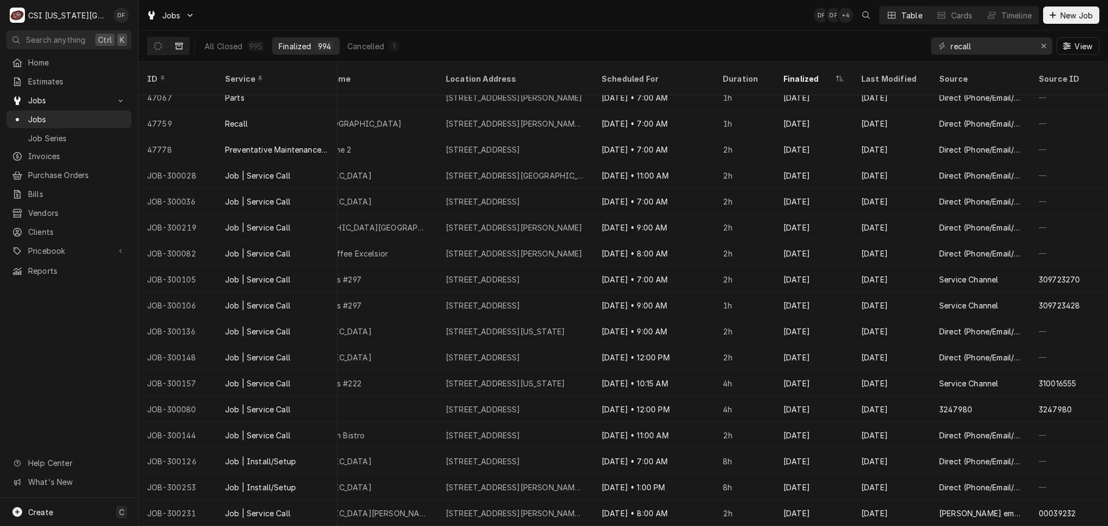
scroll to position [0, 586]
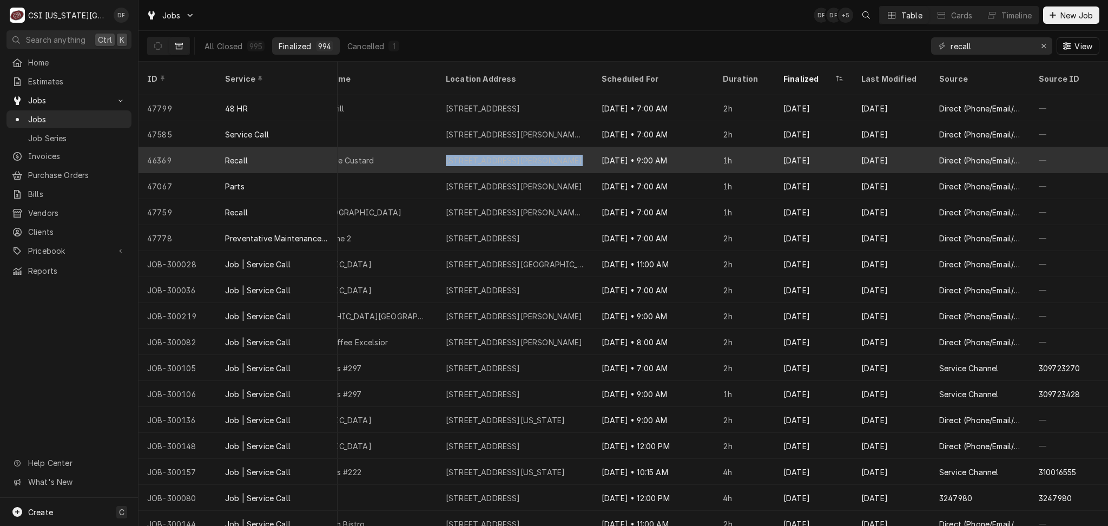
drag, startPoint x: 433, startPoint y: 149, endPoint x: 584, endPoint y: 156, distance: 150.6
click at [584, 156] on tr "46369 Recall — Service High MS RM Jan 17 EPOCH/TR HOSPITALITY GROUP Freddys-Gag…" at bounding box center [335, 160] width 1545 height 26
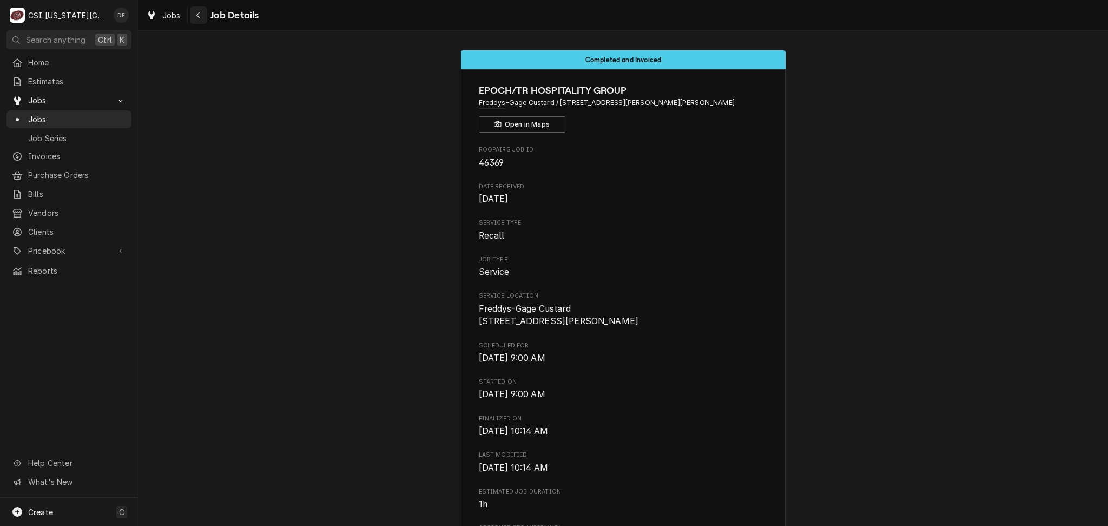
click at [194, 16] on div "Navigate back" at bounding box center [198, 15] width 11 height 11
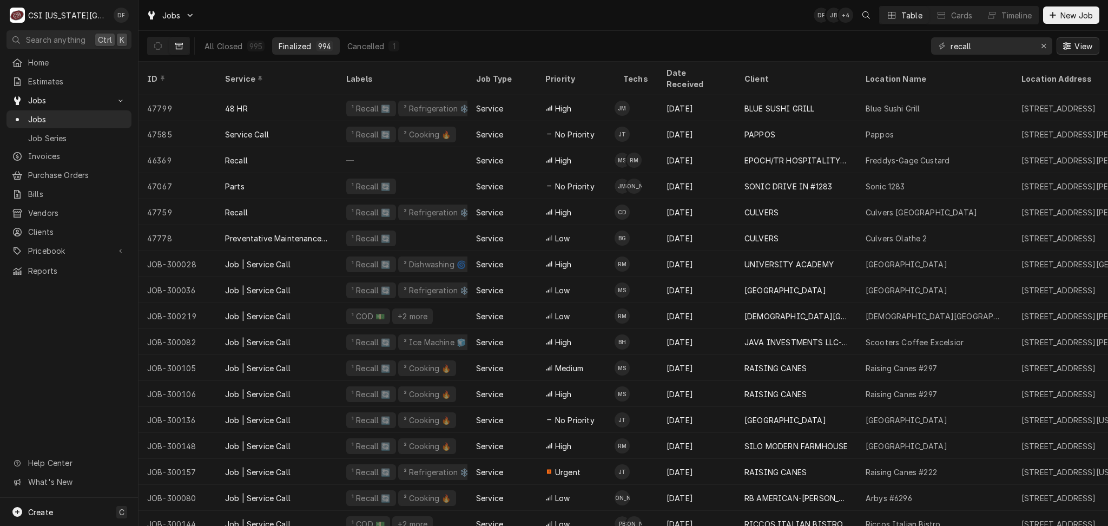
click at [1077, 43] on span "View" at bounding box center [1083, 46] width 22 height 11
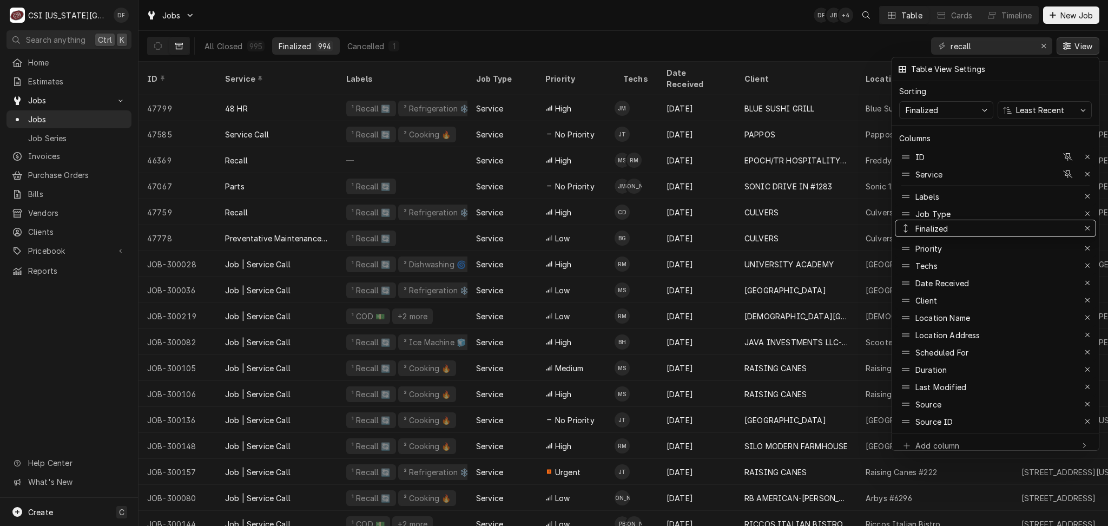
drag, startPoint x: 982, startPoint y: 364, endPoint x: 968, endPoint y: 223, distance: 141.9
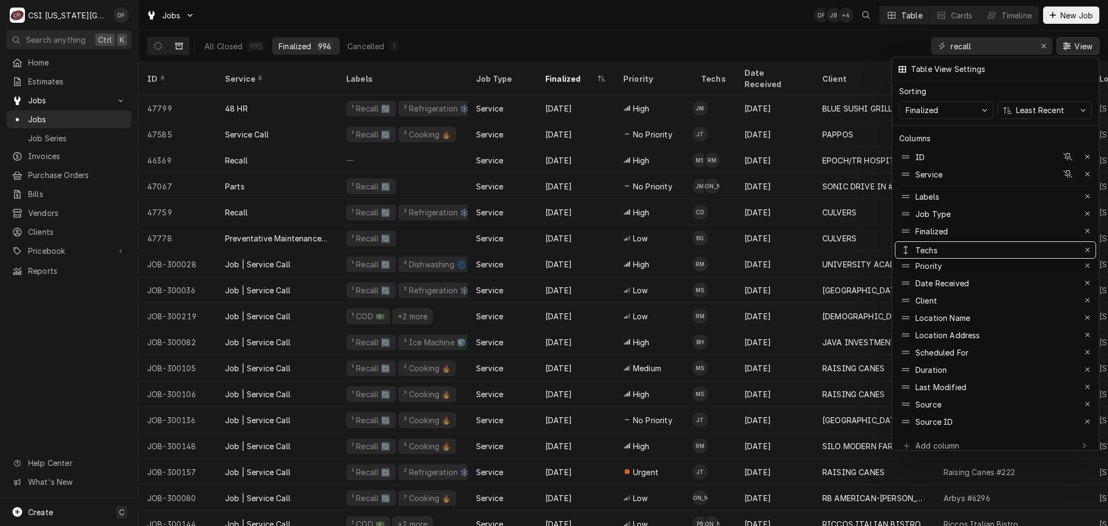
drag, startPoint x: 927, startPoint y: 265, endPoint x: 928, endPoint y: 250, distance: 15.2
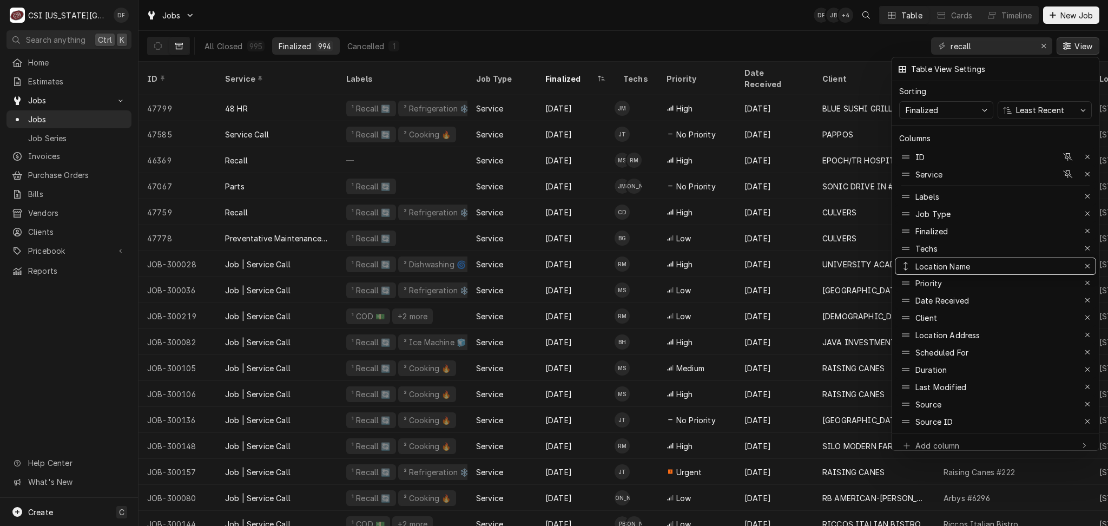
drag, startPoint x: 983, startPoint y: 312, endPoint x: 973, endPoint y: 261, distance: 52.4
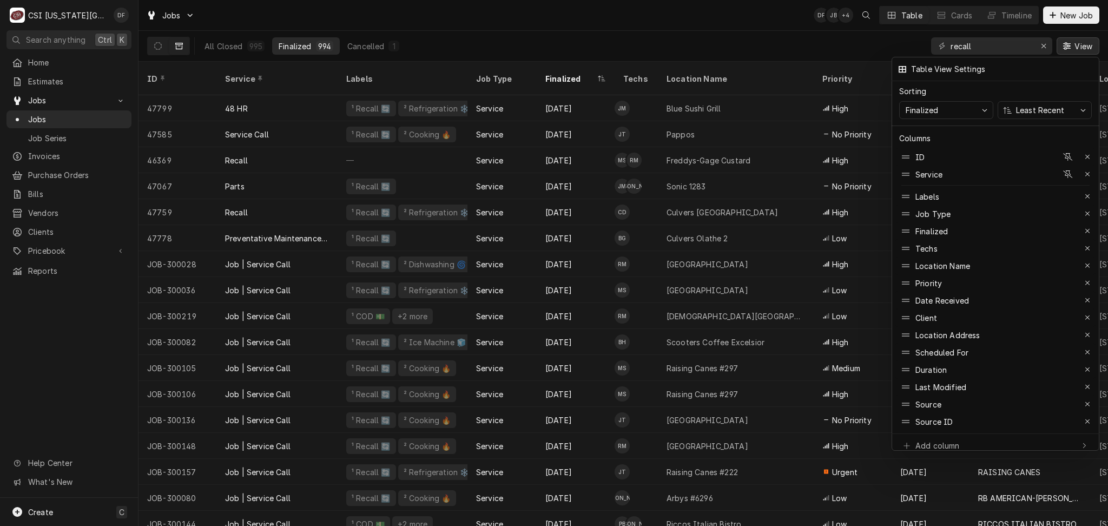
click at [720, 13] on div at bounding box center [554, 263] width 1108 height 526
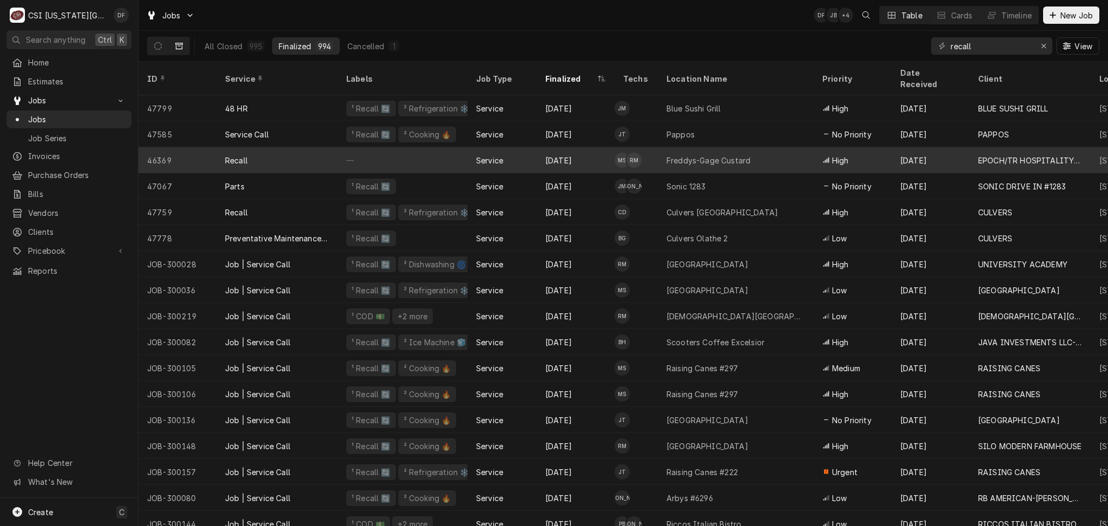
click at [365, 151] on div "—" at bounding box center [403, 160] width 130 height 26
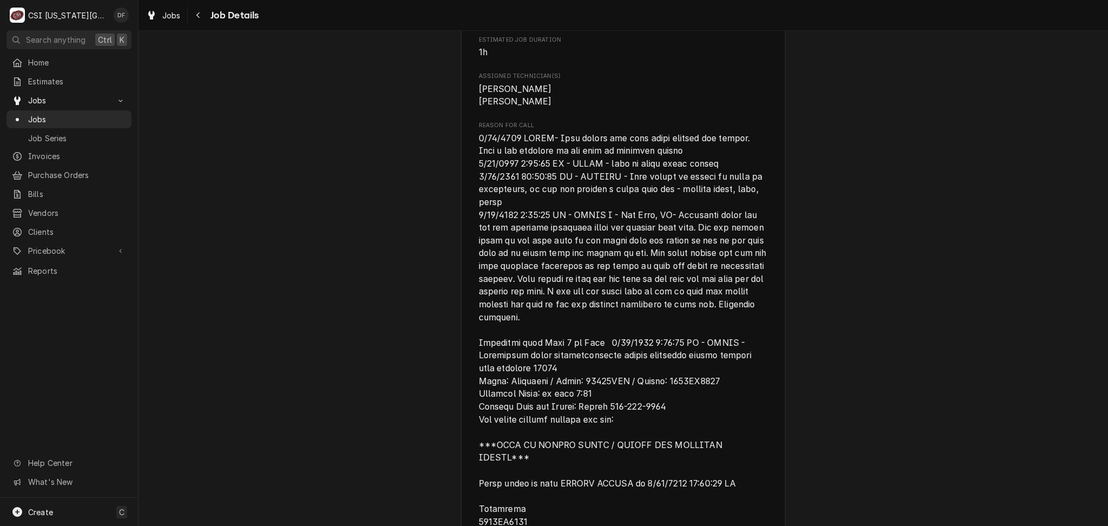
scroll to position [216, 0]
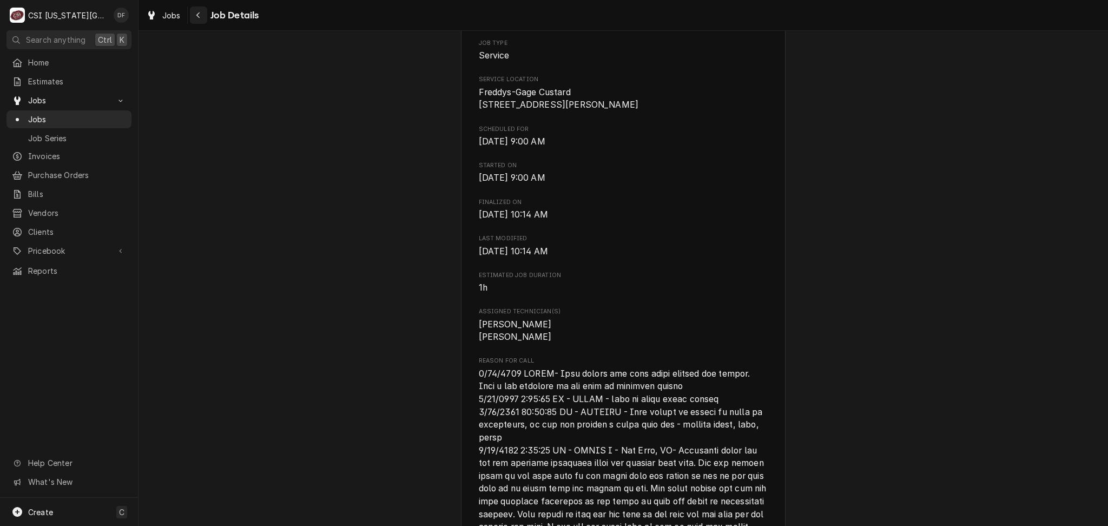
click at [194, 18] on div "Navigate back" at bounding box center [198, 15] width 11 height 11
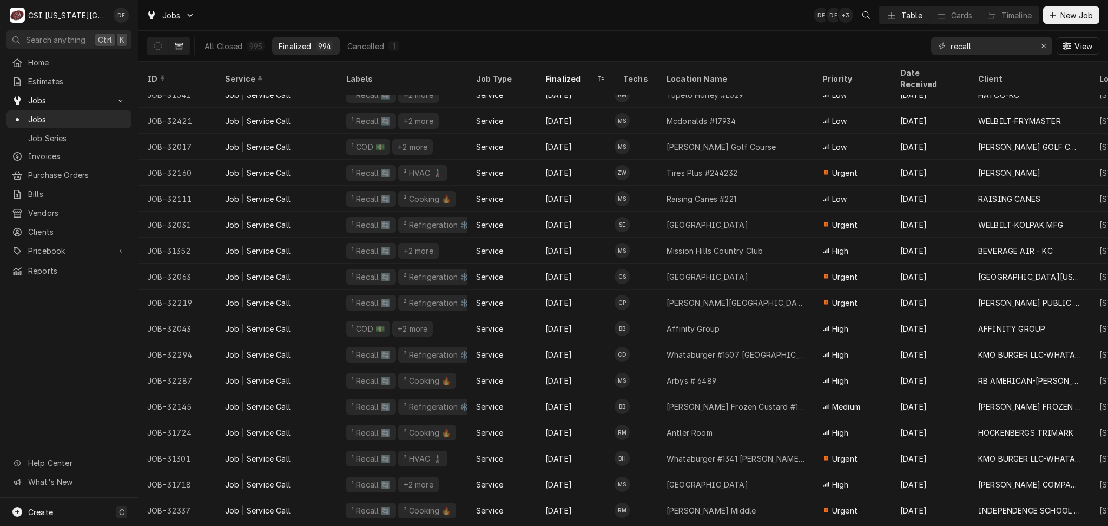
scroll to position [3327, 0]
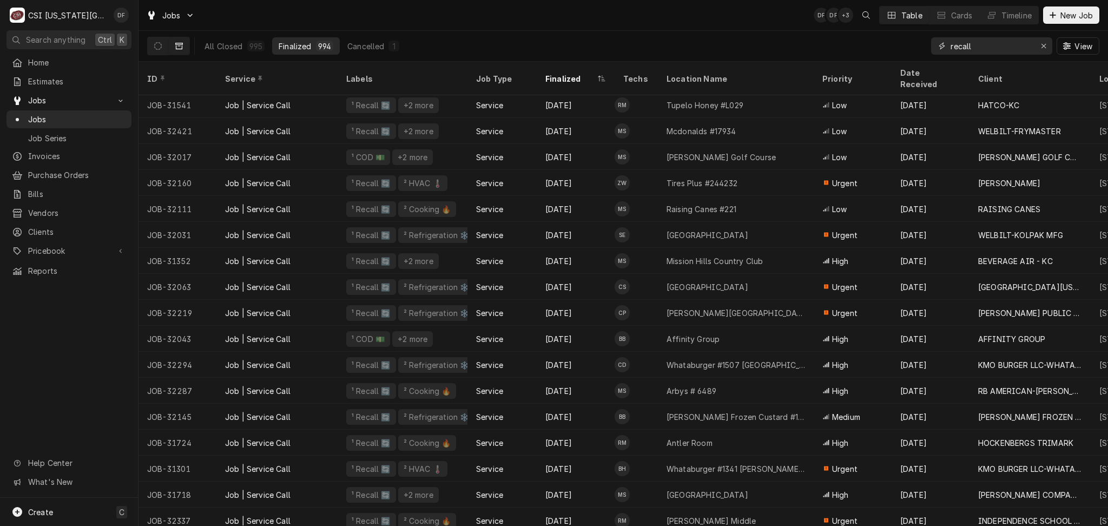
drag, startPoint x: 1011, startPoint y: 44, endPoint x: 902, endPoint y: 46, distance: 108.2
click at [902, 46] on div "All Closed 995 Finalized 994 Cancelled 1 recall View" at bounding box center [623, 46] width 952 height 30
click at [60, 156] on span "Invoices" at bounding box center [77, 155] width 98 height 11
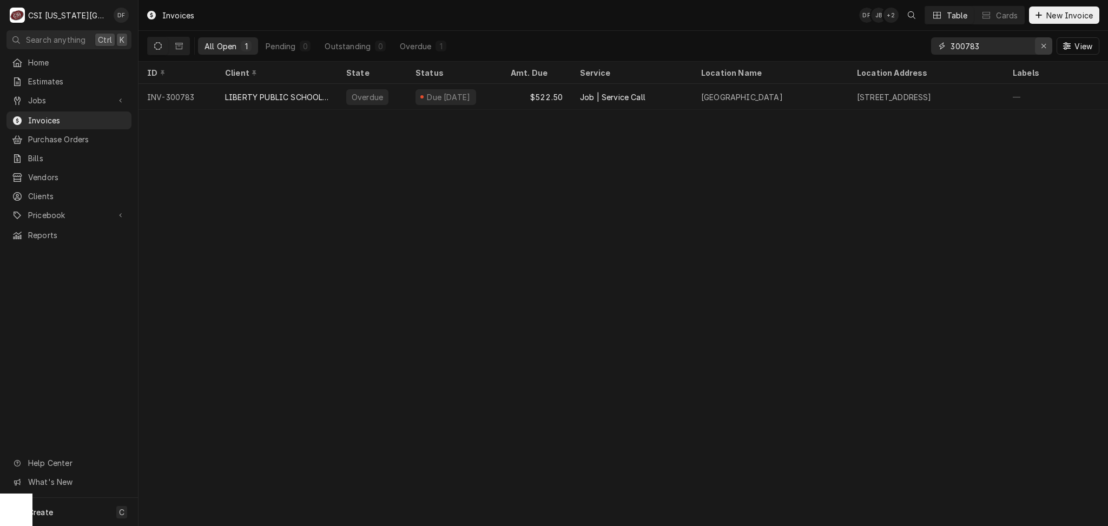
click at [1044, 49] on icon "Erase input" at bounding box center [1044, 46] width 6 height 8
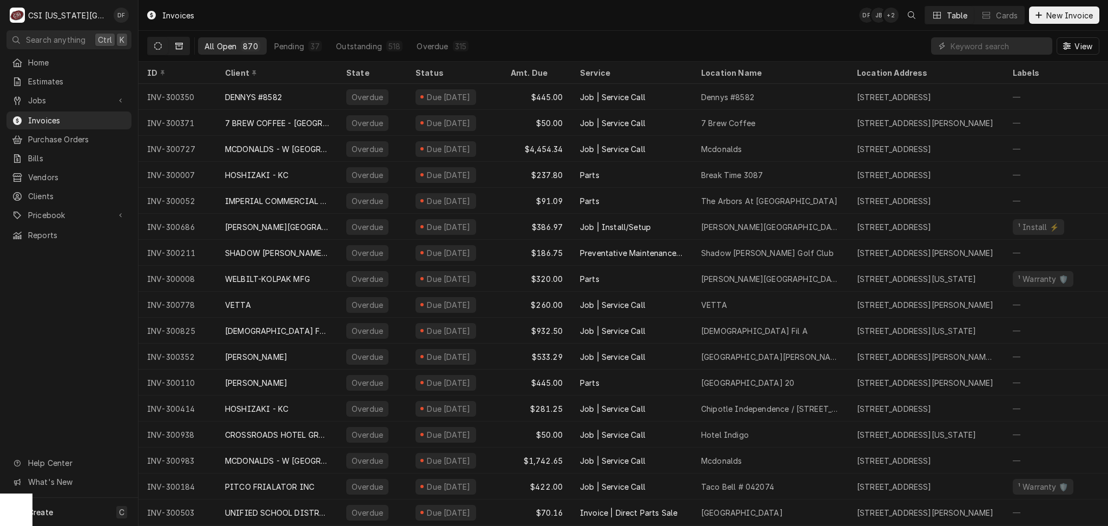
click at [187, 44] on button "Dynamic Content Wrapper" at bounding box center [179, 45] width 21 height 17
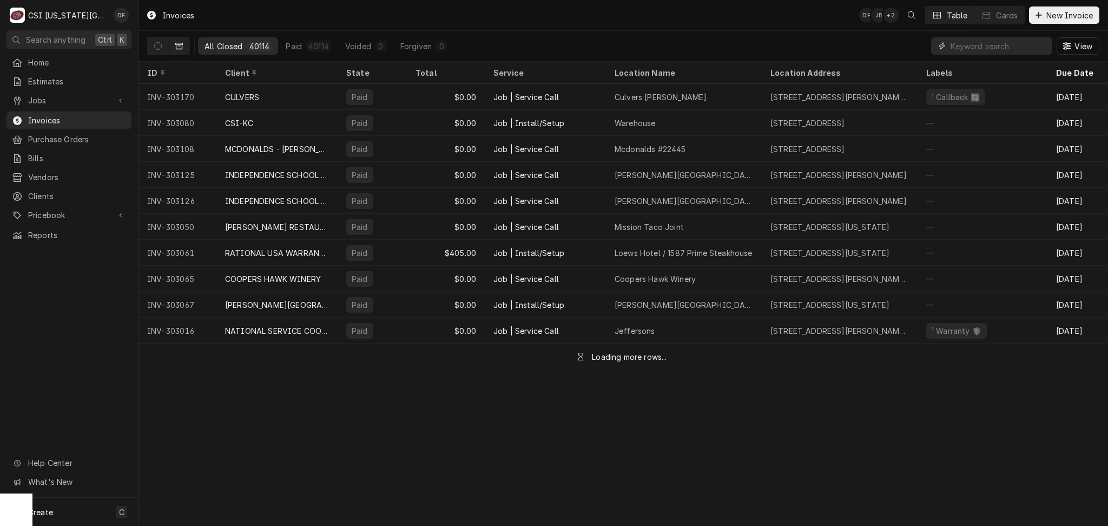
click at [1011, 50] on input "Dynamic Content Wrapper" at bounding box center [998, 45] width 96 height 17
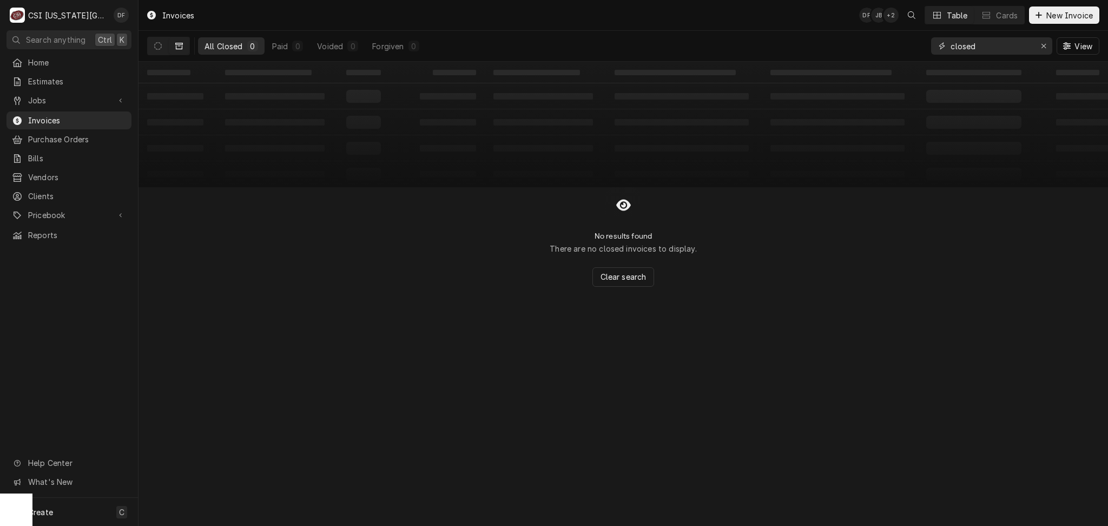
drag, startPoint x: 986, startPoint y: 43, endPoint x: 947, endPoint y: 50, distance: 39.0
click at [947, 50] on div "closed" at bounding box center [991, 45] width 121 height 17
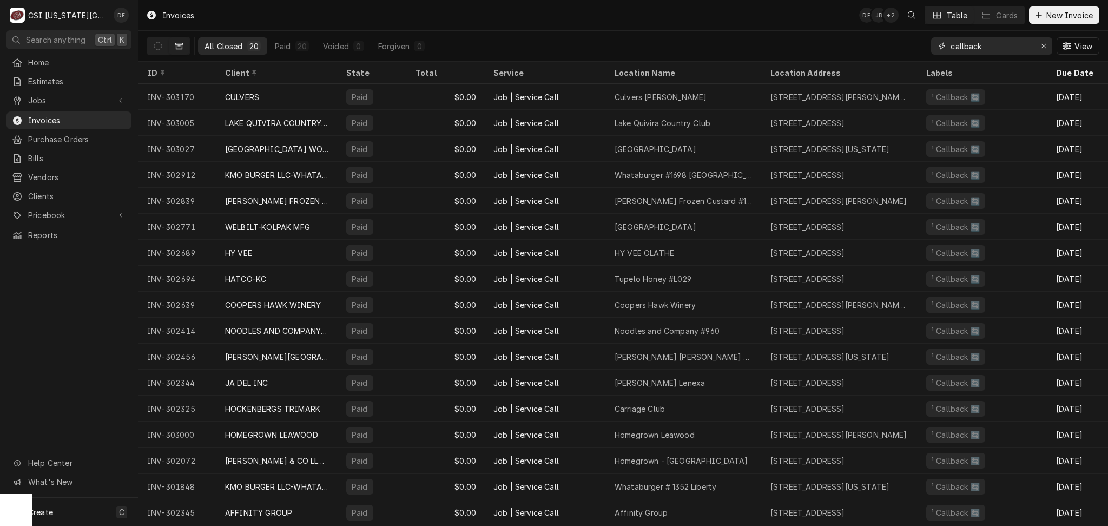
type input "callback"
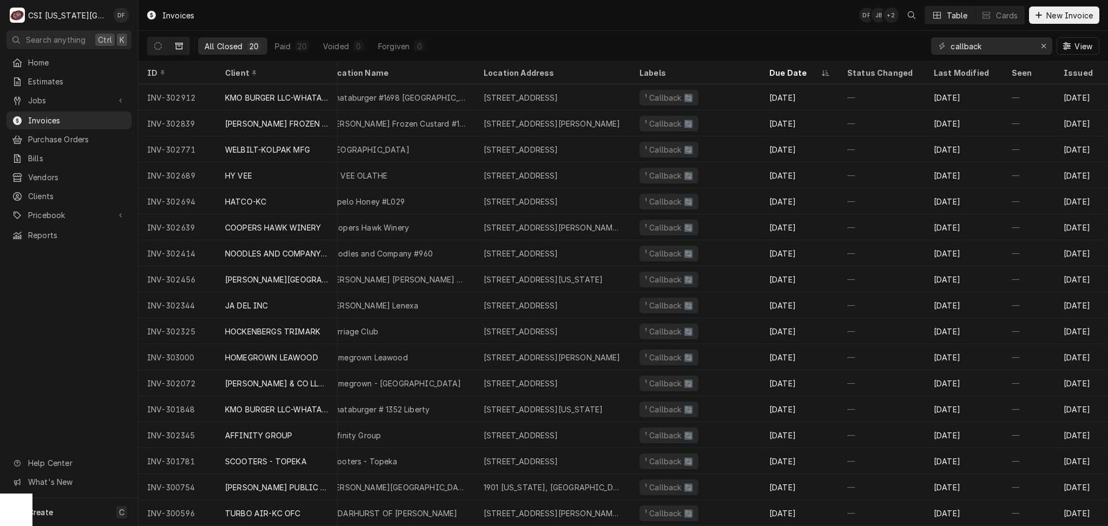
scroll to position [87, 322]
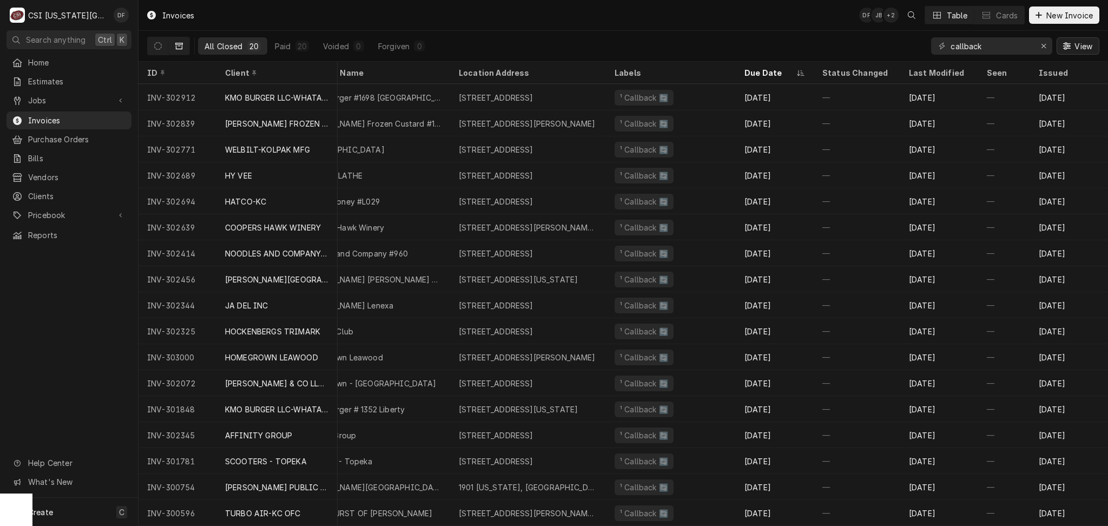
click at [1082, 43] on span "View" at bounding box center [1083, 46] width 22 height 11
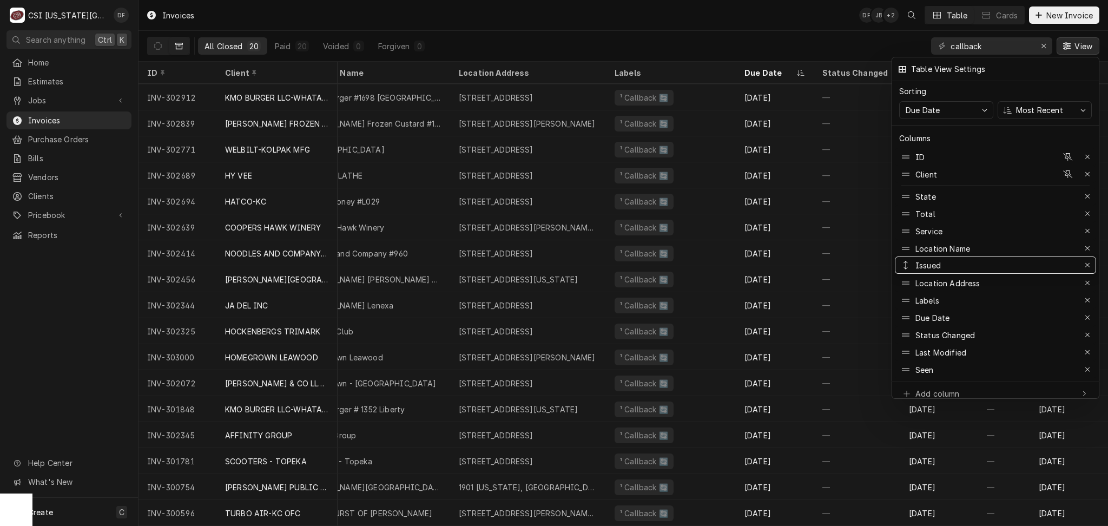
drag, startPoint x: 940, startPoint y: 365, endPoint x: 943, endPoint y: 261, distance: 104.5
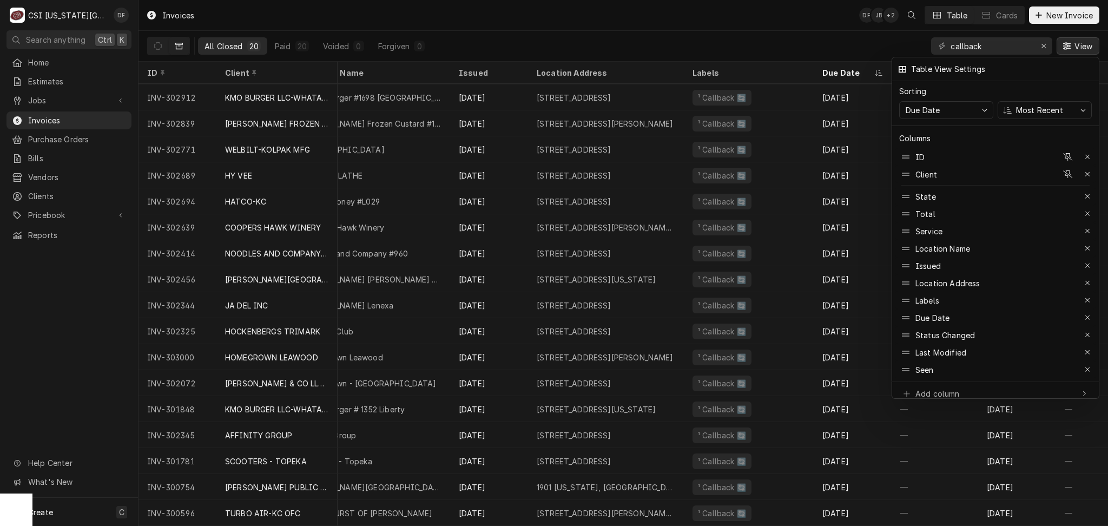
click at [570, 28] on div at bounding box center [554, 263] width 1108 height 526
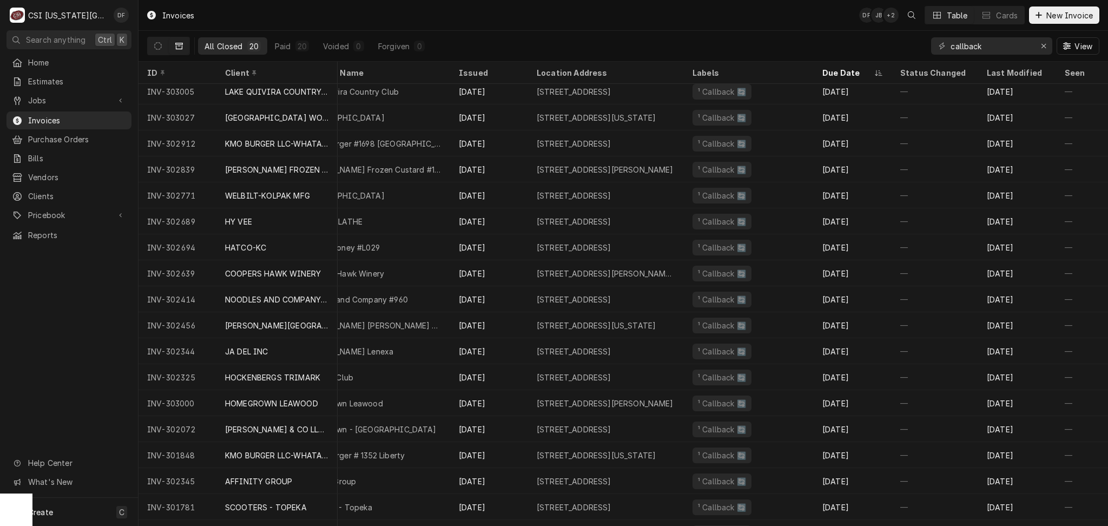
scroll to position [0, 322]
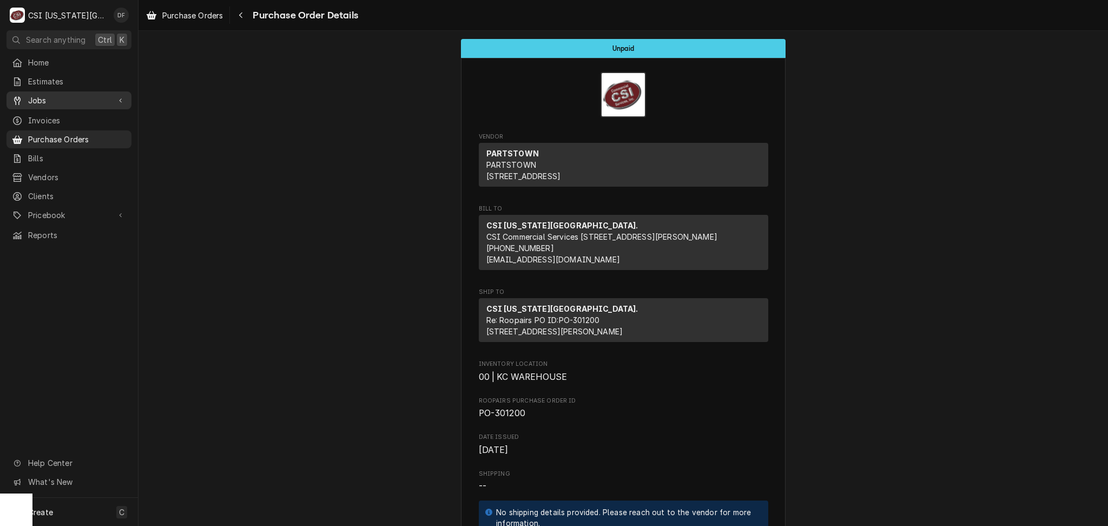
click at [50, 103] on div "Jobs" at bounding box center [69, 101] width 121 height 14
click at [44, 120] on span "Jobs" at bounding box center [77, 119] width 98 height 11
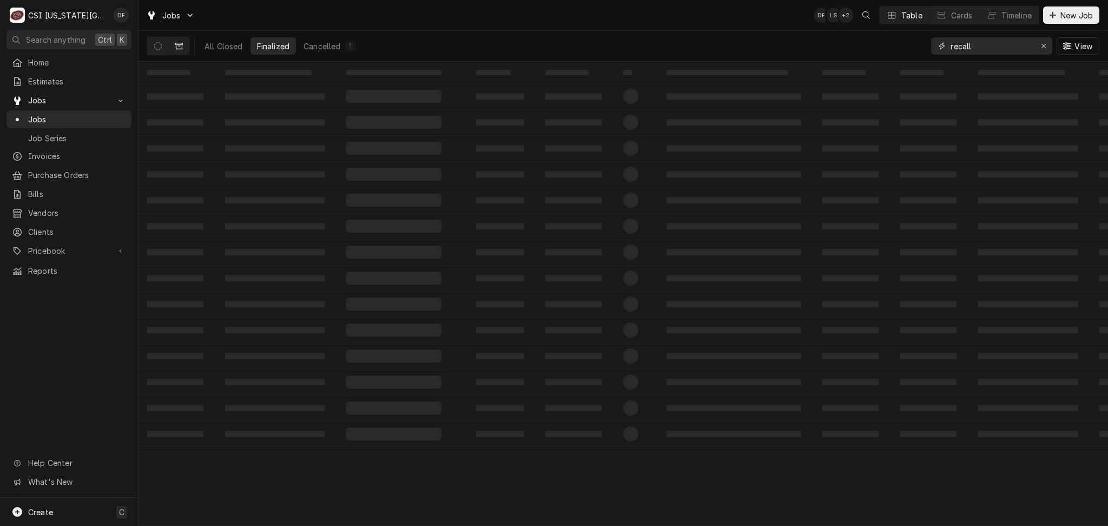
drag, startPoint x: 994, startPoint y: 44, endPoint x: 910, endPoint y: 48, distance: 83.4
click at [910, 48] on div "All Closed Finalized Cancelled 1 recall View" at bounding box center [623, 46] width 952 height 30
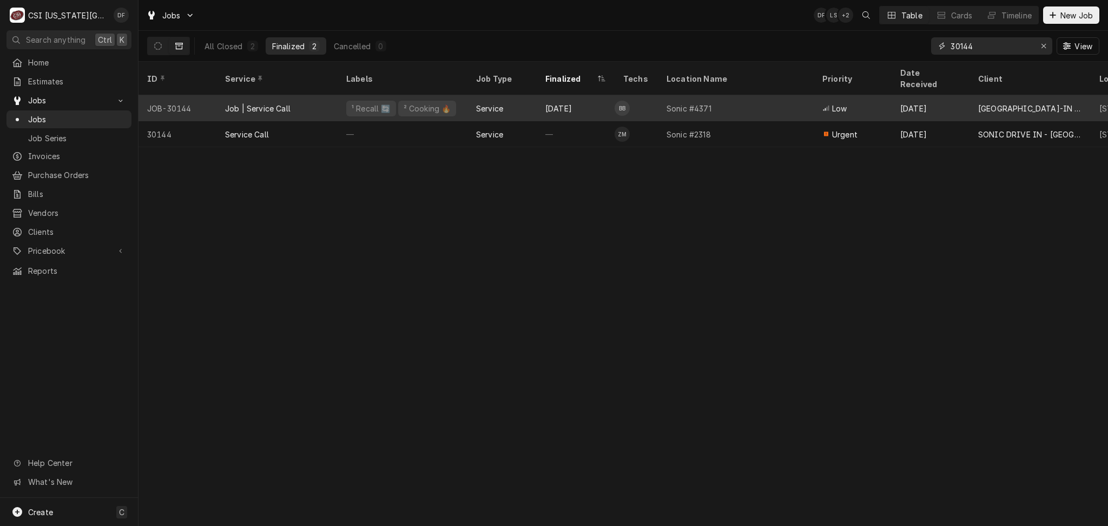
type input "30144"
click at [280, 103] on div "Job | Service Call" at bounding box center [257, 108] width 65 height 11
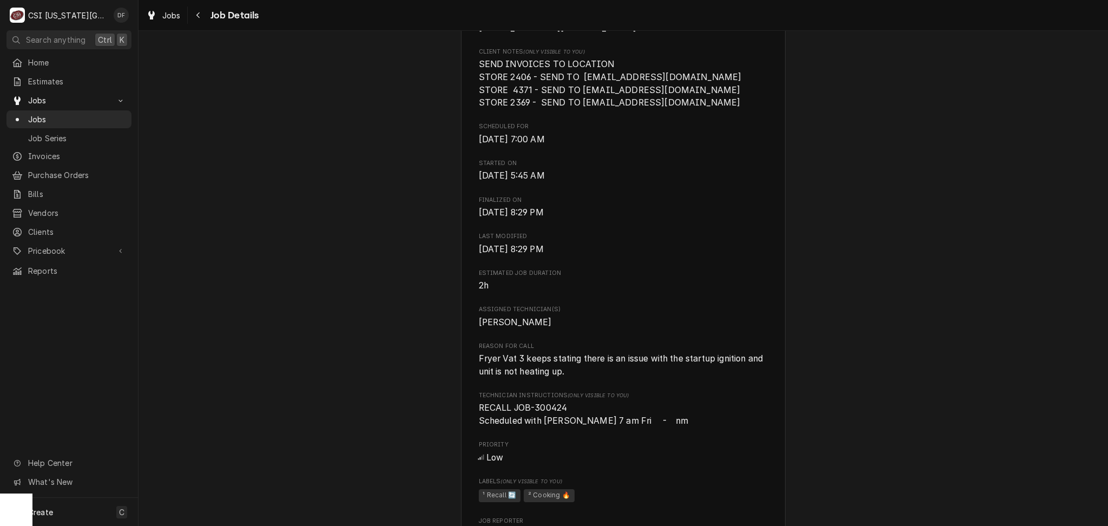
scroll to position [360, 0]
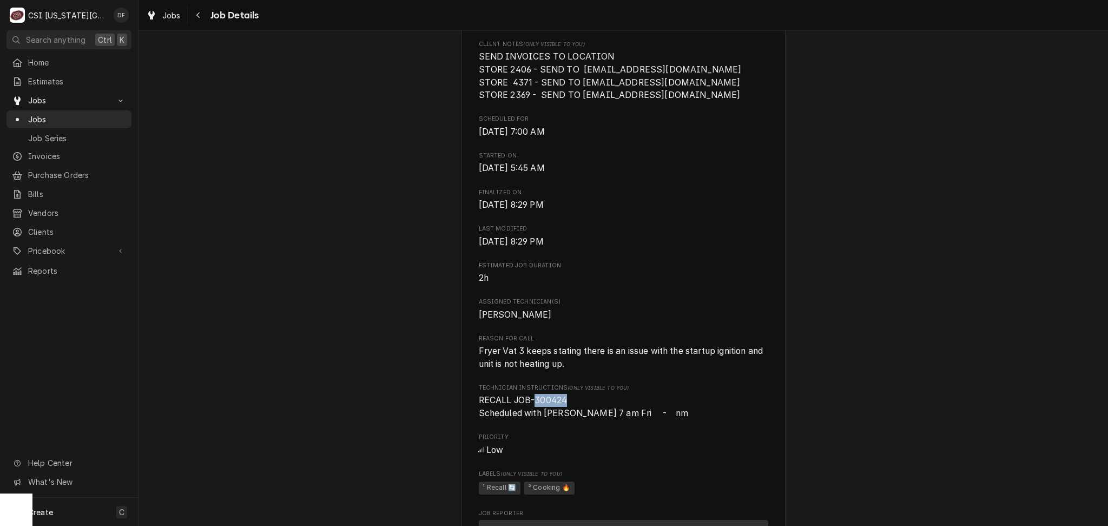
drag, startPoint x: 559, startPoint y: 390, endPoint x: 529, endPoint y: 391, distance: 30.8
click at [529, 395] on span "RECALL JOB-300424 Scheduled with [PERSON_NAME] 7 am Fri - nm" at bounding box center [584, 406] width 210 height 23
copy span "300424"
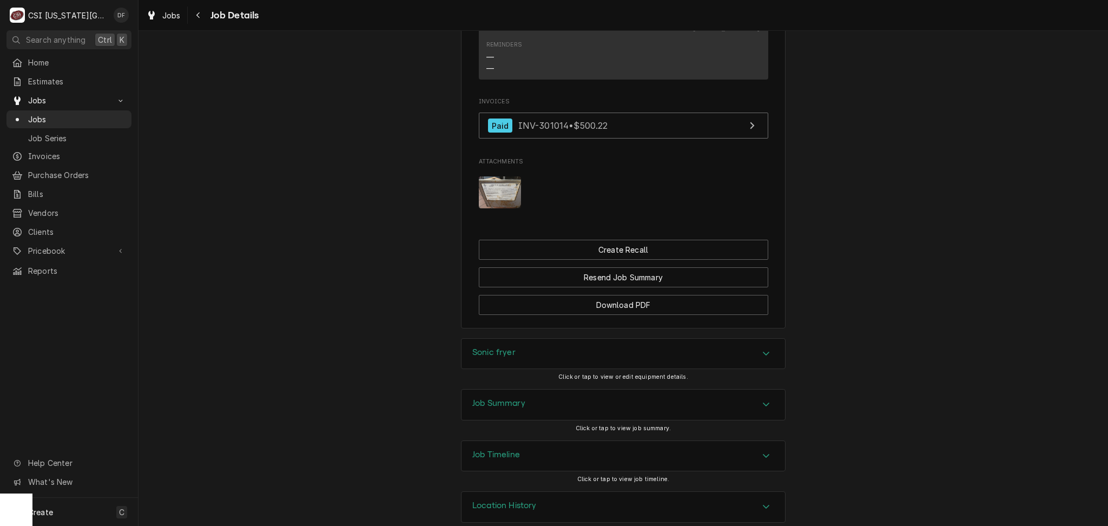
scroll to position [1106, 0]
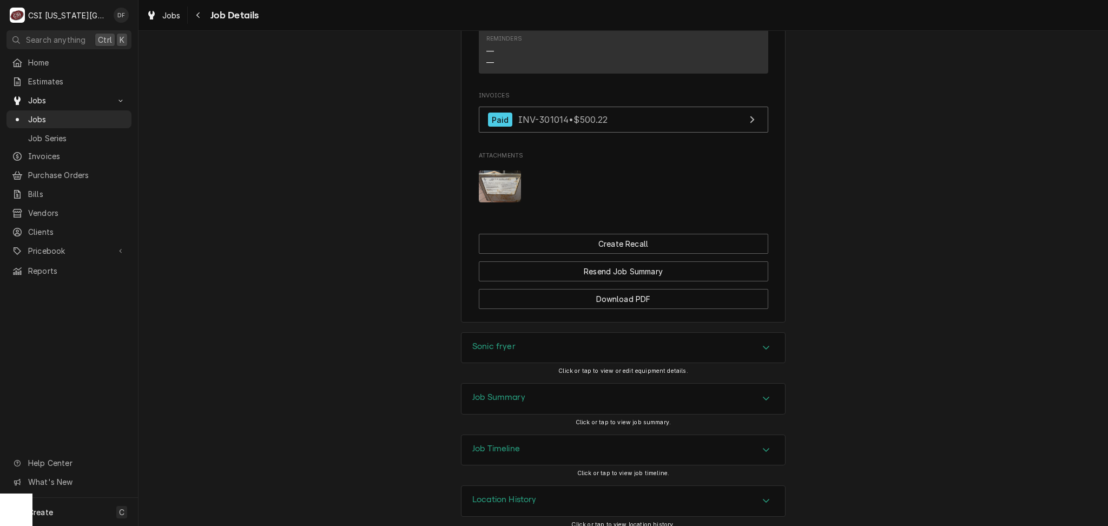
click at [586, 398] on div "Job Summary" at bounding box center [622, 399] width 323 height 30
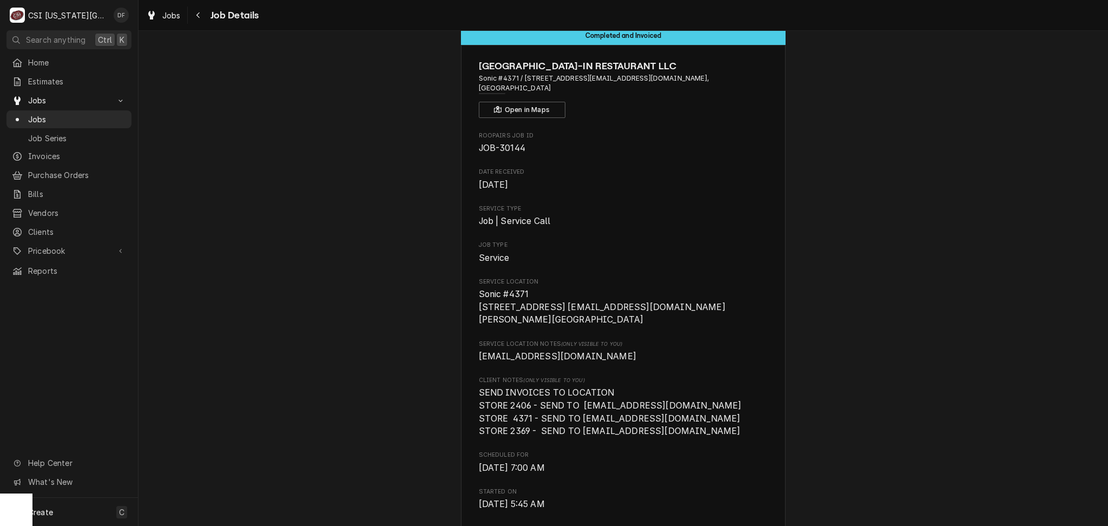
scroll to position [0, 0]
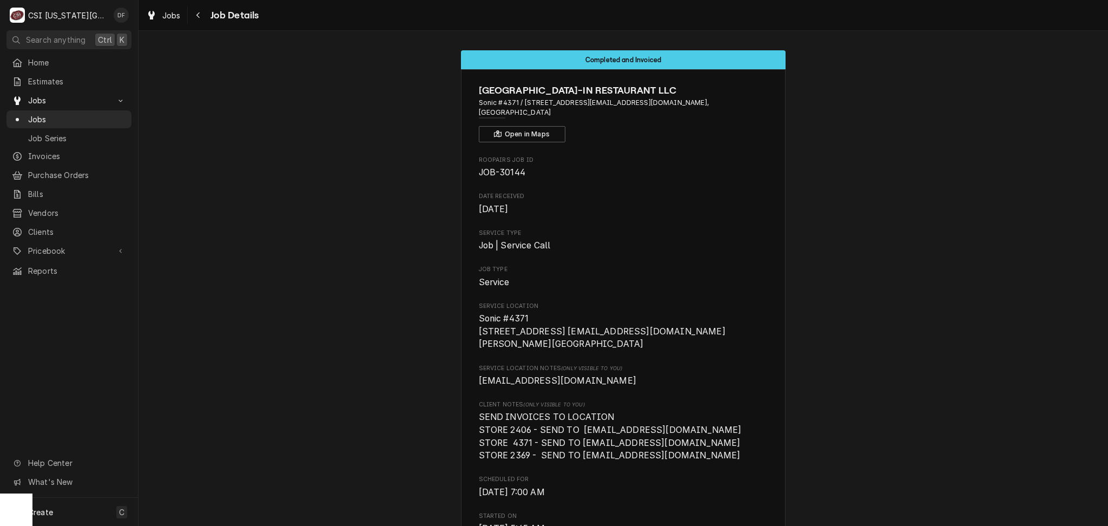
drag, startPoint x: 650, startPoint y: 303, endPoint x: 668, endPoint y: 294, distance: 19.9
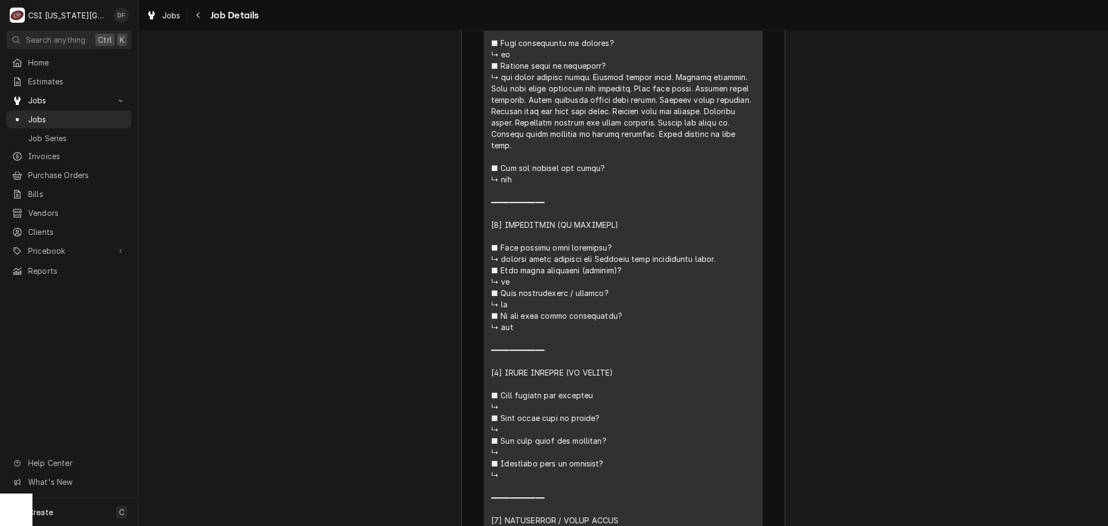
scroll to position [2169, 0]
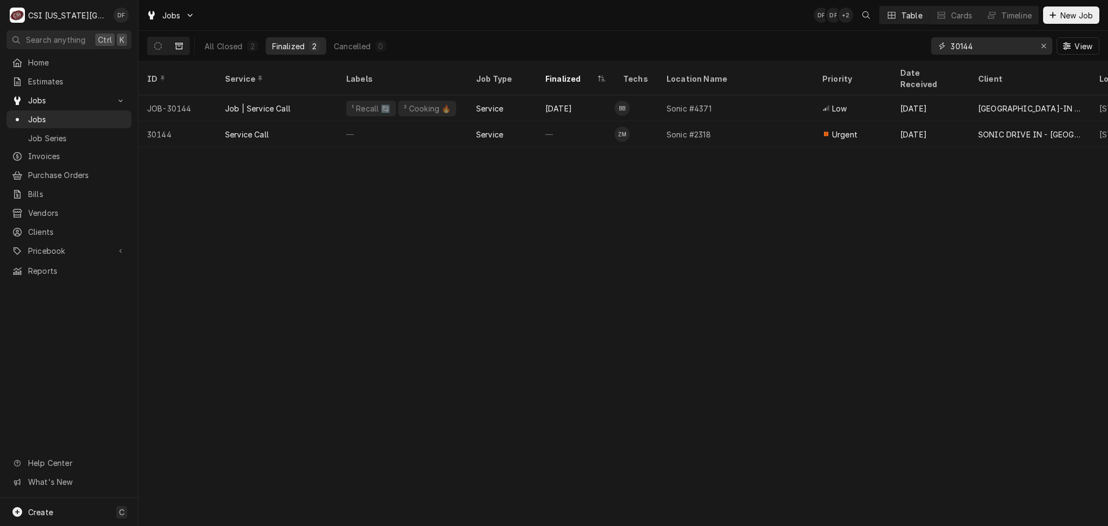
drag, startPoint x: 985, startPoint y: 41, endPoint x: 941, endPoint y: 45, distance: 44.6
click at [941, 45] on div "30144" at bounding box center [991, 45] width 121 height 17
paste input "300424"
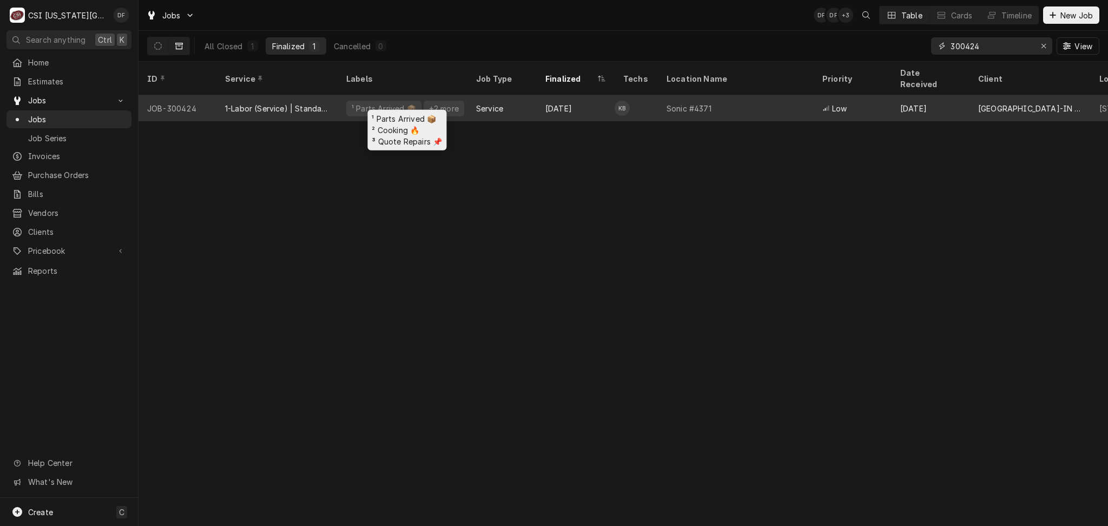
type input "300424"
click at [408, 103] on div "¹ Parts Arrived 📦" at bounding box center [384, 108] width 67 height 11
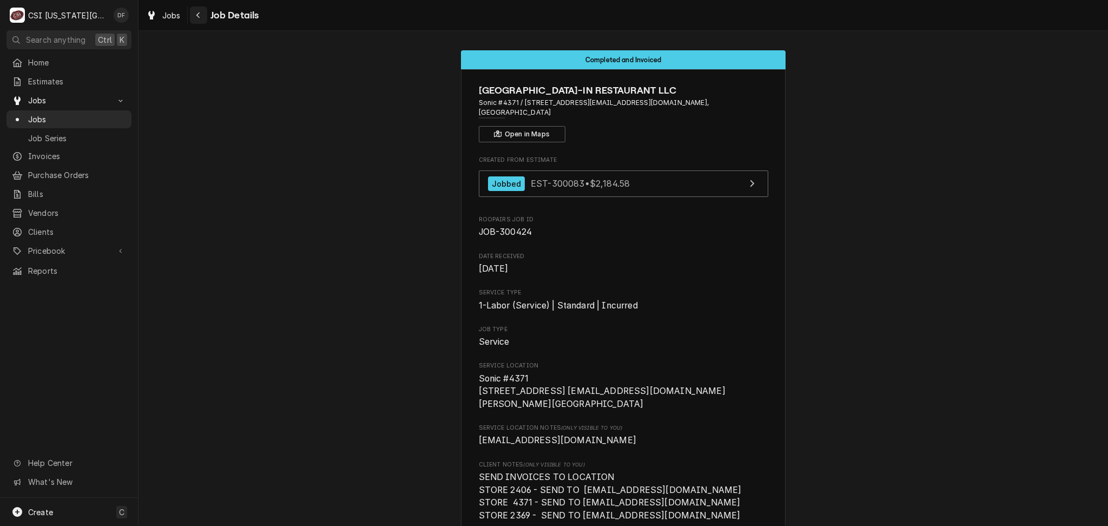
click at [196, 17] on icon "Navigate back" at bounding box center [198, 15] width 5 height 8
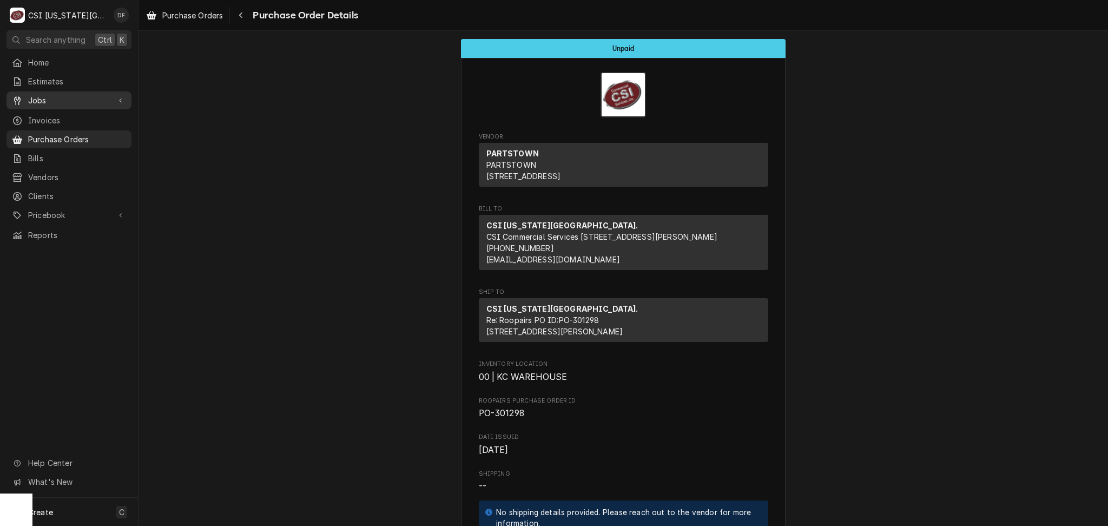
click at [54, 104] on link "Jobs" at bounding box center [68, 100] width 125 height 18
click at [57, 114] on span "Jobs" at bounding box center [77, 119] width 98 height 11
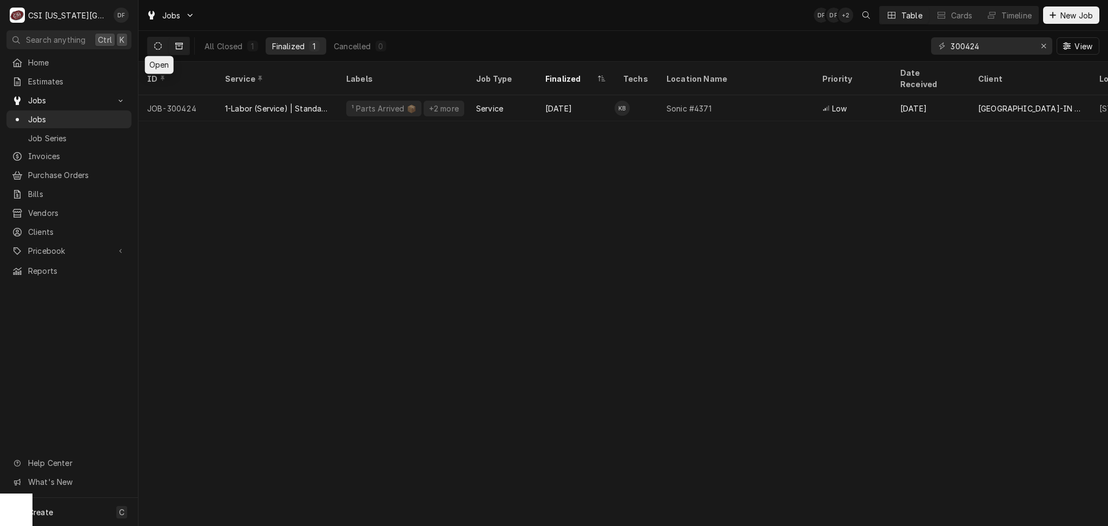
click at [160, 43] on icon "Dynamic Content Wrapper" at bounding box center [158, 46] width 8 height 8
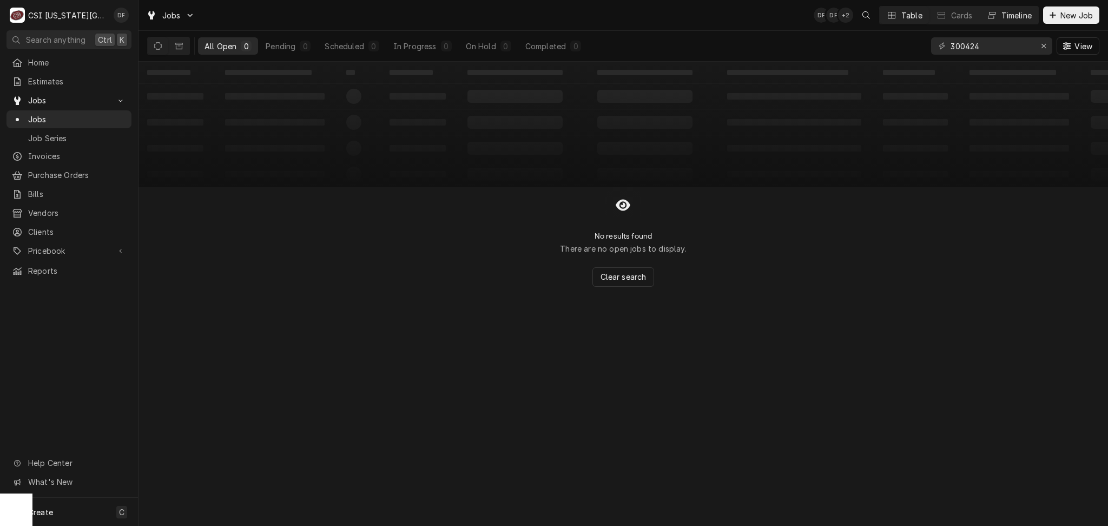
click at [1008, 19] on div "Timeline" at bounding box center [1016, 15] width 30 height 11
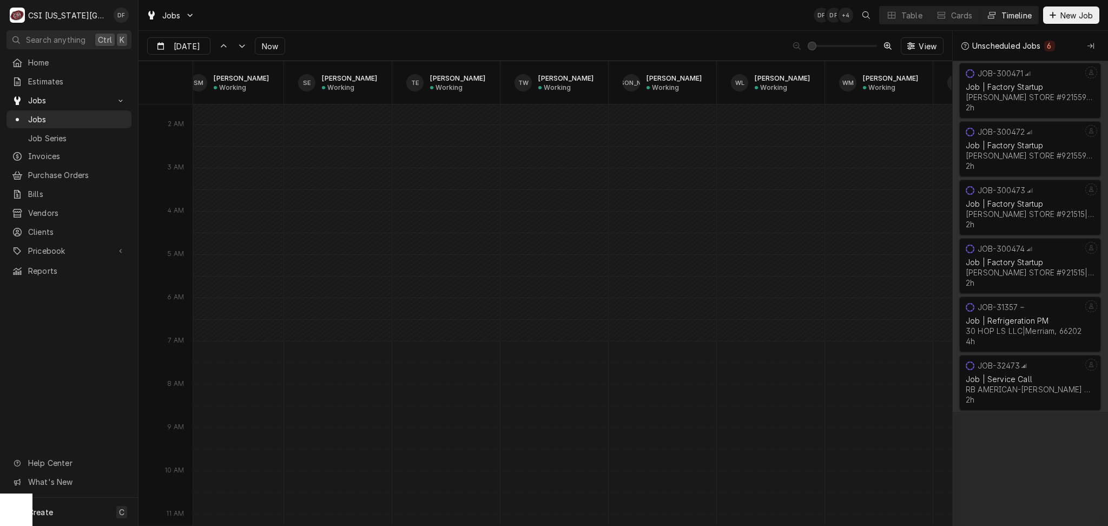
scroll to position [0, 2281]
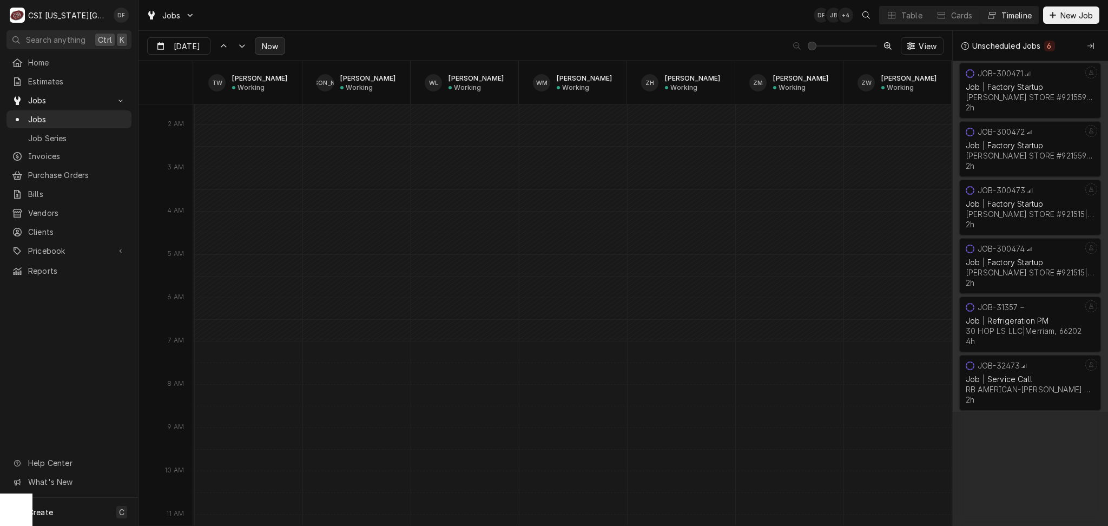
click at [265, 46] on span "Now" at bounding box center [270, 46] width 21 height 11
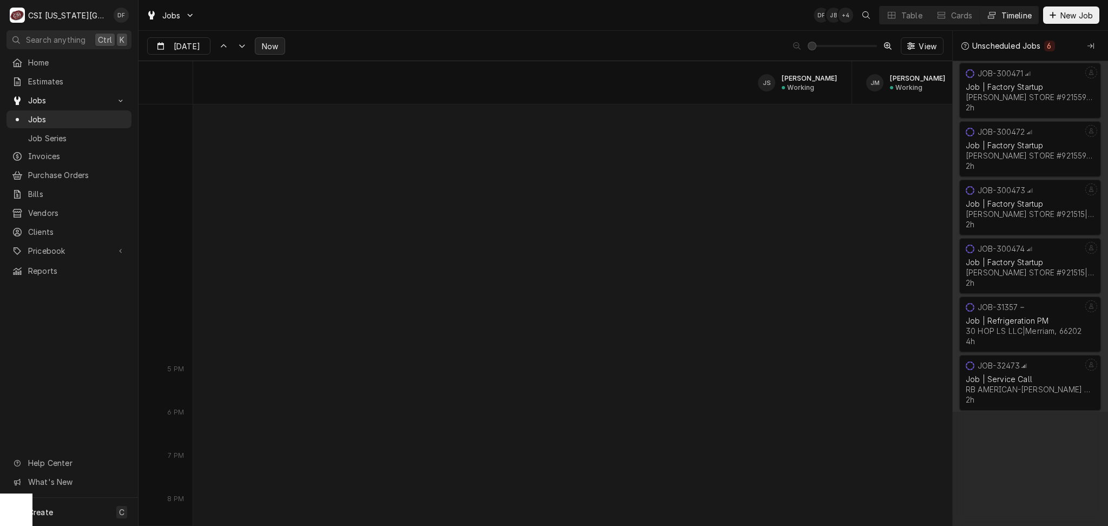
scroll to position [8100, 0]
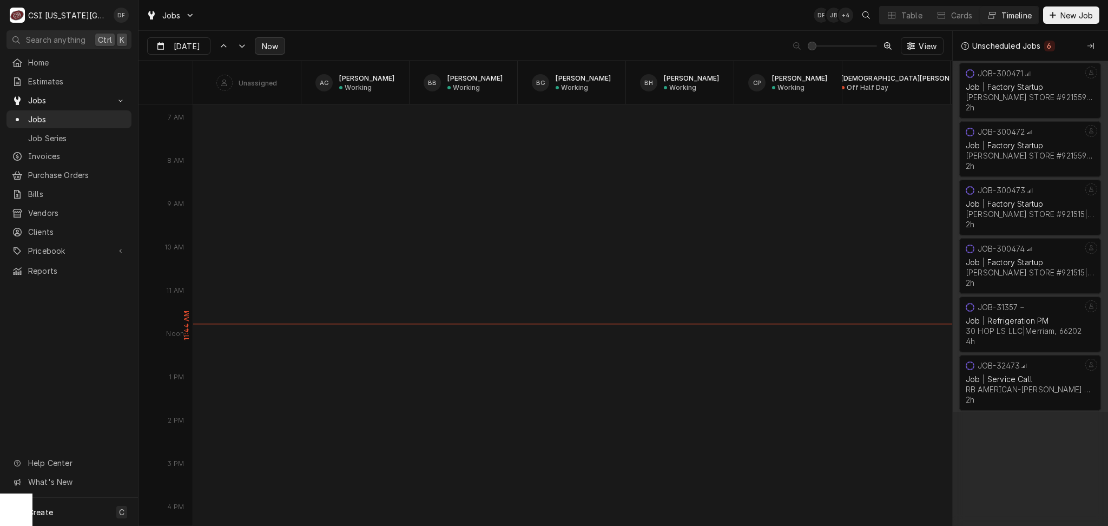
type input "Sep 11"
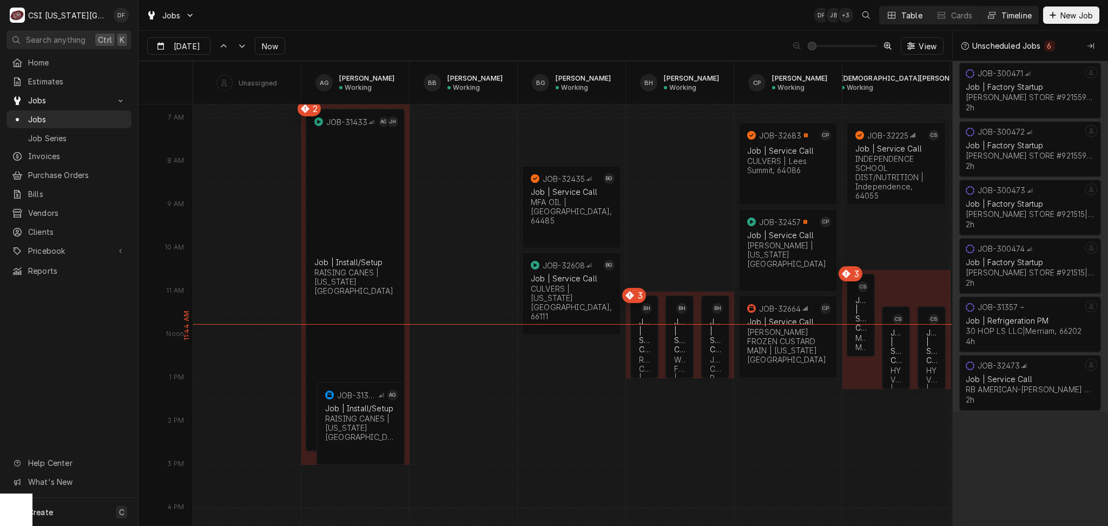
click at [915, 17] on div "Table" at bounding box center [911, 15] width 21 height 11
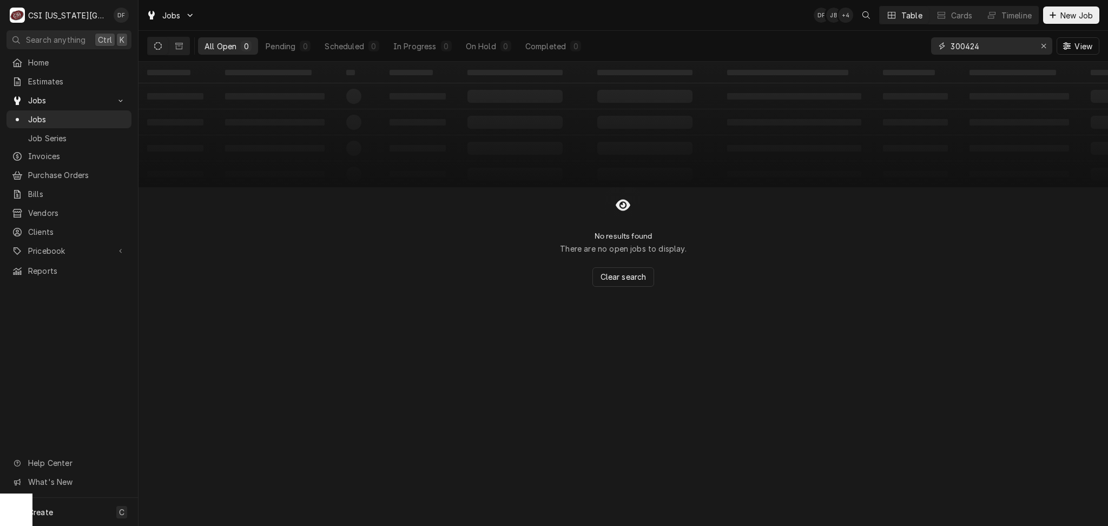
drag, startPoint x: 1001, startPoint y: 48, endPoint x: 964, endPoint y: 42, distance: 37.8
click at [964, 42] on input "300424" at bounding box center [990, 45] width 81 height 17
type input "300243"
click at [180, 47] on icon "Dynamic Content Wrapper" at bounding box center [179, 46] width 8 height 8
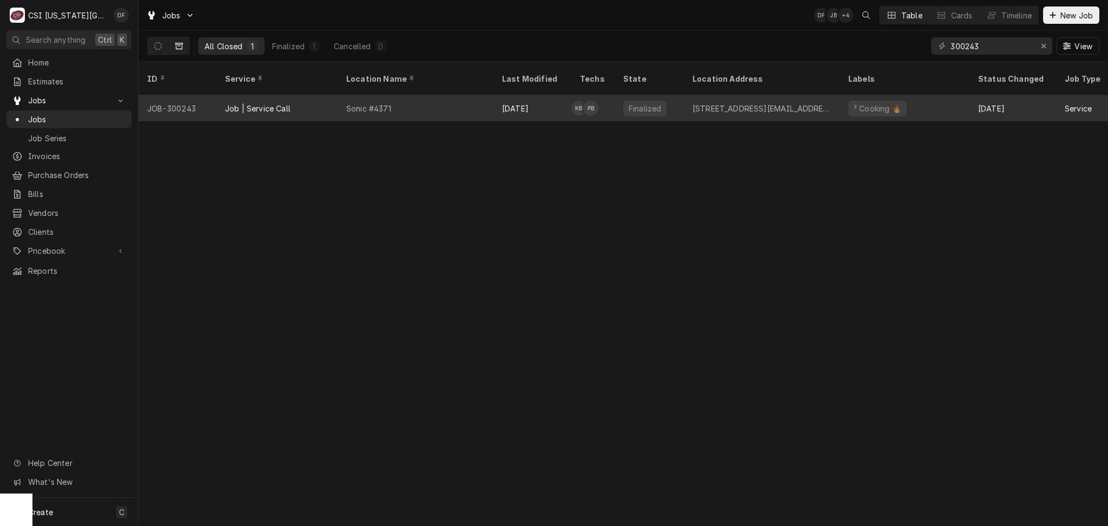
click at [436, 103] on div "Sonic #4371" at bounding box center [416, 108] width 156 height 26
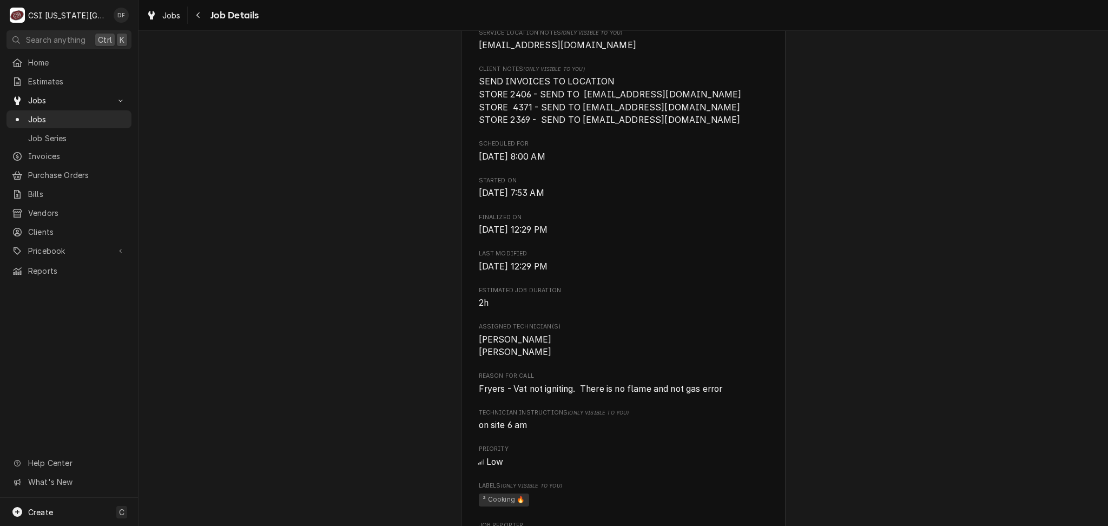
scroll to position [360, 0]
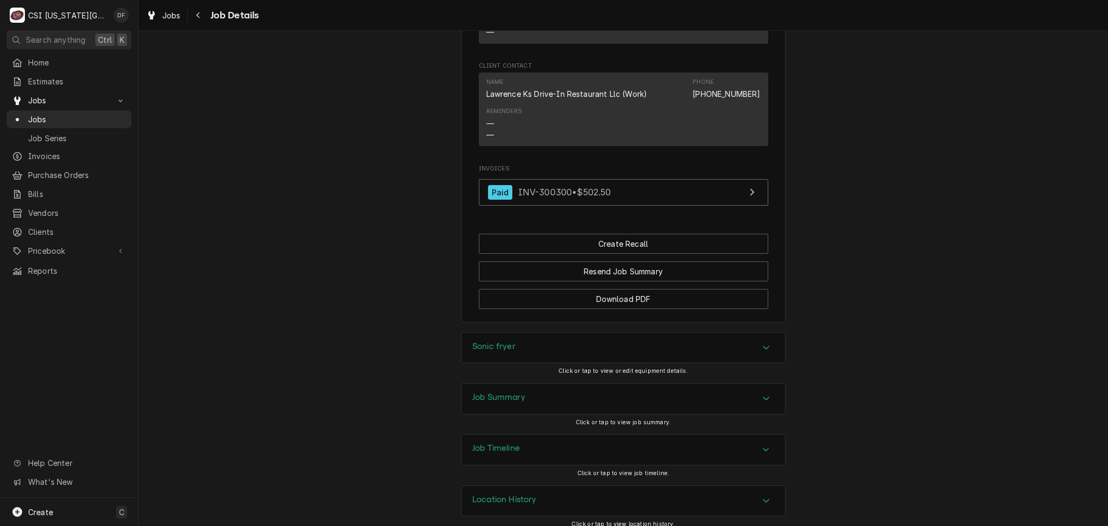
click at [536, 392] on div "Job Summary" at bounding box center [622, 399] width 323 height 30
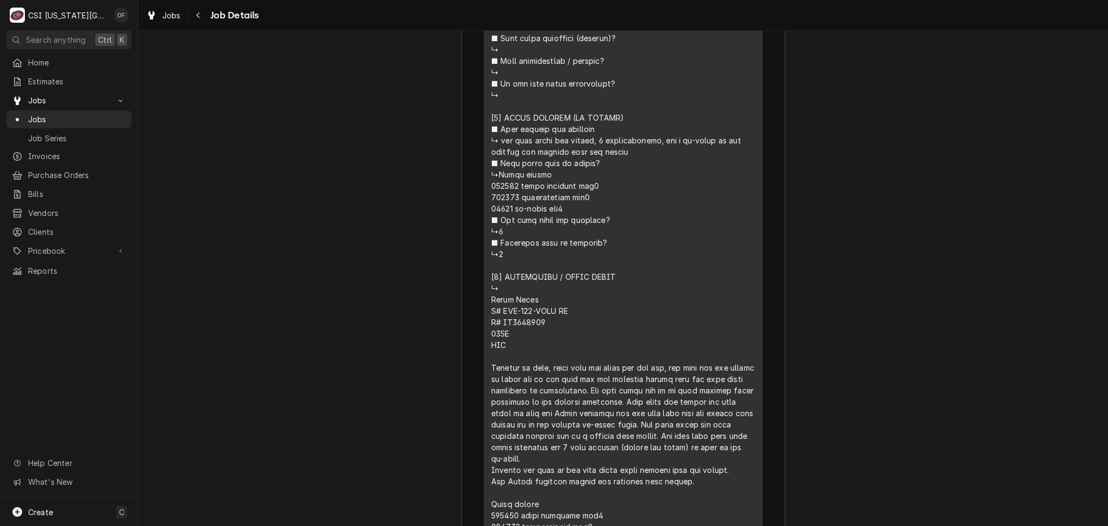
scroll to position [2114, 0]
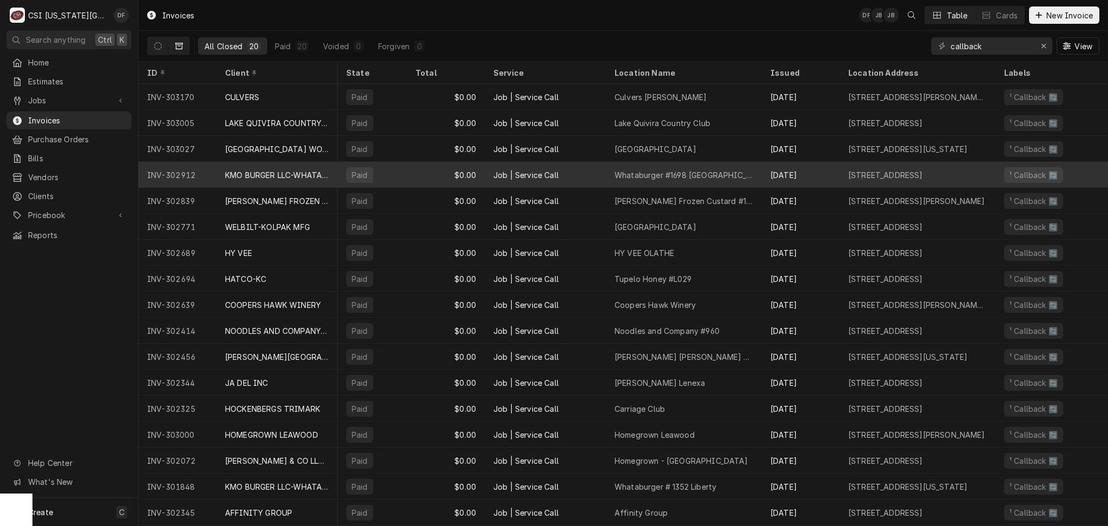
scroll to position [0, 322]
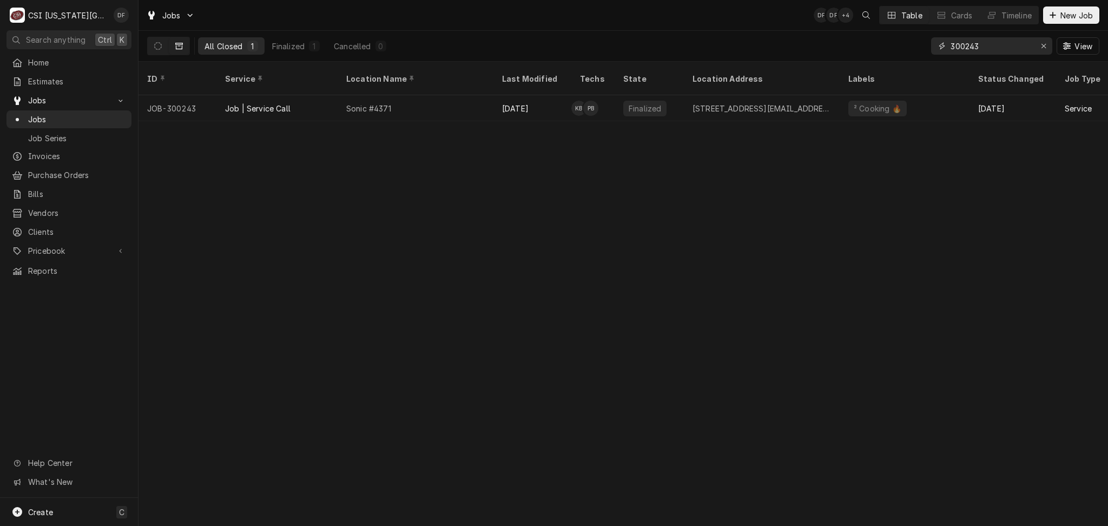
drag, startPoint x: 983, startPoint y: 45, endPoint x: 961, endPoint y: 45, distance: 22.7
click at [961, 45] on input "300243" at bounding box center [990, 45] width 81 height 17
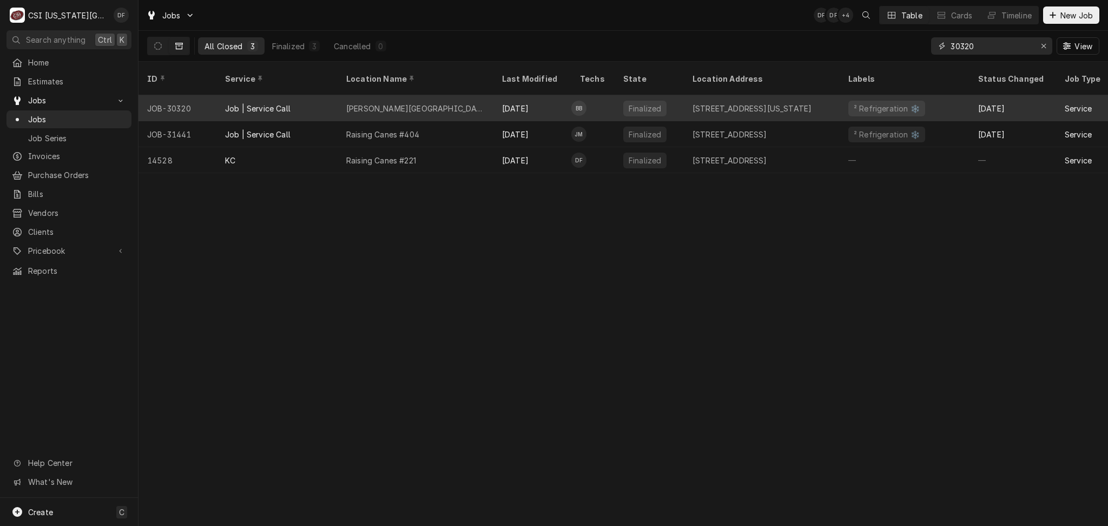
type input "30320"
click at [475, 98] on div "[PERSON_NAME][GEOGRAPHIC_DATA]" at bounding box center [416, 108] width 156 height 26
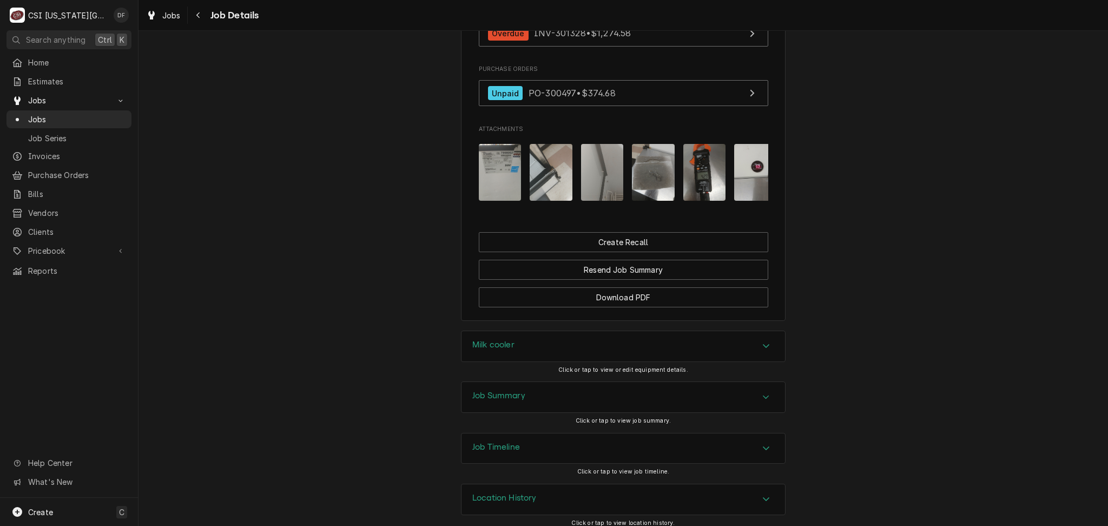
scroll to position [1242, 0]
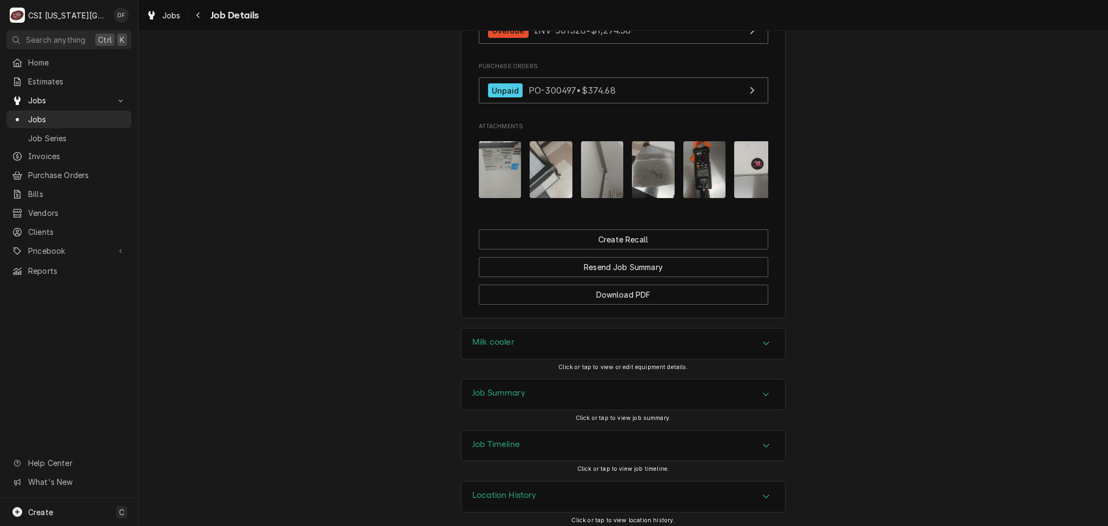
click at [525, 392] on div "Job Summary" at bounding box center [622, 394] width 323 height 30
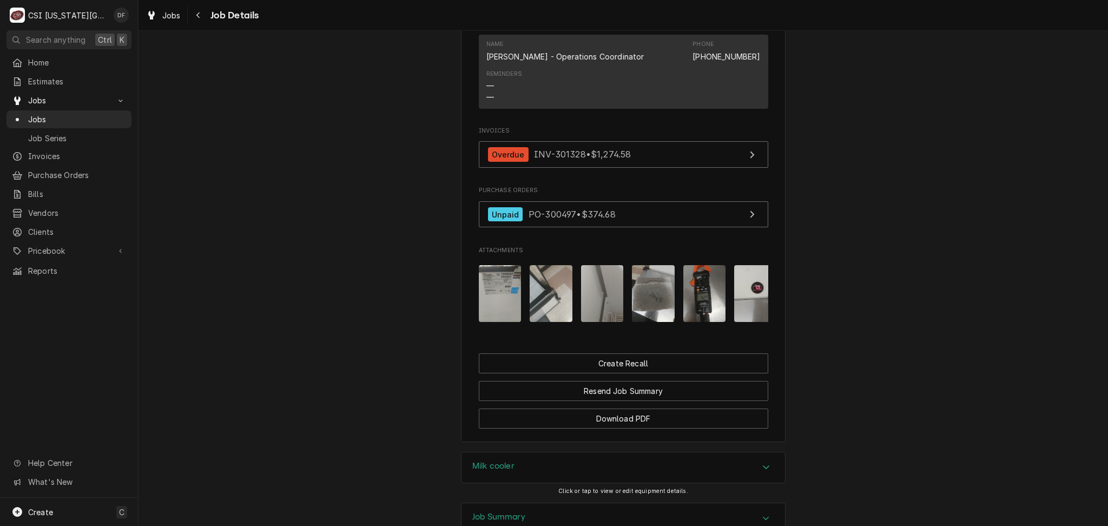
scroll to position [1154, 0]
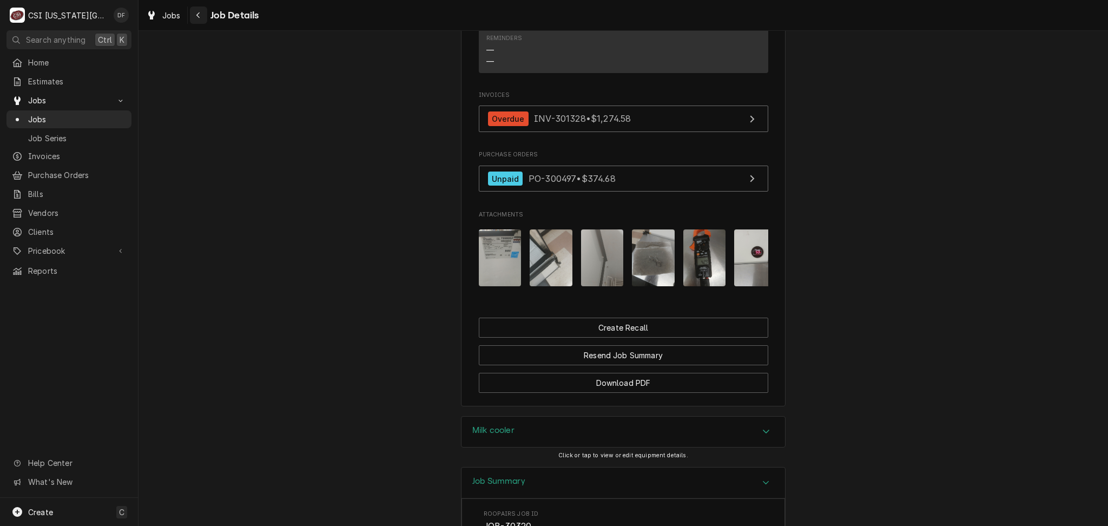
click at [197, 18] on icon "Navigate back" at bounding box center [198, 15] width 5 height 8
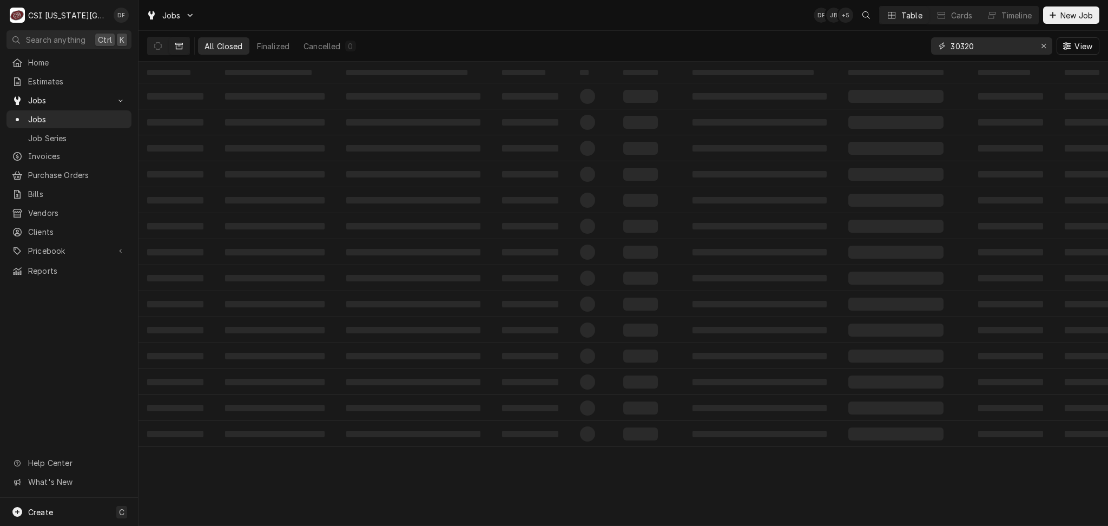
drag, startPoint x: 982, startPoint y: 46, endPoint x: 928, endPoint y: 43, distance: 54.2
click at [928, 43] on div "All Closed Finalized Cancelled 0 30320 View" at bounding box center [623, 46] width 952 height 30
paste input "30330"
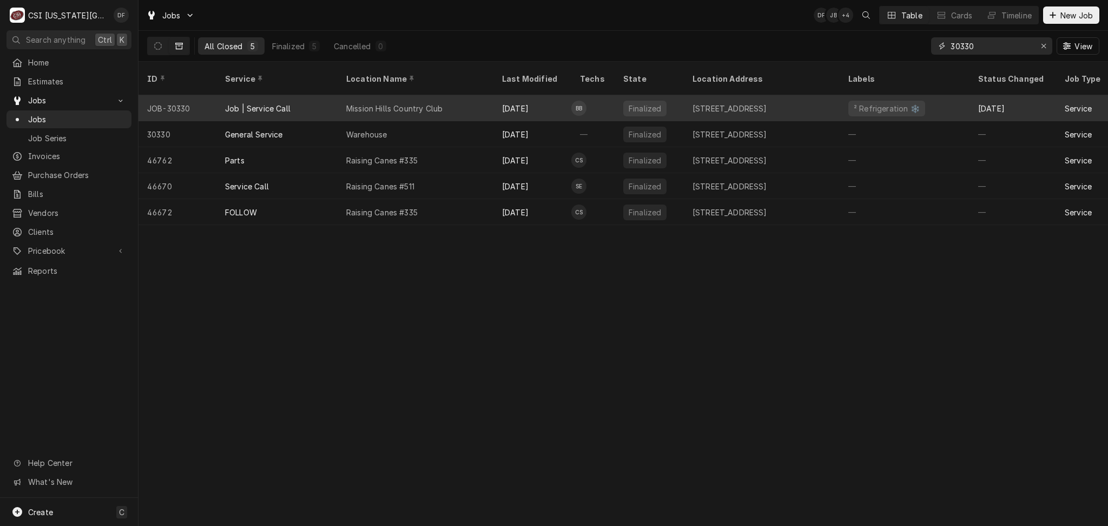
type input "30330"
click at [395, 103] on div "Mission Hills Country Club" at bounding box center [394, 108] width 96 height 11
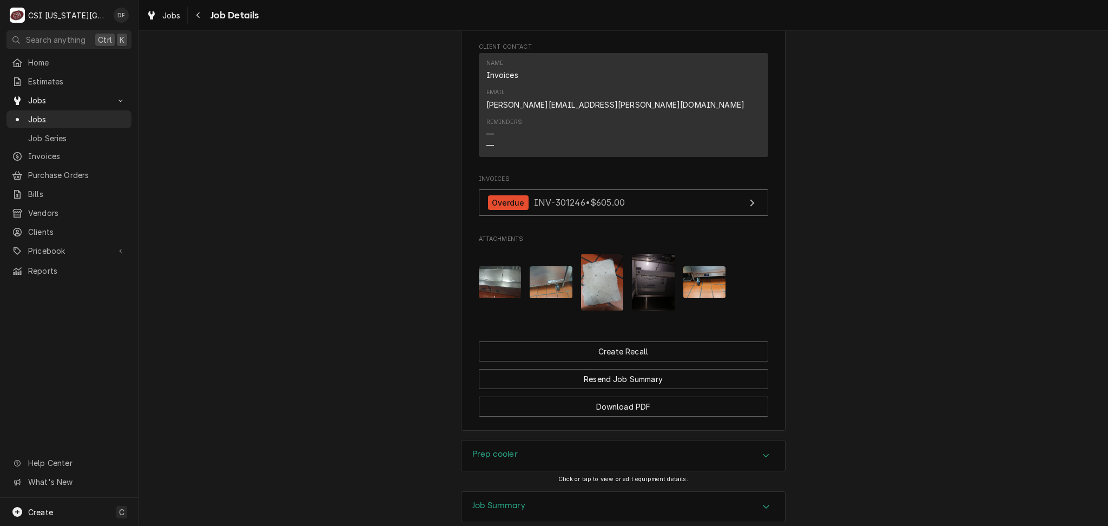
scroll to position [1082, 0]
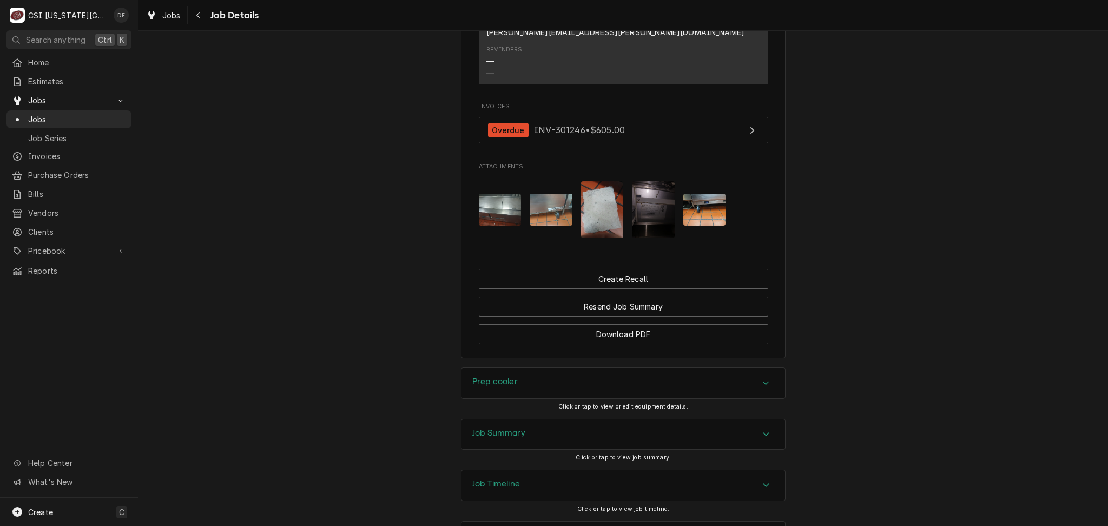
click at [575, 419] on div "Job Summary" at bounding box center [622, 434] width 323 height 30
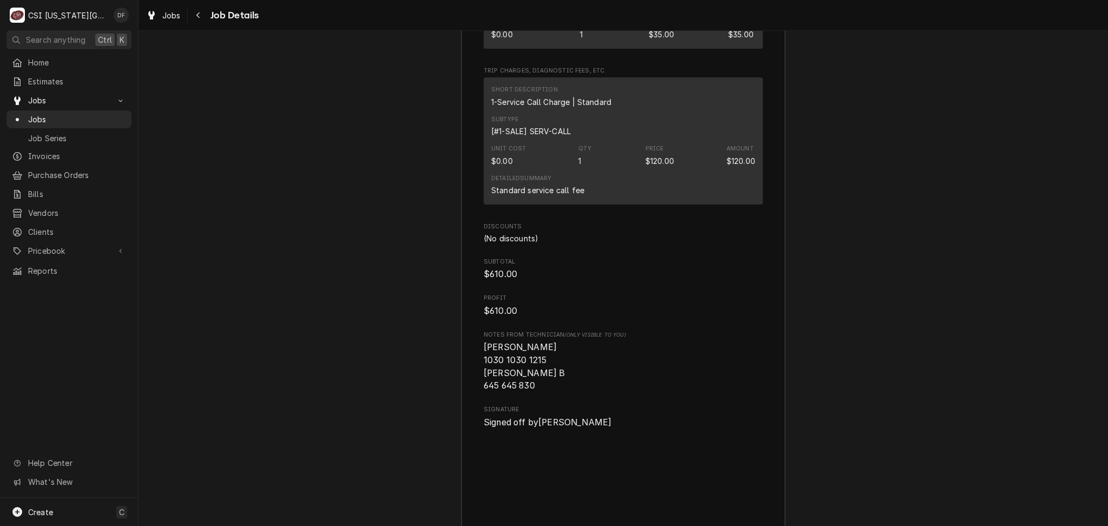
scroll to position [3217, 0]
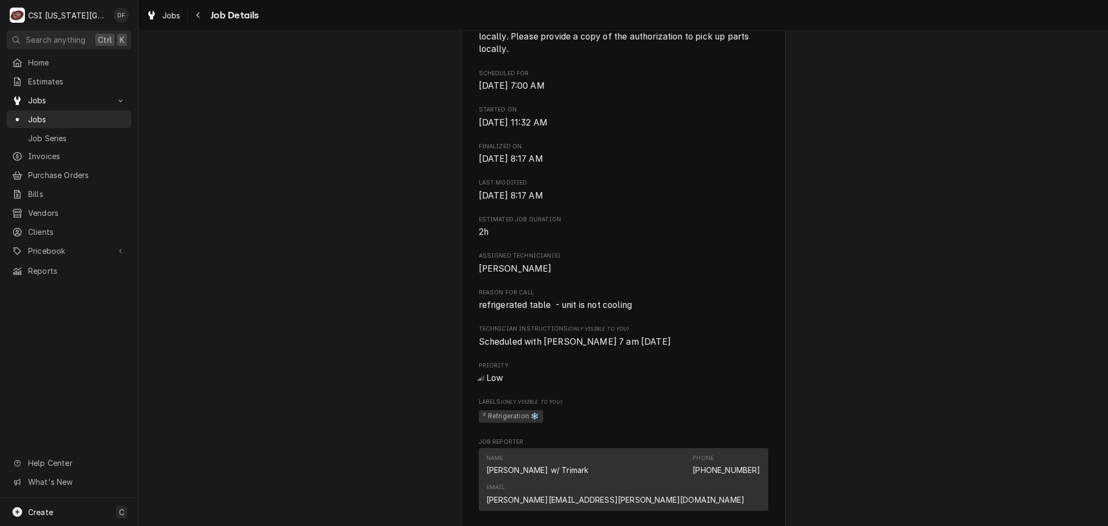
scroll to position [0, 0]
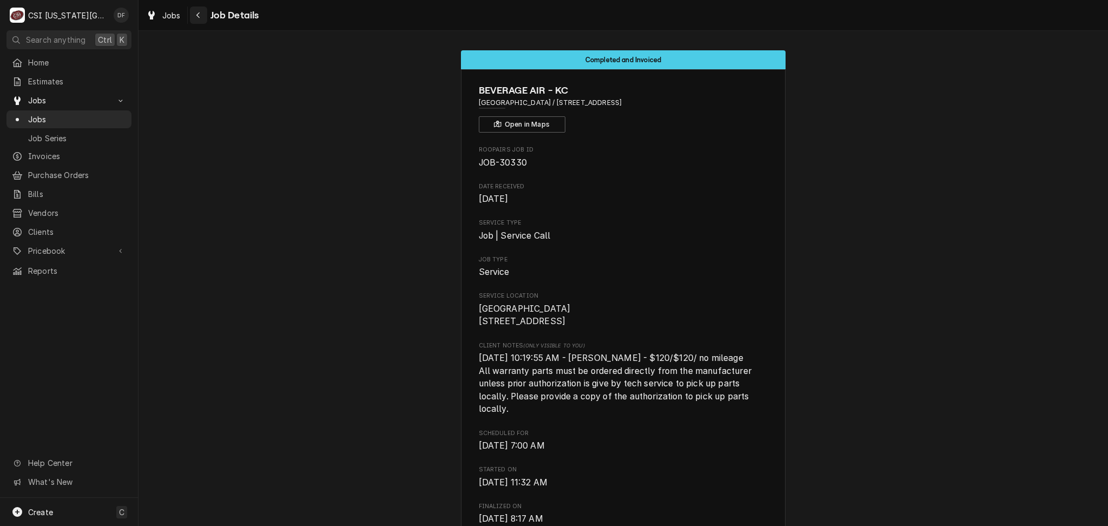
click at [200, 11] on icon "Navigate back" at bounding box center [198, 15] width 5 height 8
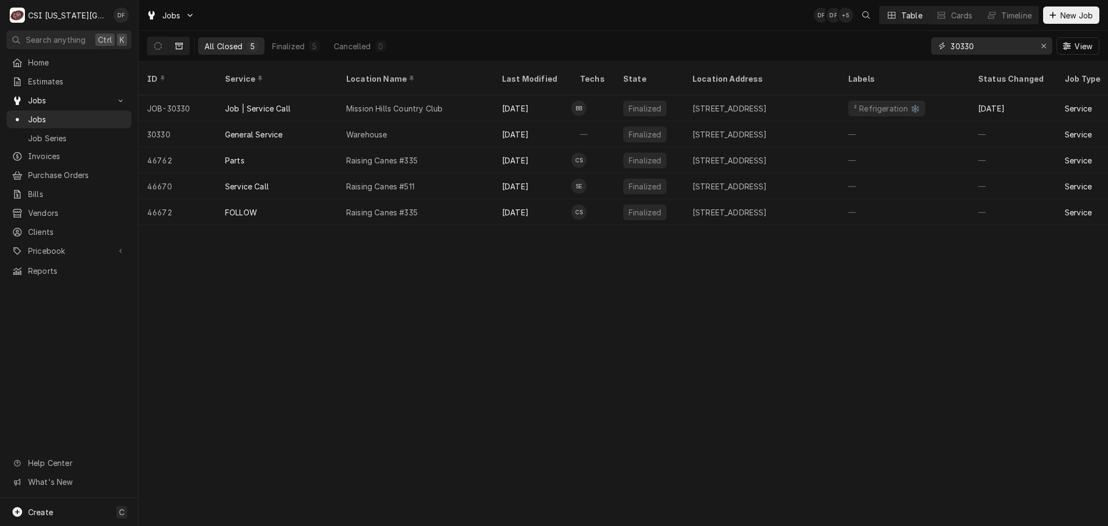
drag, startPoint x: 993, startPoint y: 42, endPoint x: 934, endPoint y: 46, distance: 59.7
click at [934, 46] on div "30330" at bounding box center [991, 45] width 121 height 17
paste input "30746"
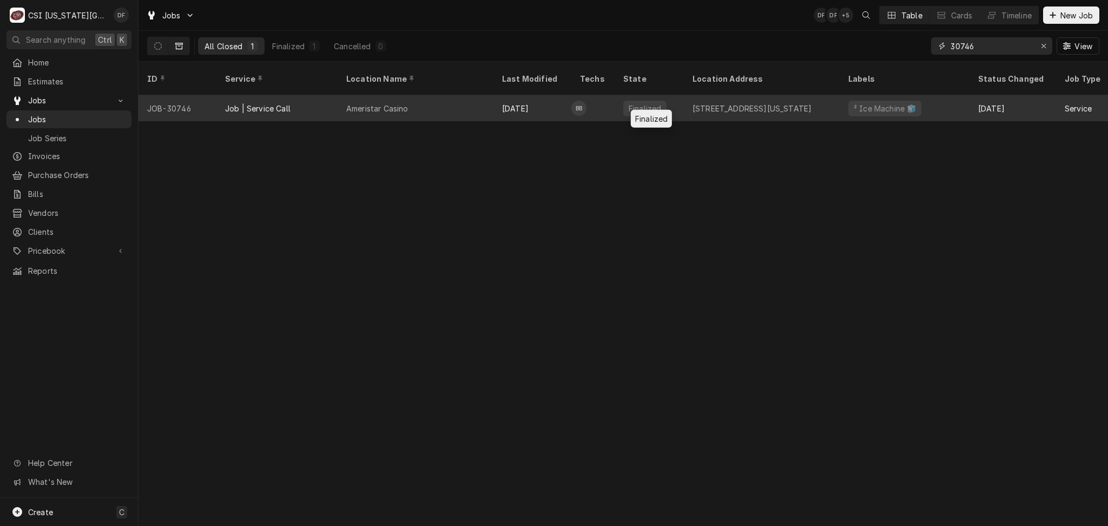
type input "30746"
click at [682, 99] on div "Finalized" at bounding box center [649, 108] width 69 height 26
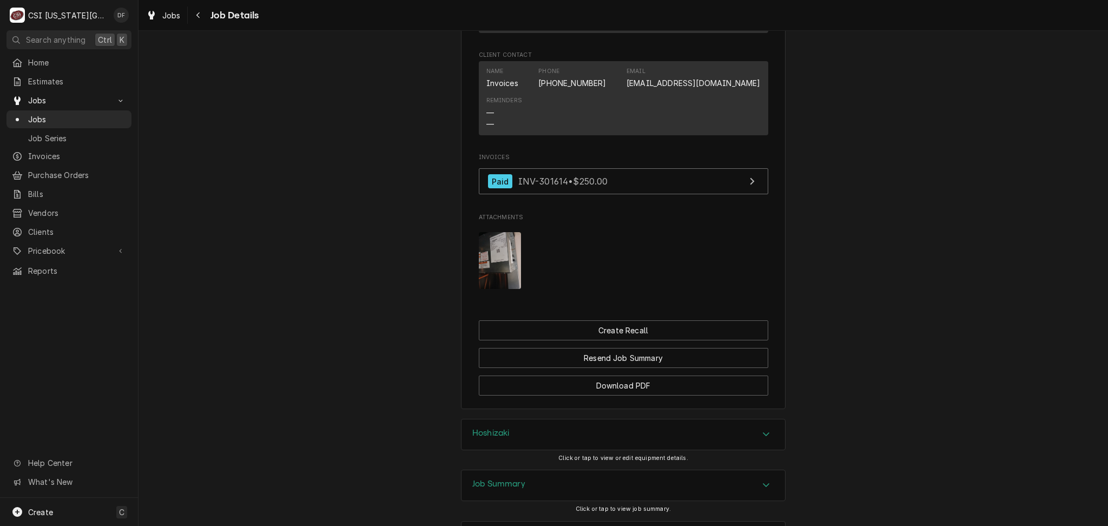
scroll to position [1093, 0]
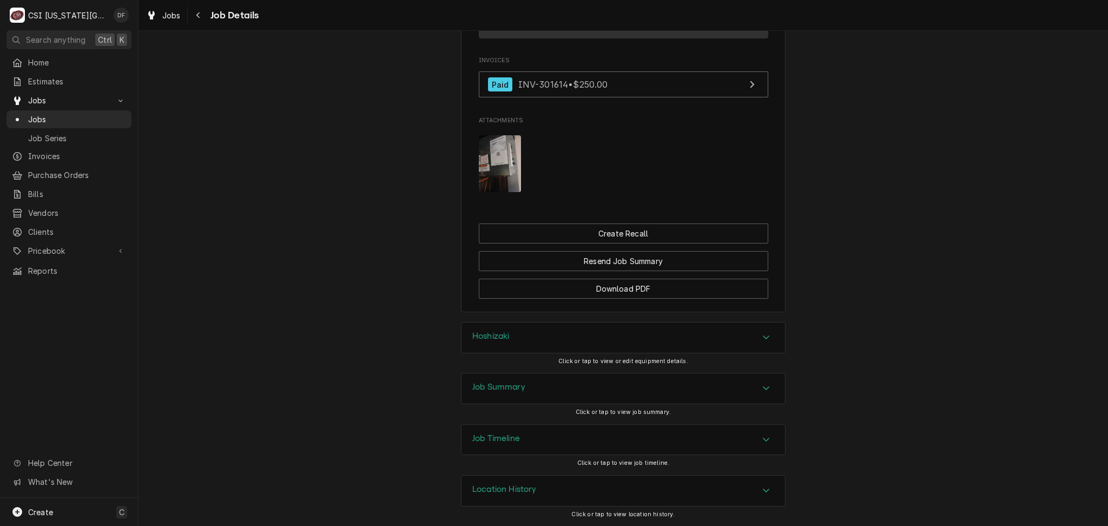
click at [603, 389] on div "Job Summary" at bounding box center [622, 388] width 323 height 30
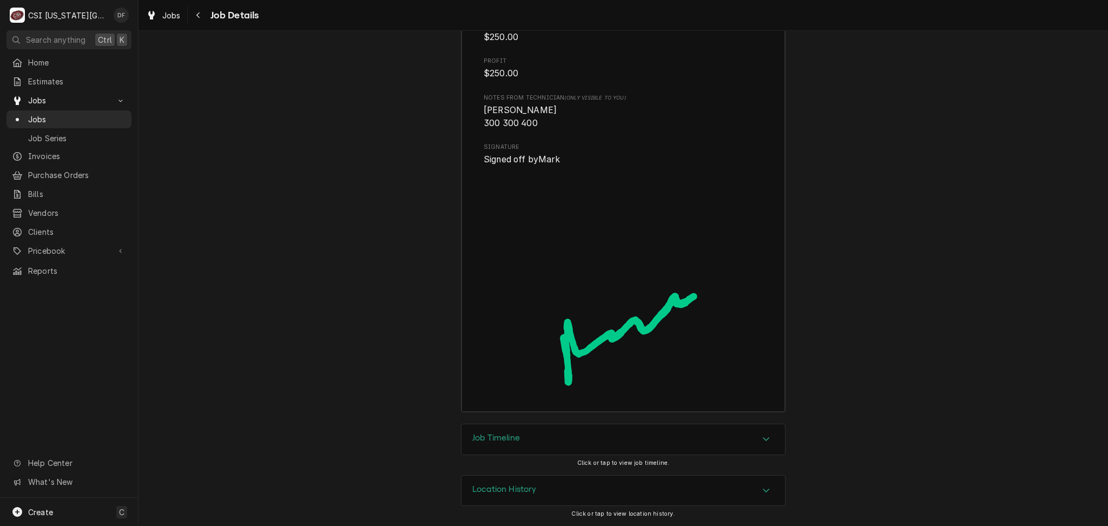
scroll to position [3048, 0]
click at [542, 488] on div "Location History" at bounding box center [622, 491] width 323 height 30
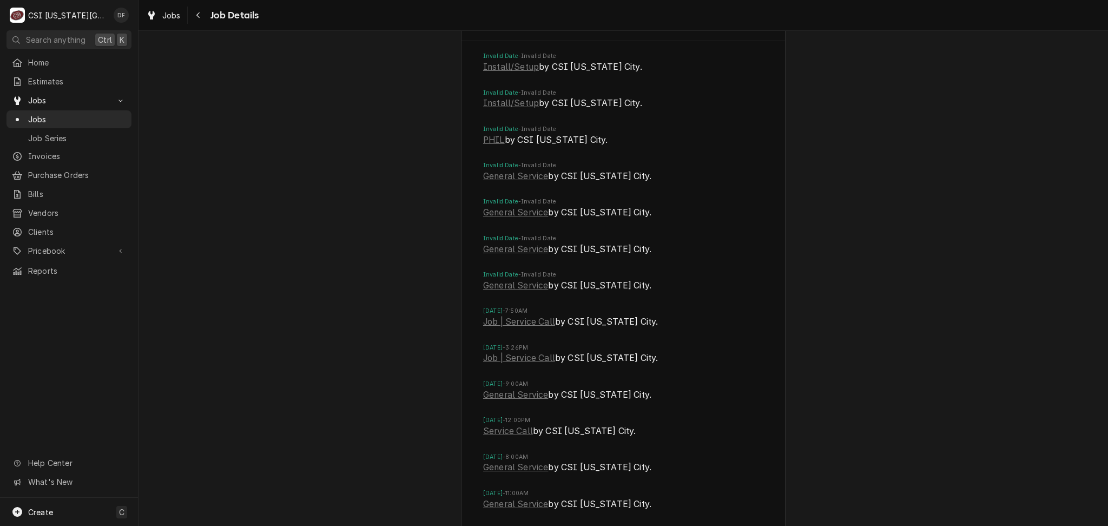
scroll to position [3553, 0]
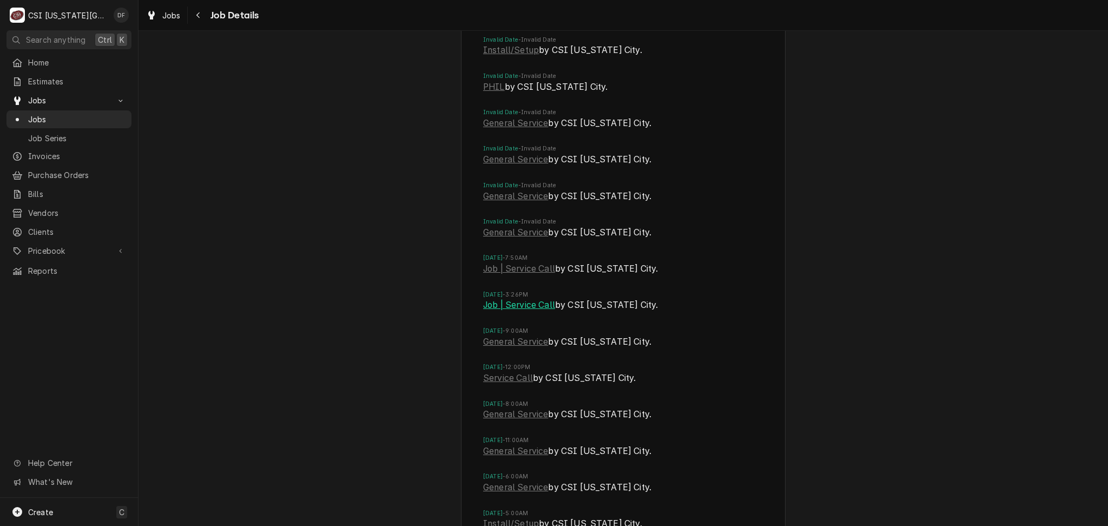
click at [533, 312] on link "Job | Service Call" at bounding box center [519, 305] width 72 height 13
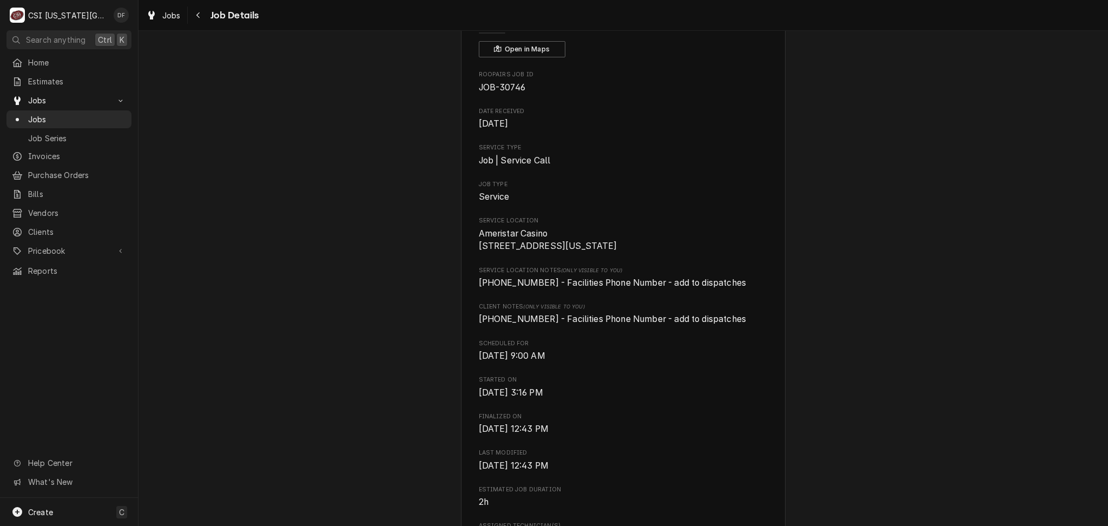
scroll to position [0, 0]
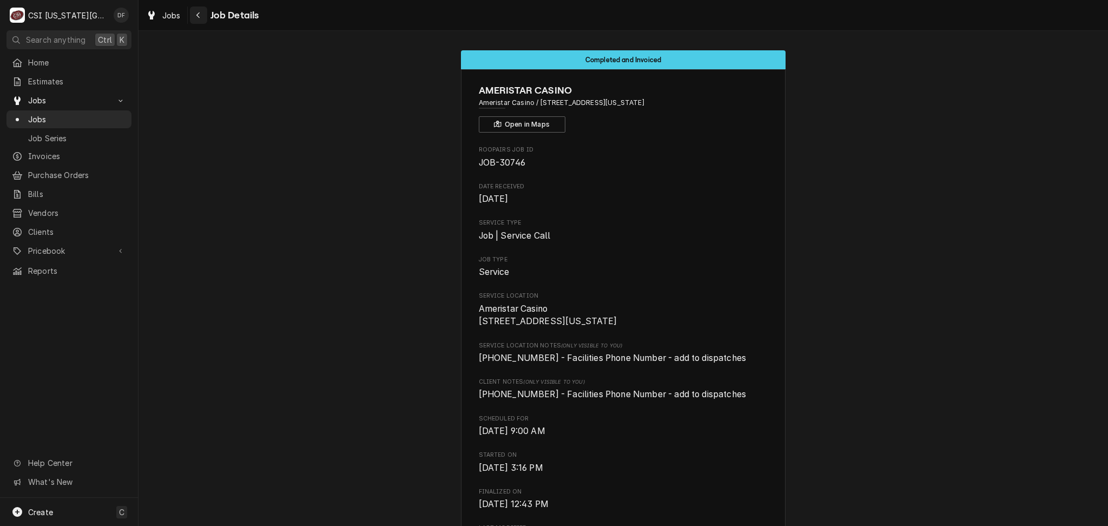
click at [196, 19] on div "Navigate back" at bounding box center [198, 15] width 11 height 11
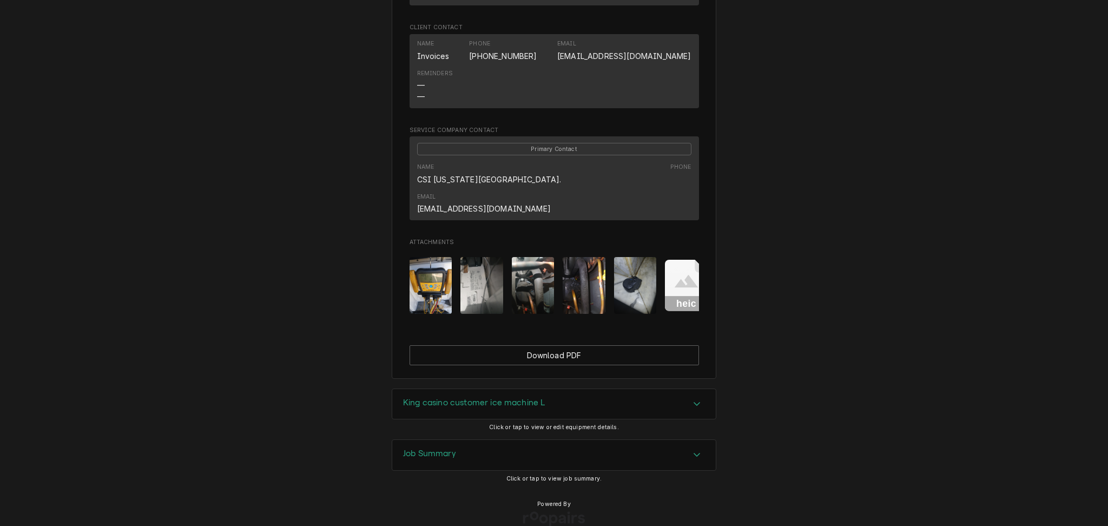
scroll to position [828, 0]
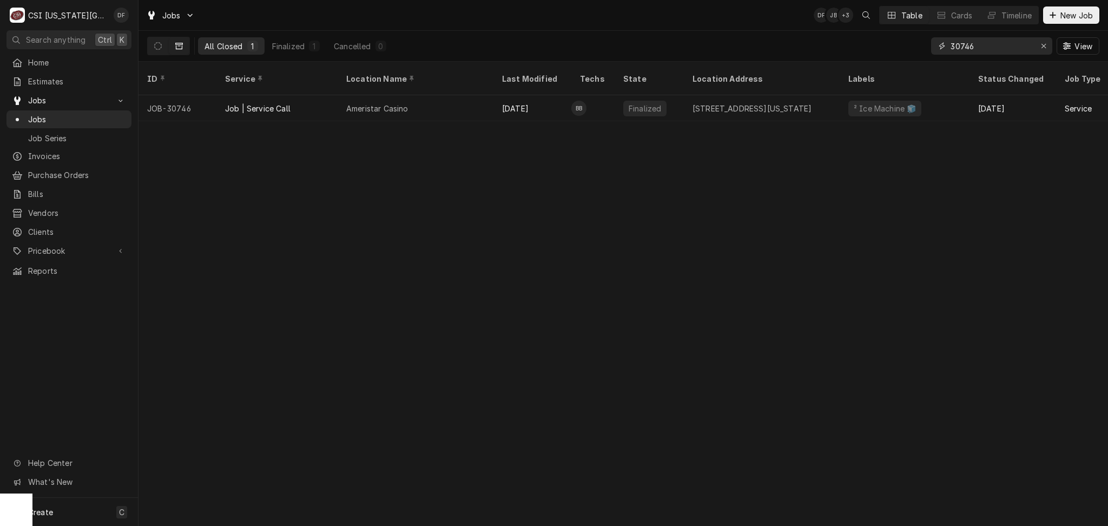
drag, startPoint x: 994, startPoint y: 43, endPoint x: 916, endPoint y: 45, distance: 78.5
click at [916, 45] on div "All Closed 1 Finalized 1 Cancelled 0 30746 View" at bounding box center [623, 46] width 952 height 30
paste input "31078"
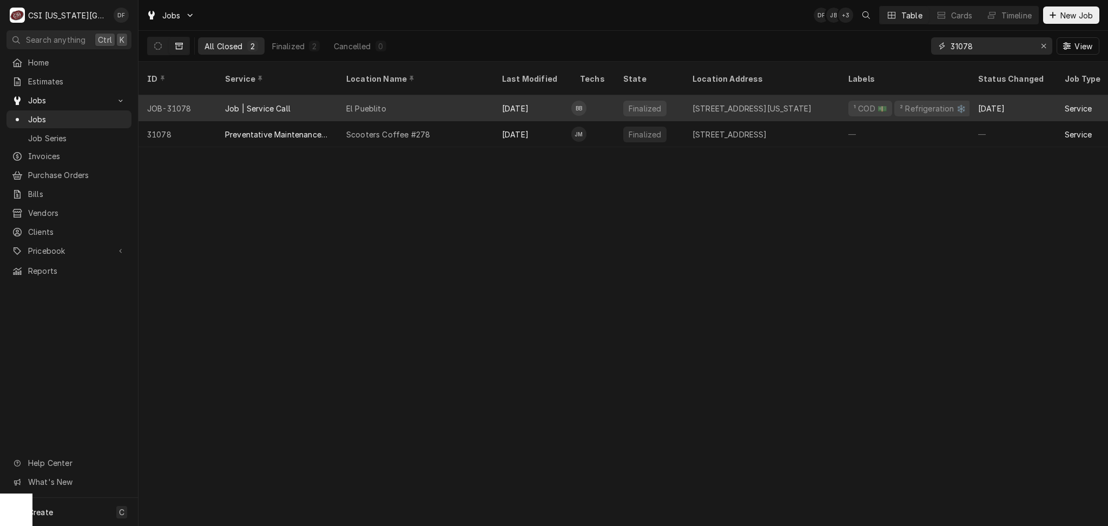
type input "31078"
click at [418, 99] on div "El Pueblito" at bounding box center [416, 108] width 156 height 26
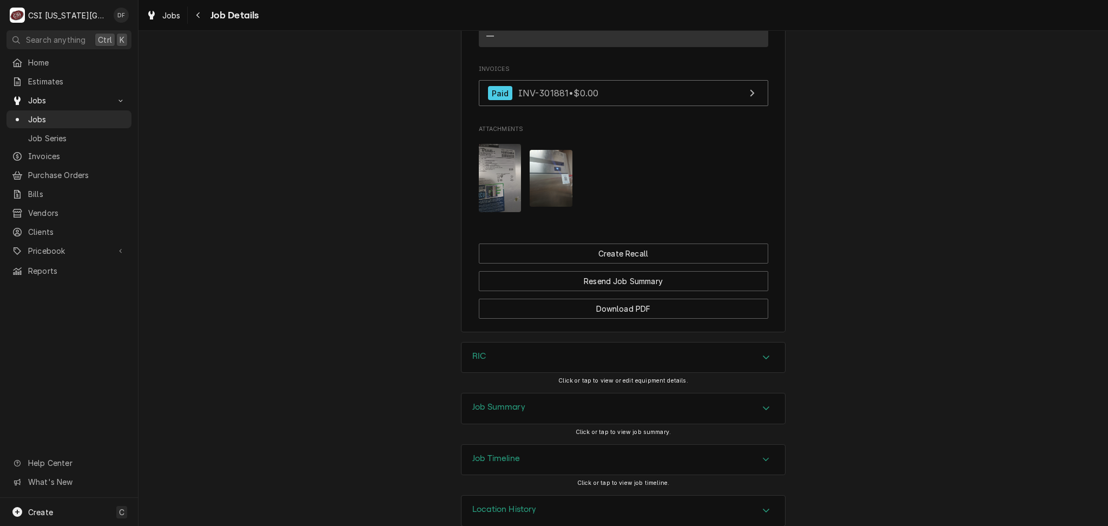
scroll to position [1156, 0]
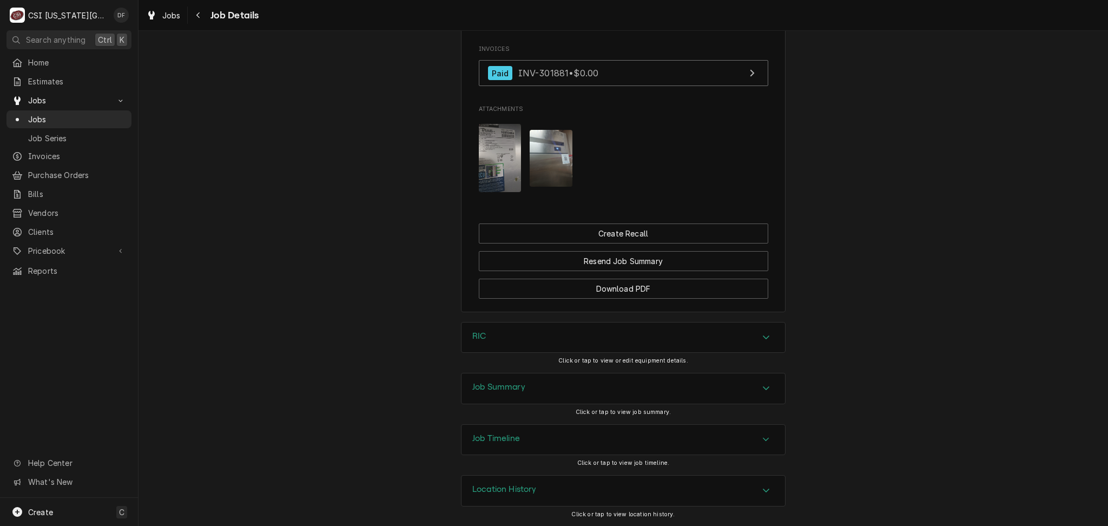
click at [568, 399] on div "Job Summary" at bounding box center [622, 388] width 323 height 30
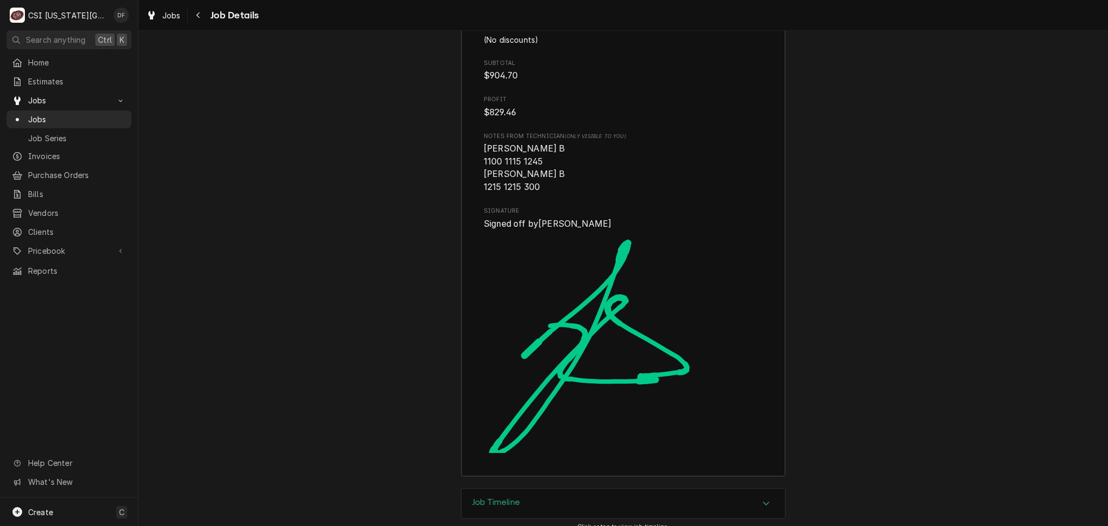
scroll to position [3319, 0]
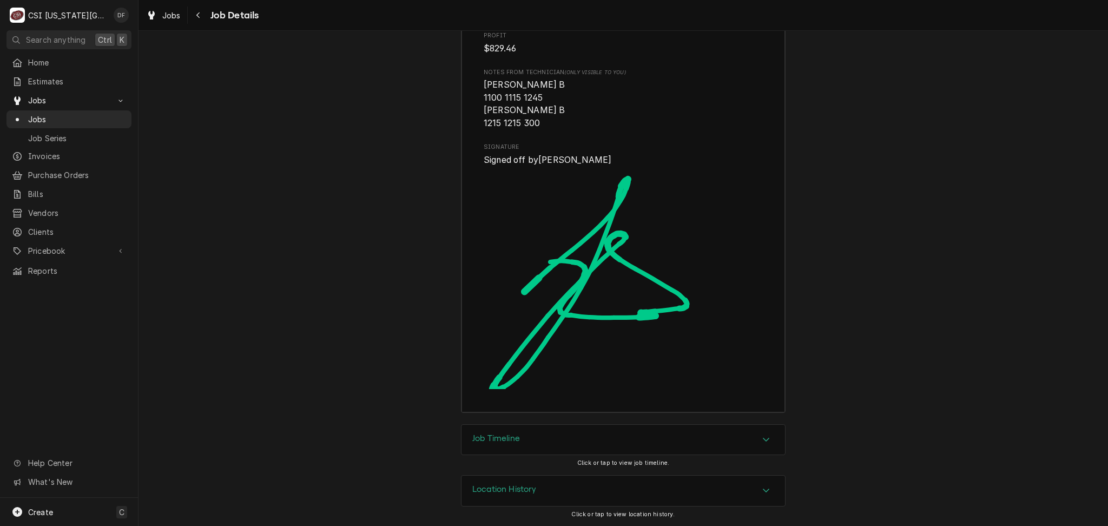
click at [532, 487] on div "Location History" at bounding box center [622, 491] width 323 height 30
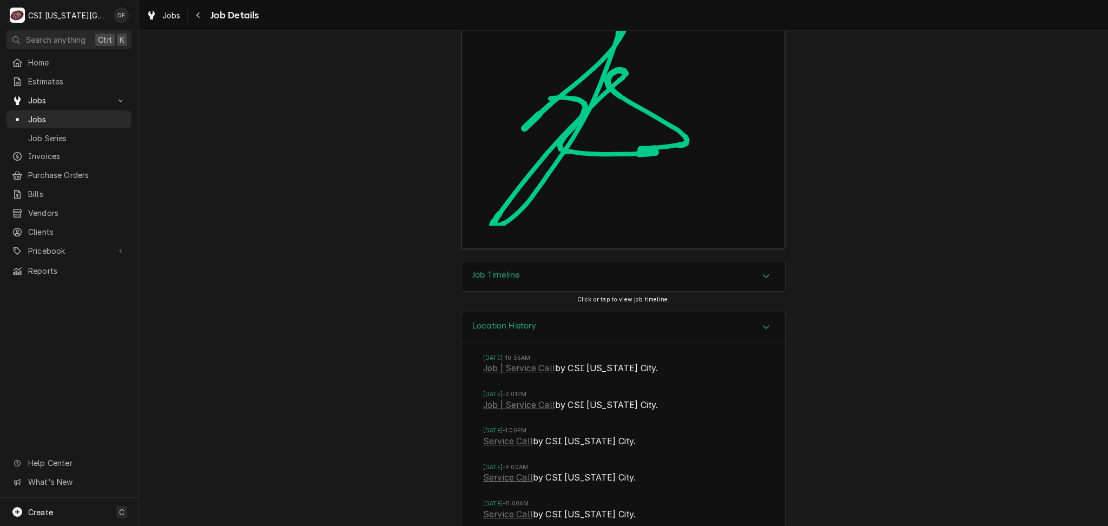
scroll to position [3504, 0]
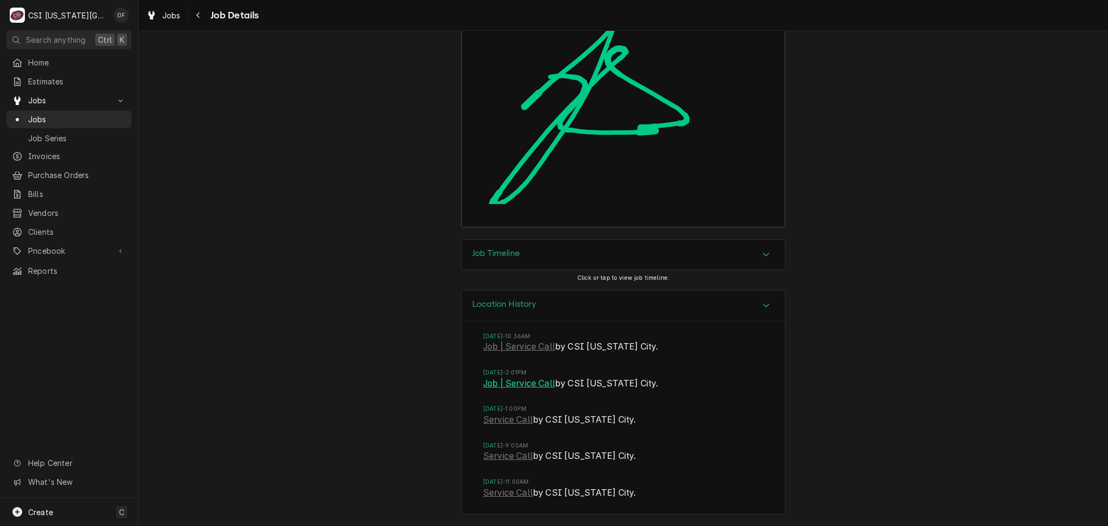
click at [524, 386] on link "Job | Service Call" at bounding box center [519, 383] width 72 height 13
click at [524, 347] on link "Job | Service Call" at bounding box center [519, 346] width 72 height 13
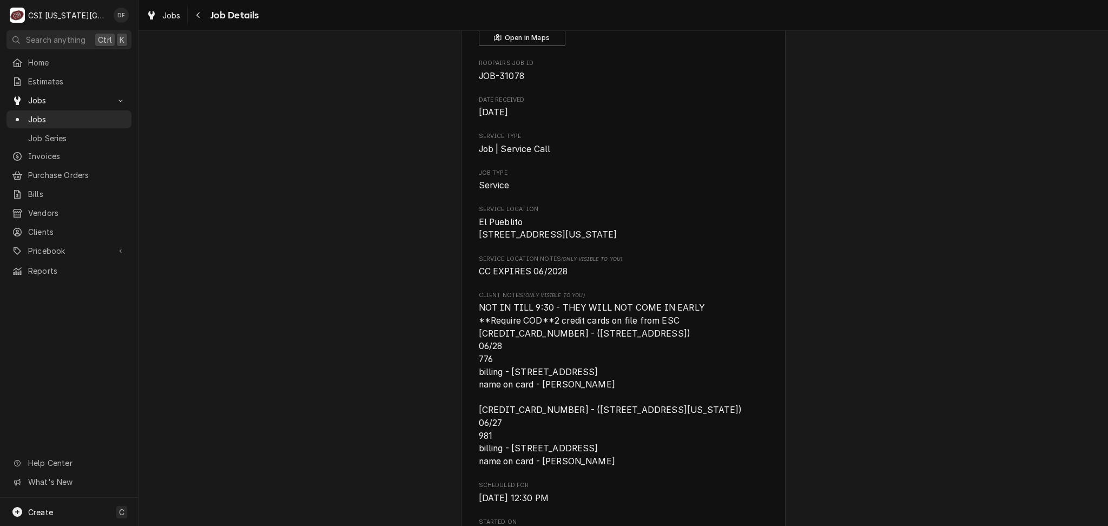
scroll to position [0, 0]
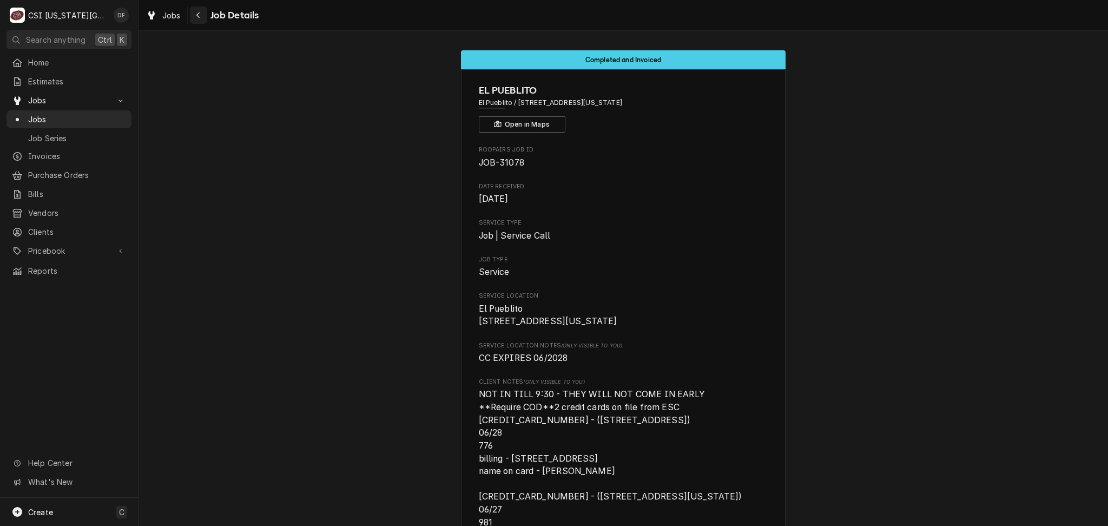
click at [198, 13] on icon "Navigate back" at bounding box center [197, 15] width 3 height 6
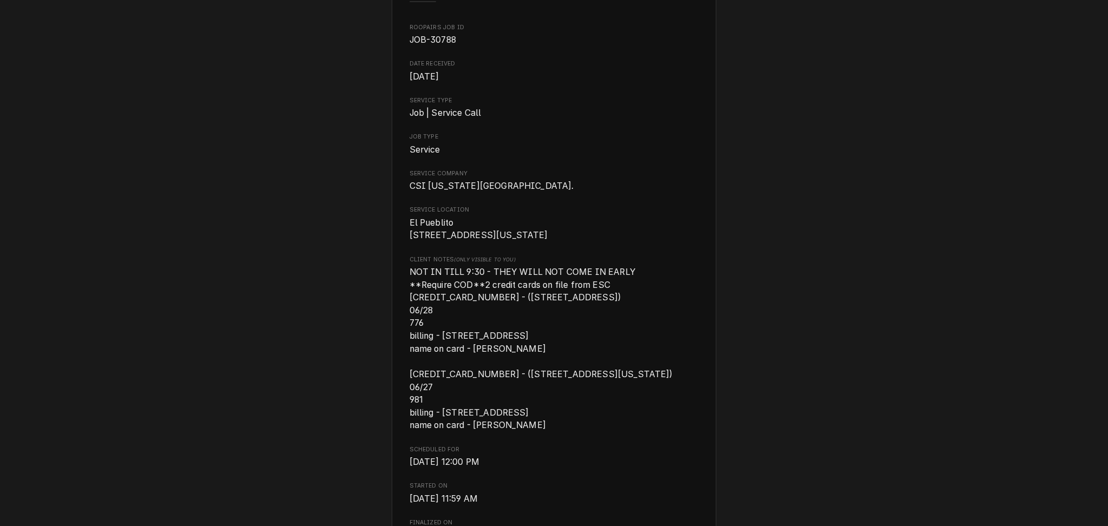
scroll to position [72, 0]
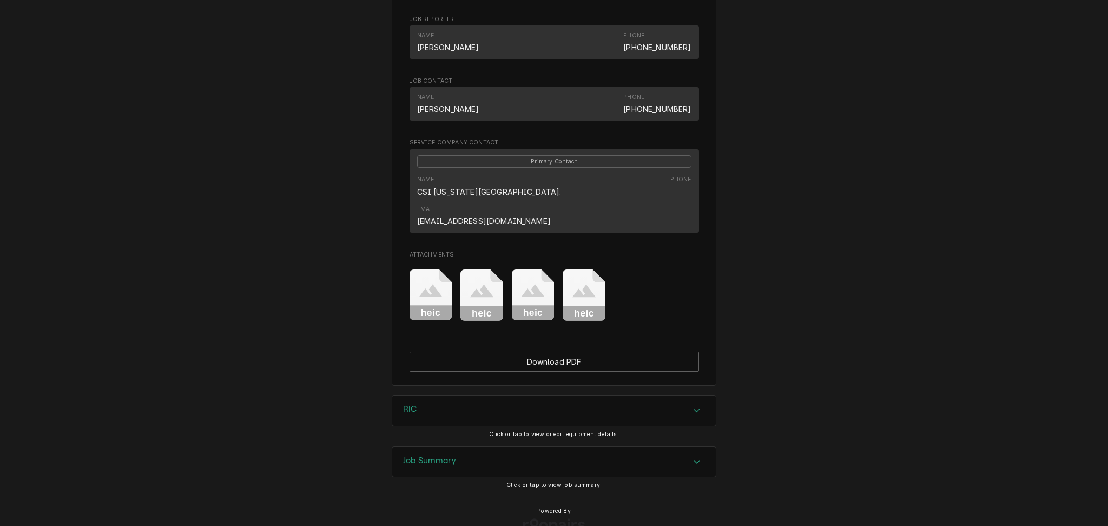
scroll to position [888, 0]
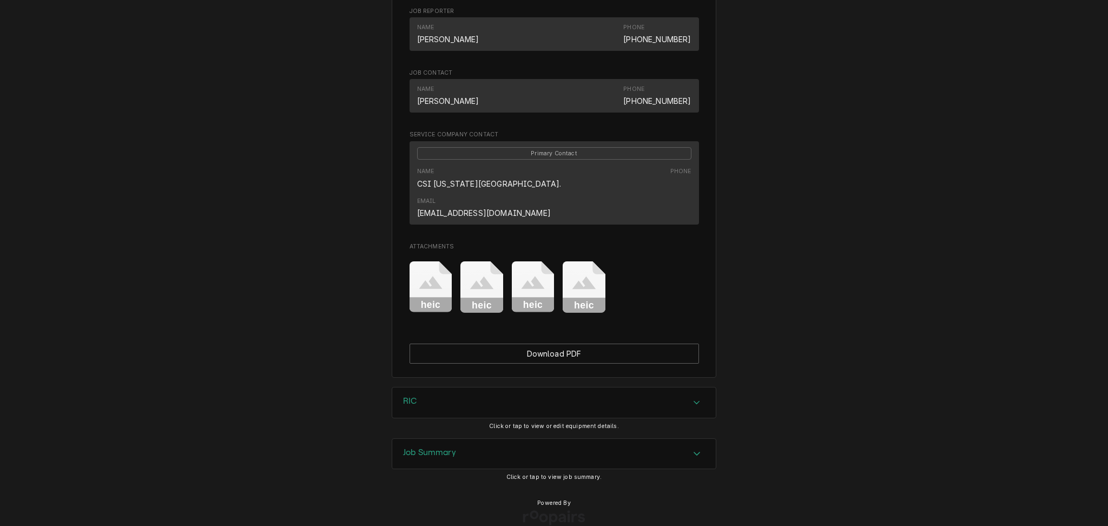
click at [531, 444] on div "Job Summary" at bounding box center [553, 454] width 323 height 30
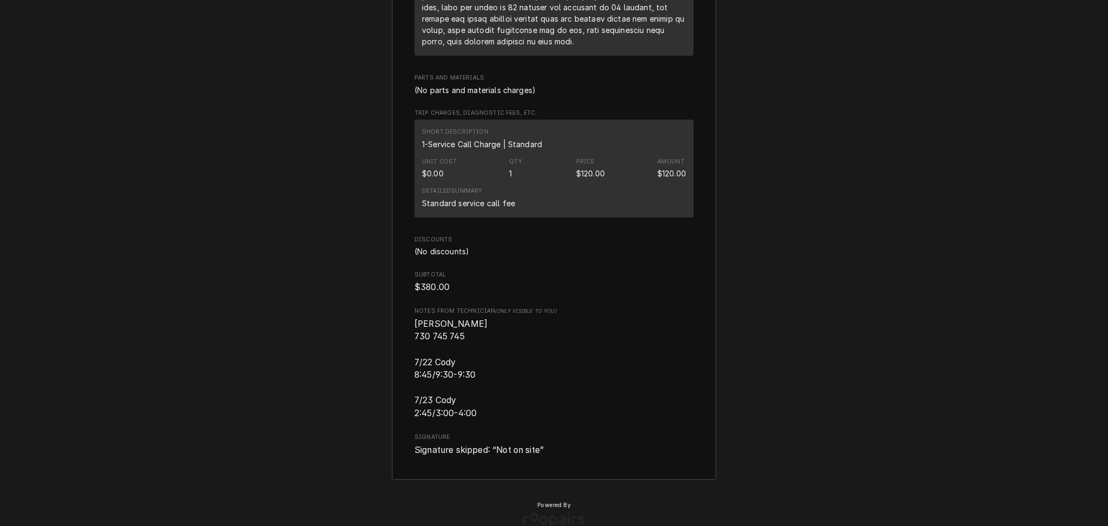
scroll to position [2730, 0]
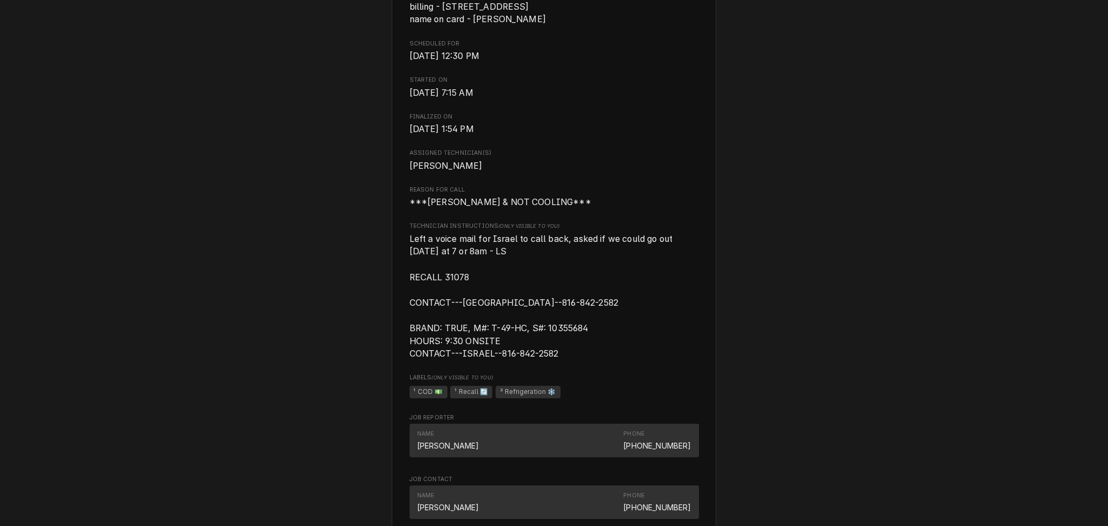
scroll to position [577, 0]
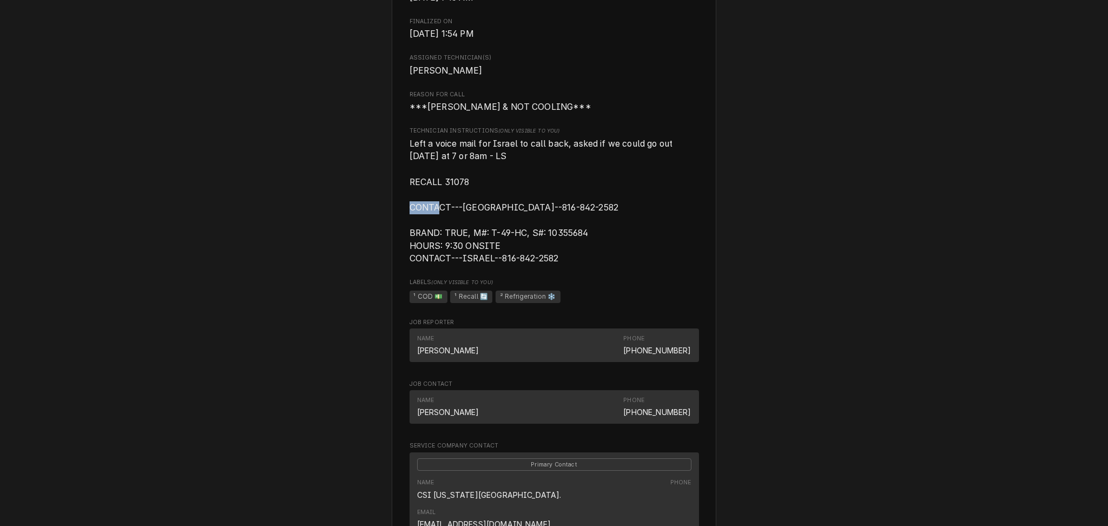
drag, startPoint x: 463, startPoint y: 195, endPoint x: 439, endPoint y: 194, distance: 23.3
click at [439, 194] on span "Left a voice mail for Israel to call back, asked if we could go out [DATE] at 7…" at bounding box center [543, 201] width 266 height 126
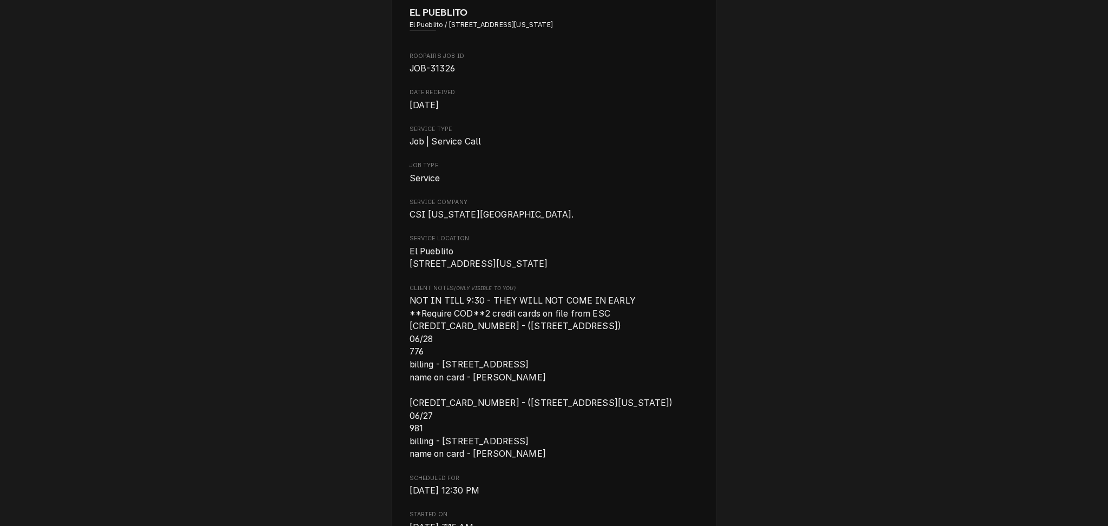
scroll to position [0, 0]
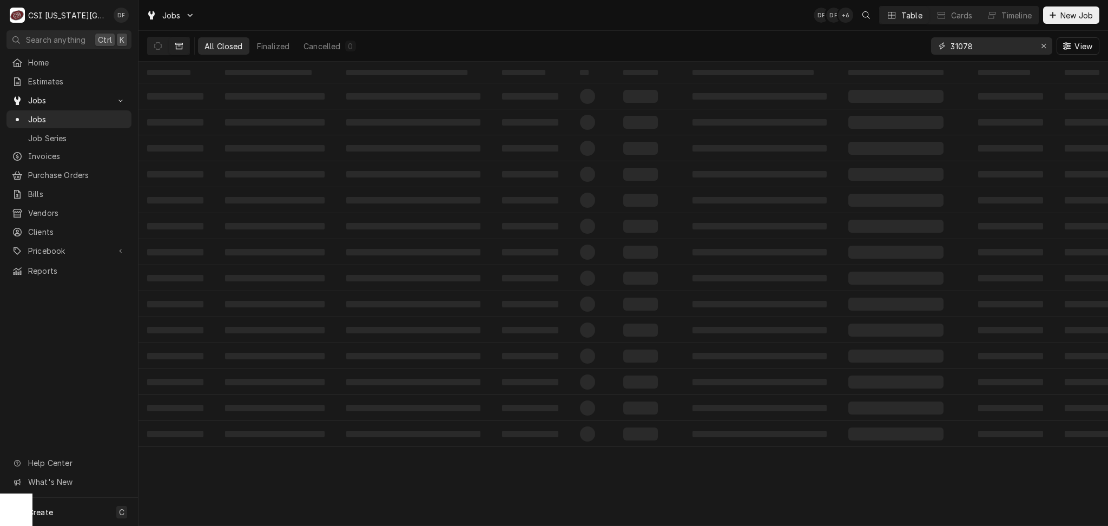
drag, startPoint x: 997, startPoint y: 49, endPoint x: 916, endPoint y: 45, distance: 81.2
click at [916, 45] on div "All Closed Finalized Cancelled 0 31078 View" at bounding box center [623, 46] width 952 height 30
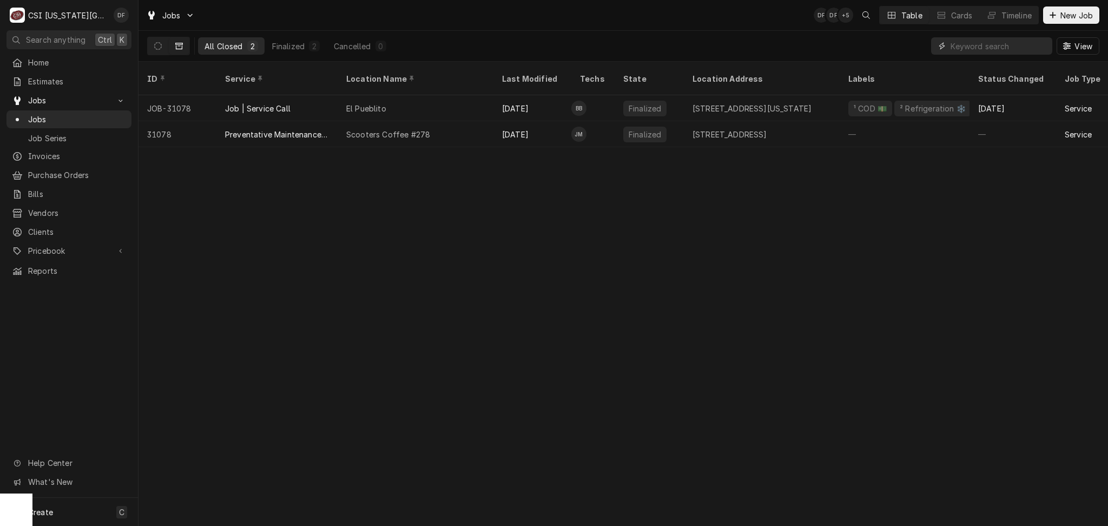
paste input "31097"
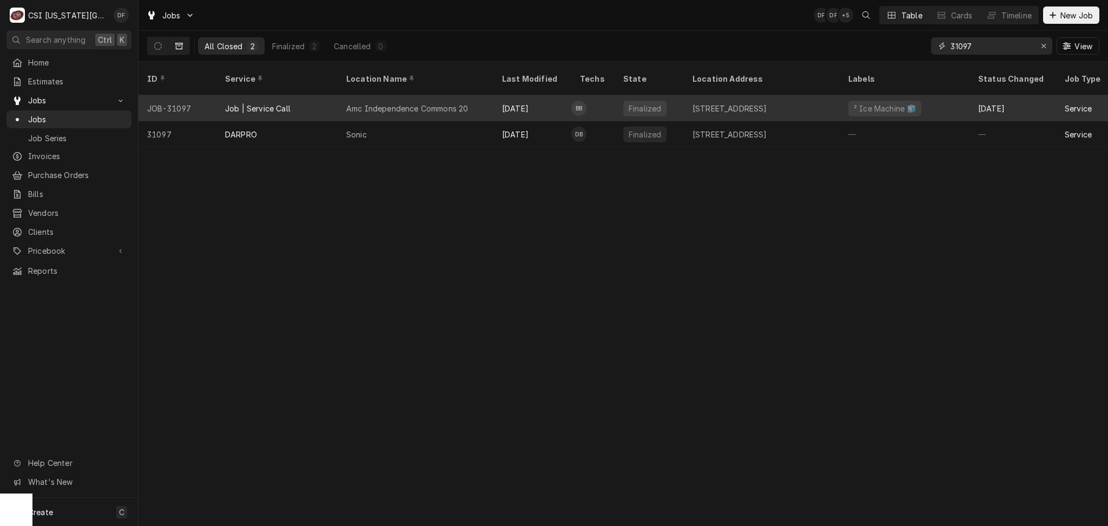
type input "31097"
click at [587, 100] on td "BB" at bounding box center [592, 108] width 43 height 26
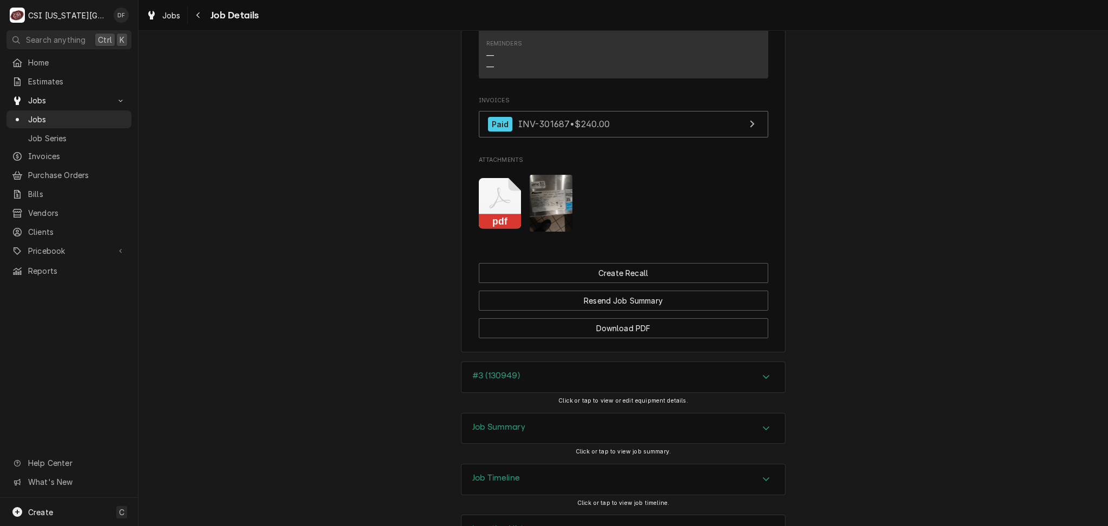
scroll to position [1206, 0]
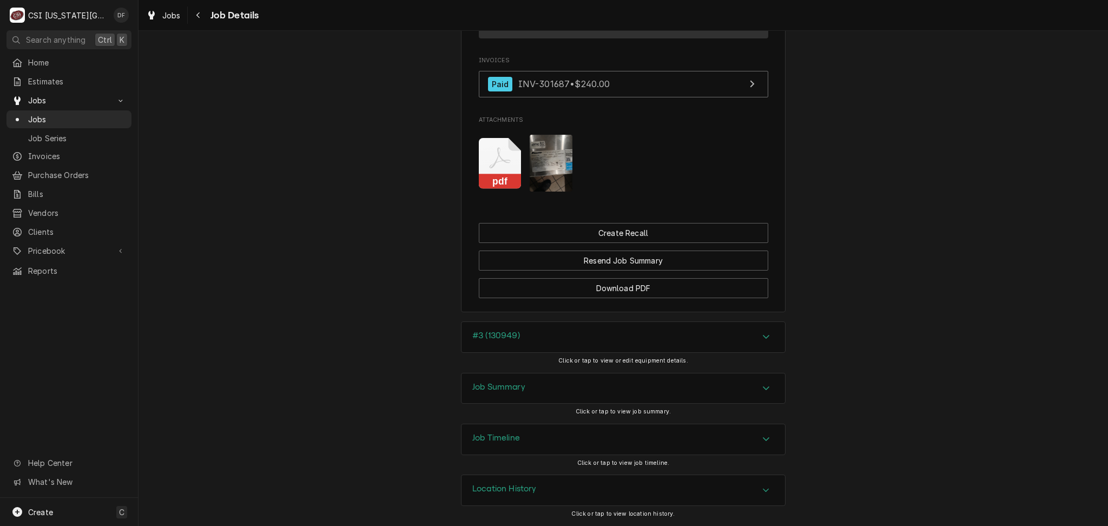
click at [528, 390] on div "Job Summary" at bounding box center [622, 388] width 323 height 30
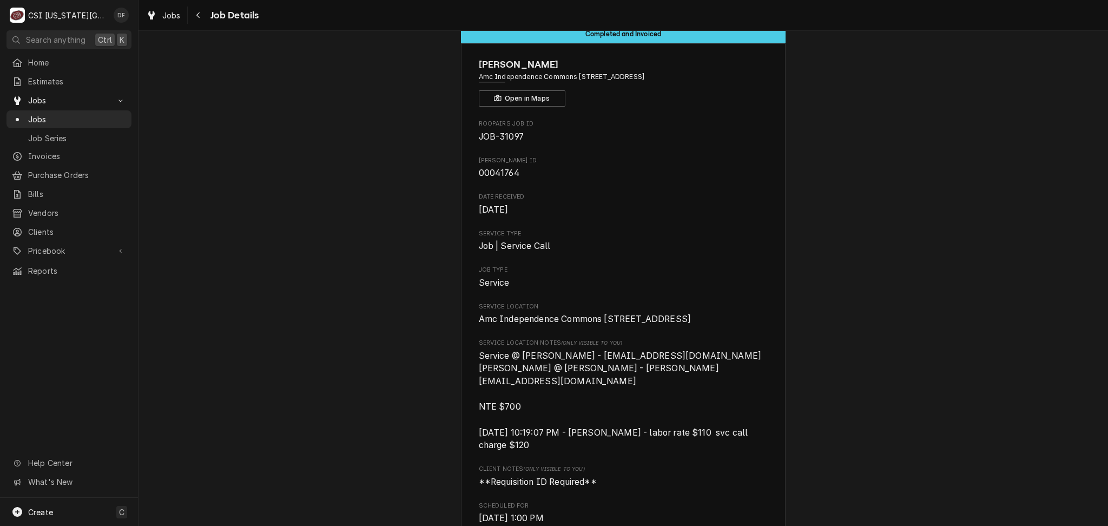
scroll to position [0, 0]
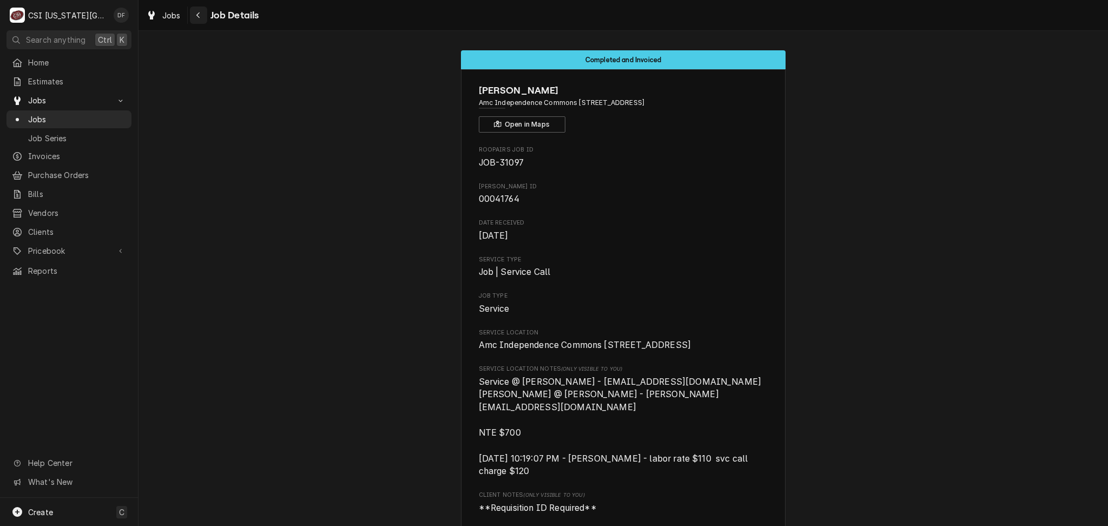
click at [197, 18] on icon "Navigate back" at bounding box center [198, 15] width 5 height 8
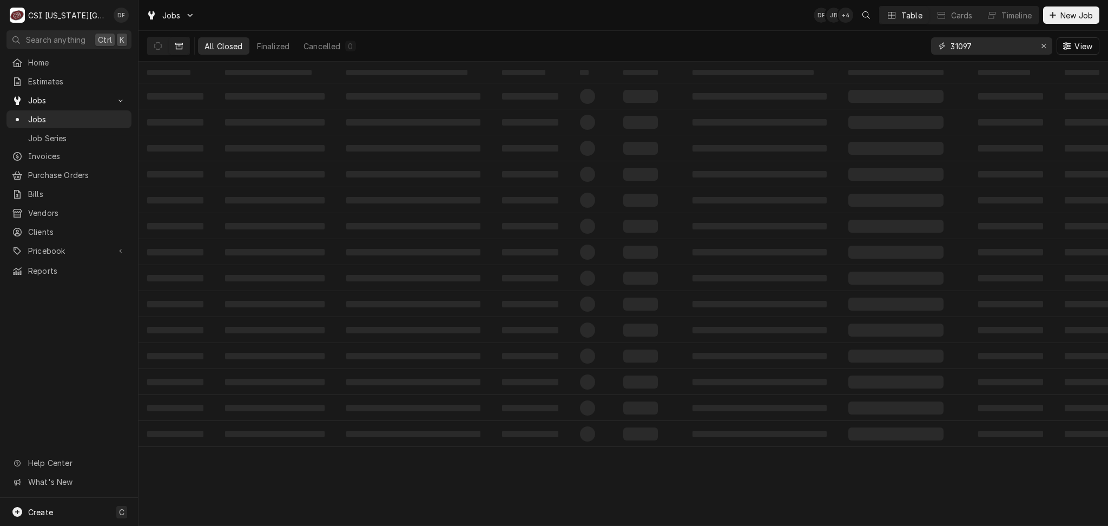
drag, startPoint x: 978, startPoint y: 43, endPoint x: 944, endPoint y: 48, distance: 34.4
click div "31097"
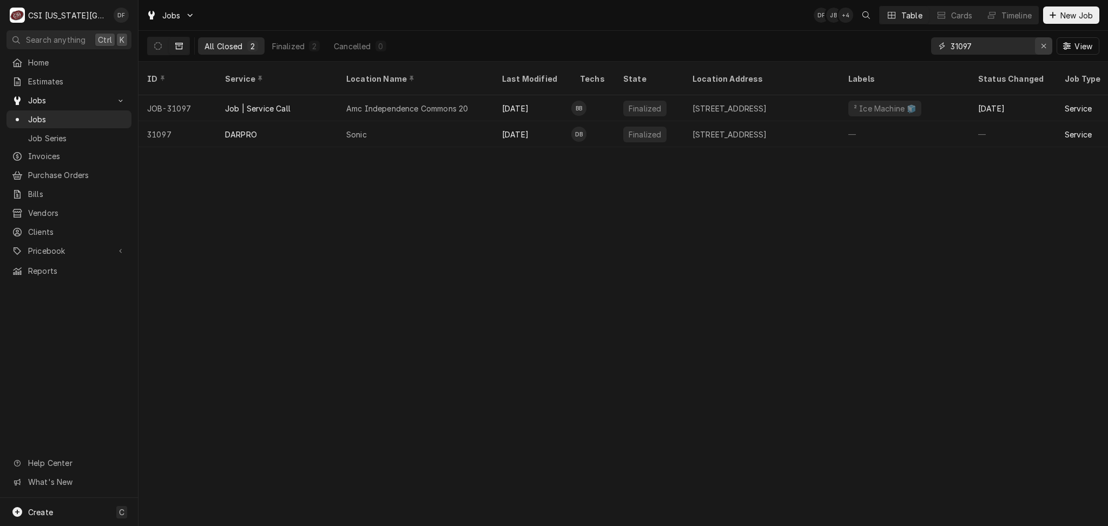
click icon "Erase input"
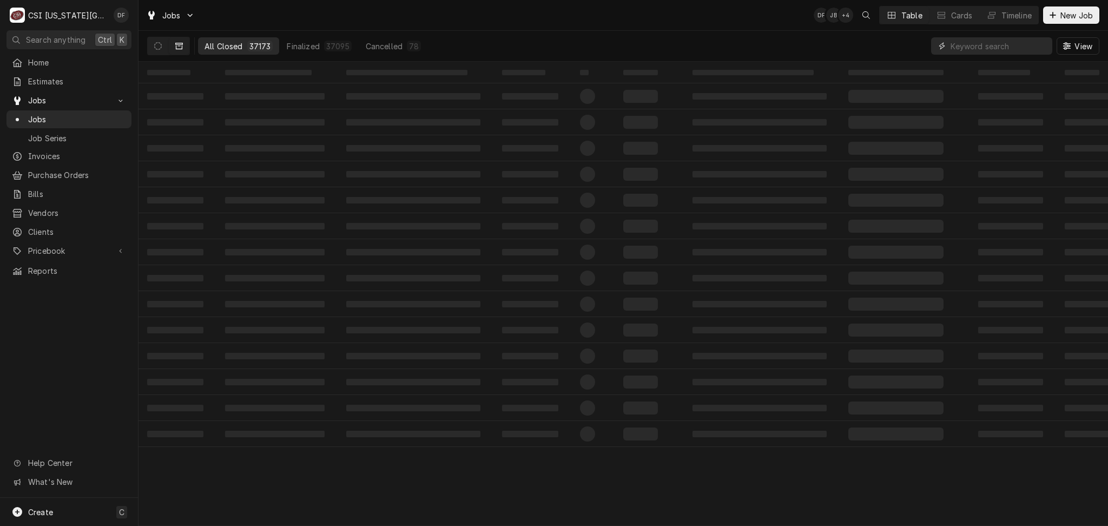
paste input "31254"
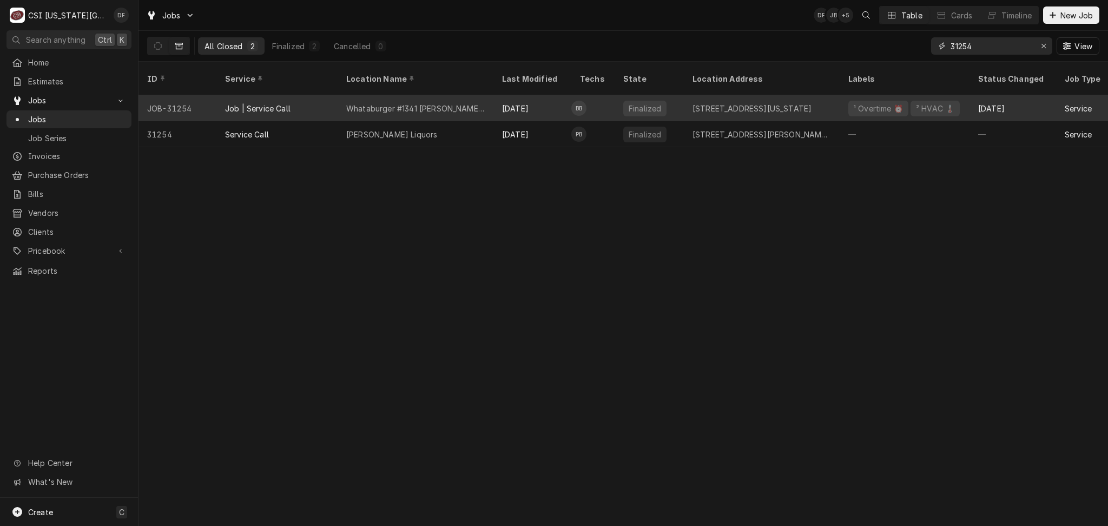
type input "31254"
click div "Whataburger #1341 [PERSON_NAME][GEOGRAPHIC_DATA]"
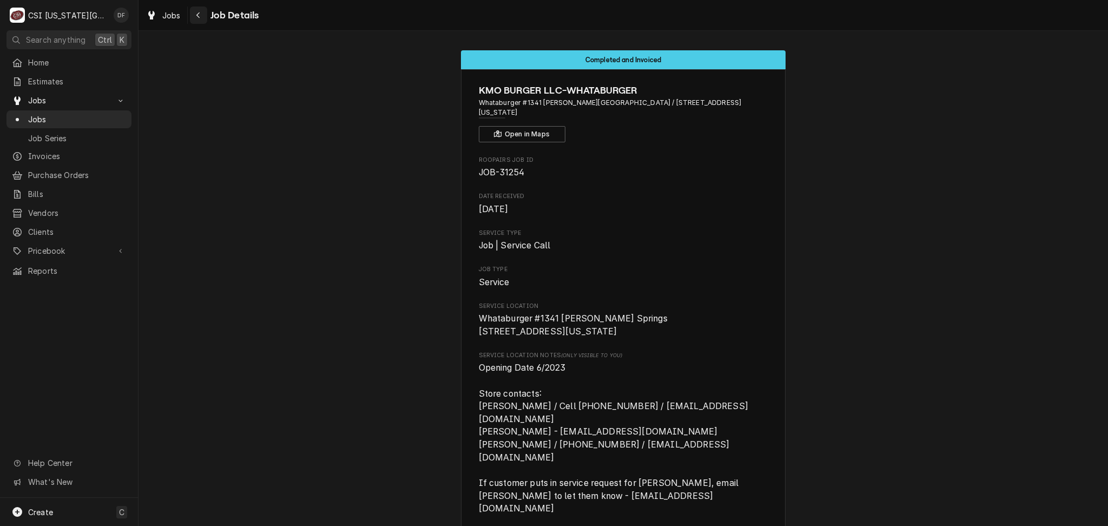
click at [197, 17] on icon "Navigate back" at bounding box center [198, 15] width 5 height 8
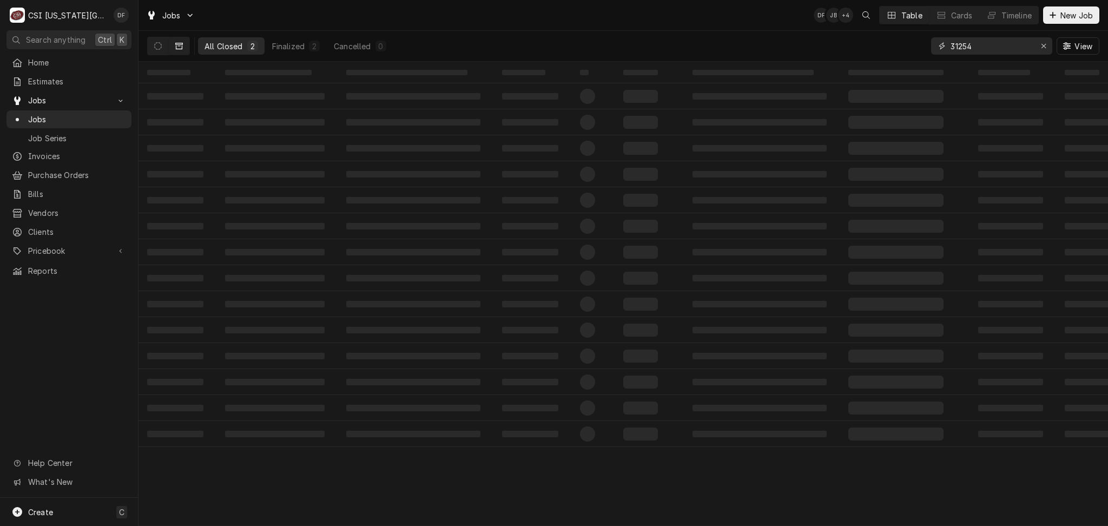
drag, startPoint x: 1001, startPoint y: 44, endPoint x: 930, endPoint y: 52, distance: 71.3
click at [931, 52] on div "31254" at bounding box center [991, 45] width 121 height 17
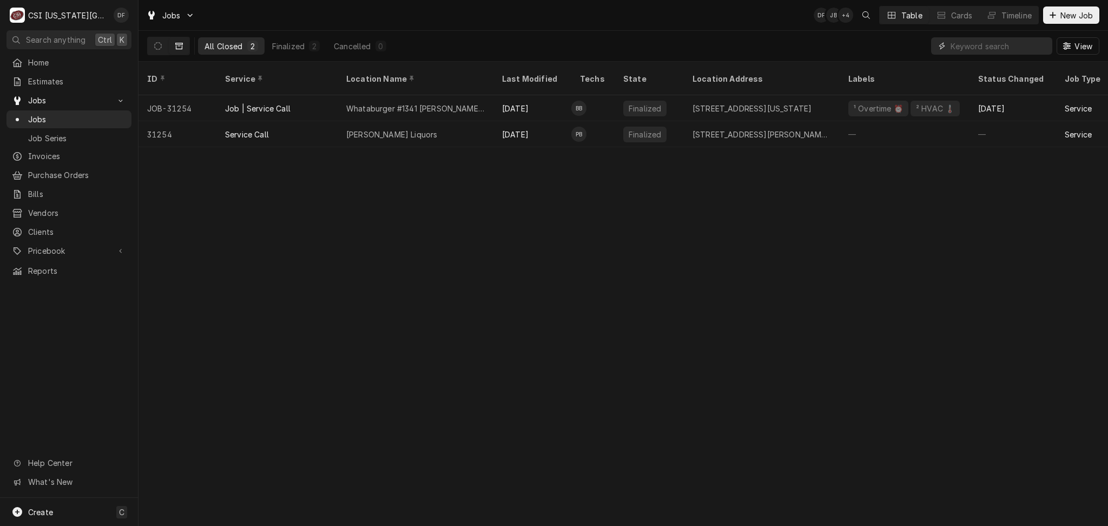
paste input "31367"
type input "31367"
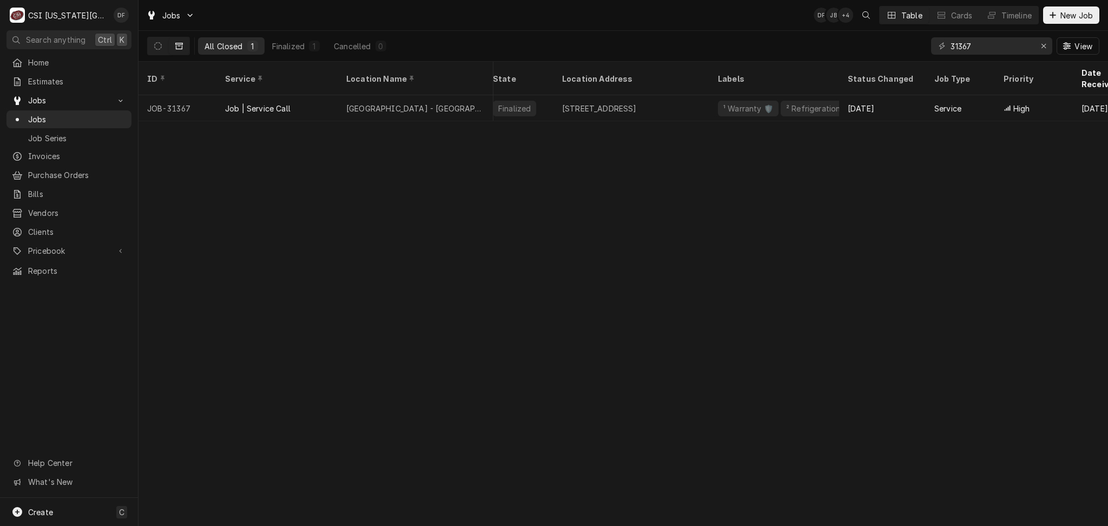
scroll to position [0, 154]
